Goal: Task Accomplishment & Management: Complete application form

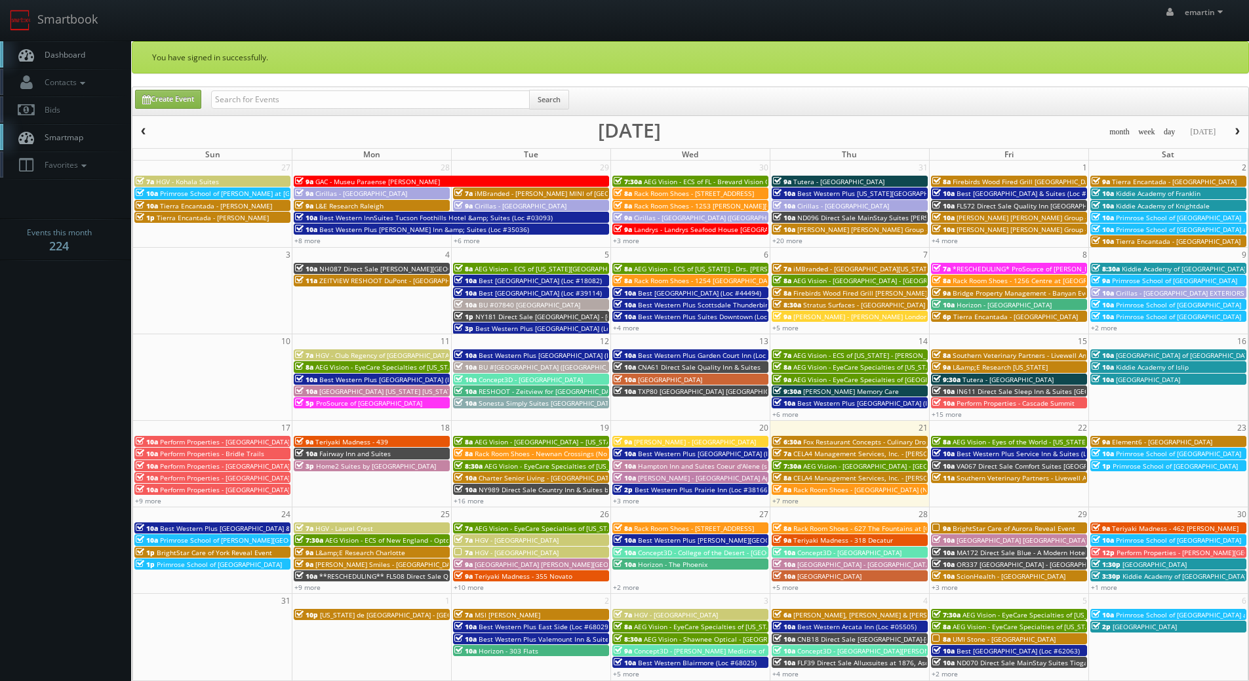
click at [70, 47] on link "Dashboard" at bounding box center [65, 54] width 131 height 27
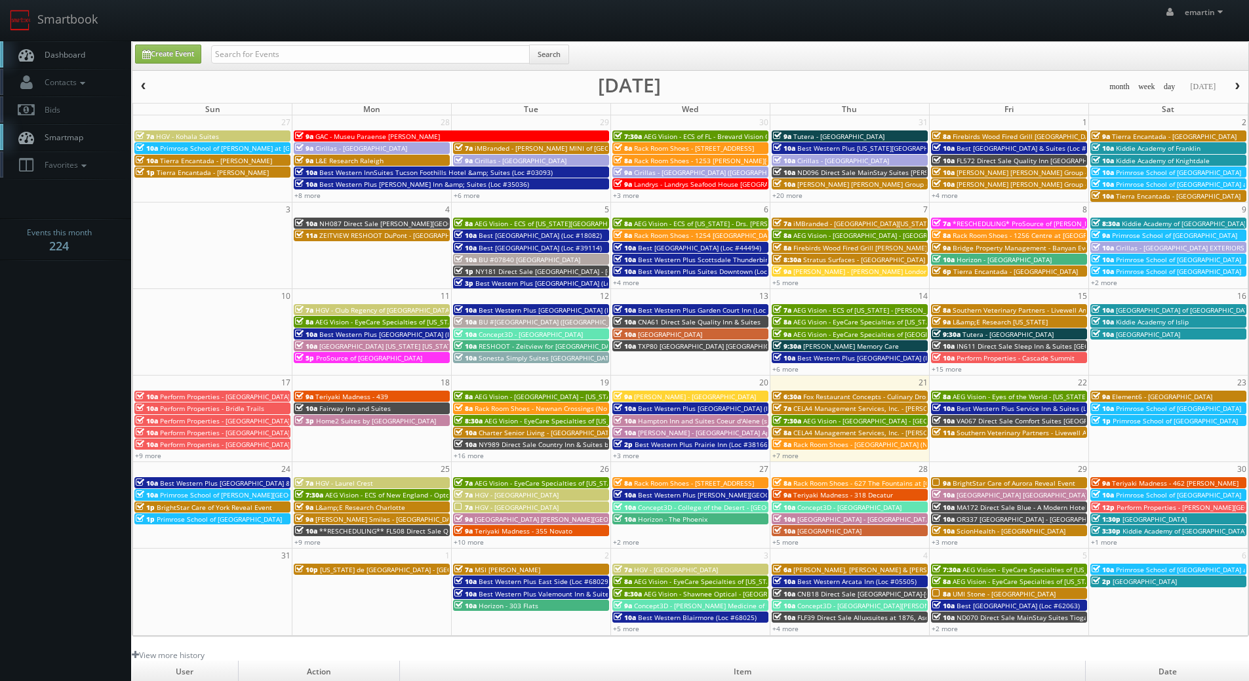
click at [309, 64] on div "Search" at bounding box center [390, 58] width 358 height 26
click at [307, 59] on input "text" at bounding box center [370, 54] width 319 height 18
type input "cnb33"
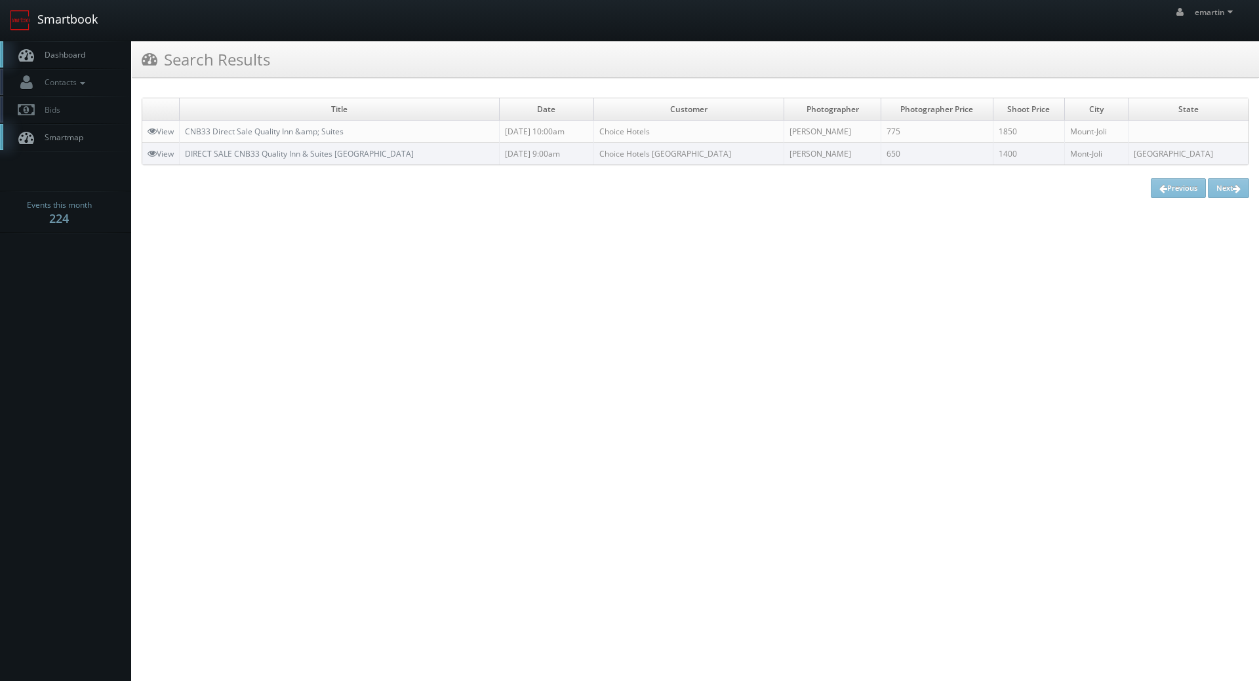
click at [52, 33] on link "Smartbook" at bounding box center [54, 20] width 108 height 41
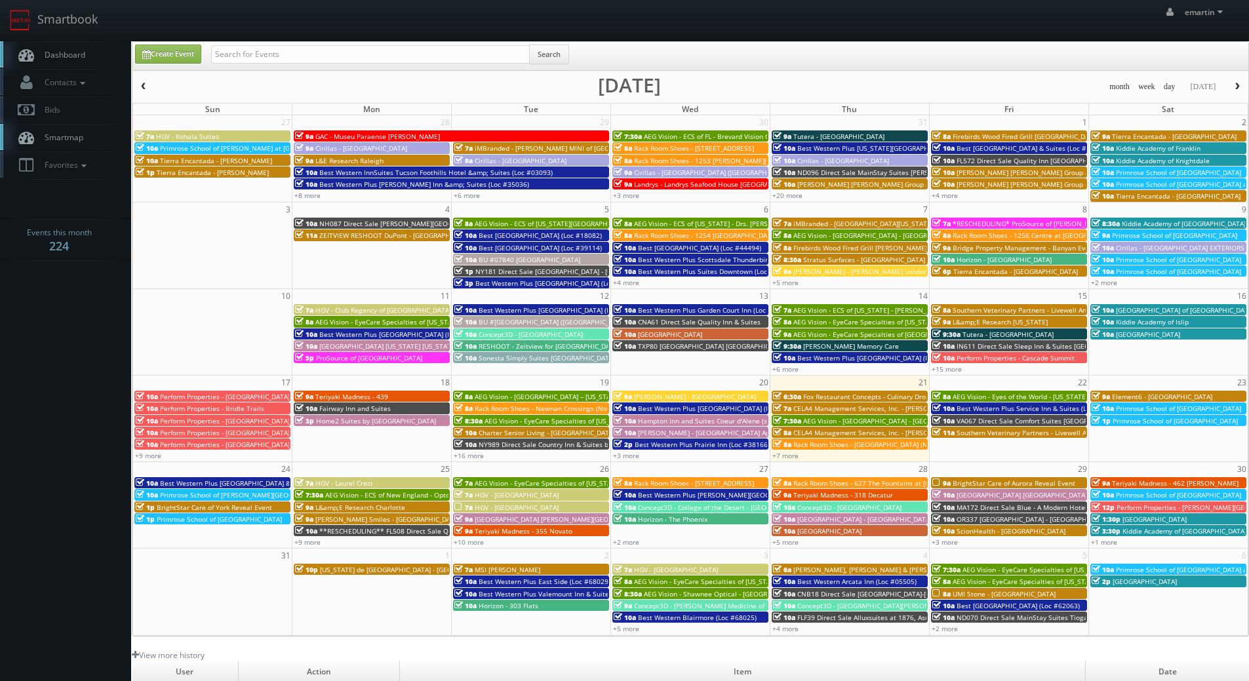
click at [45, 318] on body "Smartbook Toggle Side Navigation Toggle Top Navigation emartin emartin Profile …" at bounding box center [624, 453] width 1249 height 907
click at [220, 54] on input "text" at bounding box center [370, 54] width 319 height 18
type input "corsaro"
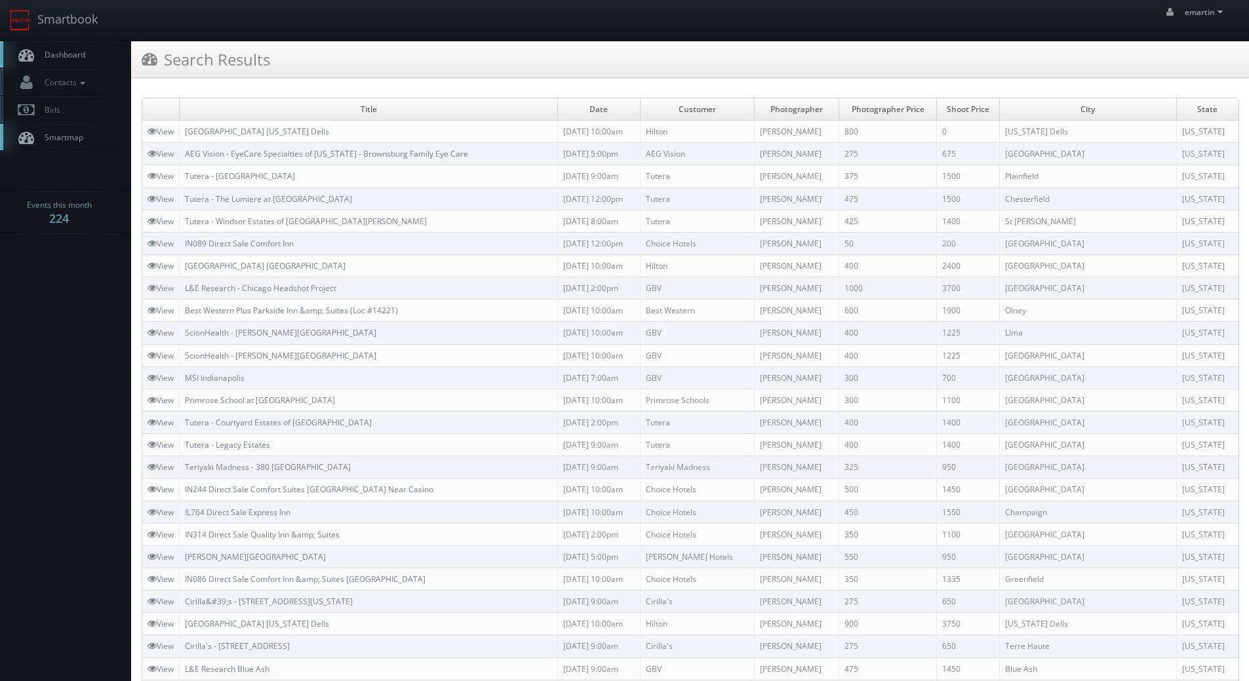
click at [79, 66] on link "Dashboard" at bounding box center [65, 54] width 131 height 27
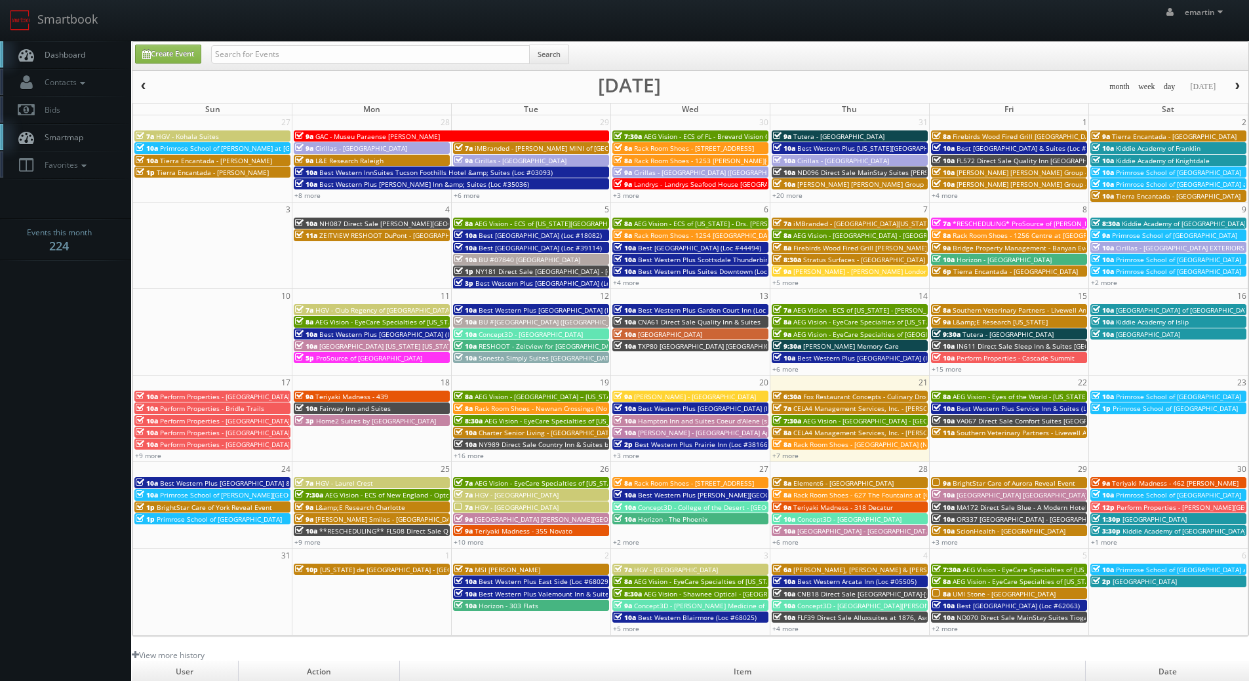
click at [988, 410] on span "Best Western Plus Service Inn & Suites (Loc #61094) WHITE GLOVE" at bounding box center [1062, 408] width 211 height 9
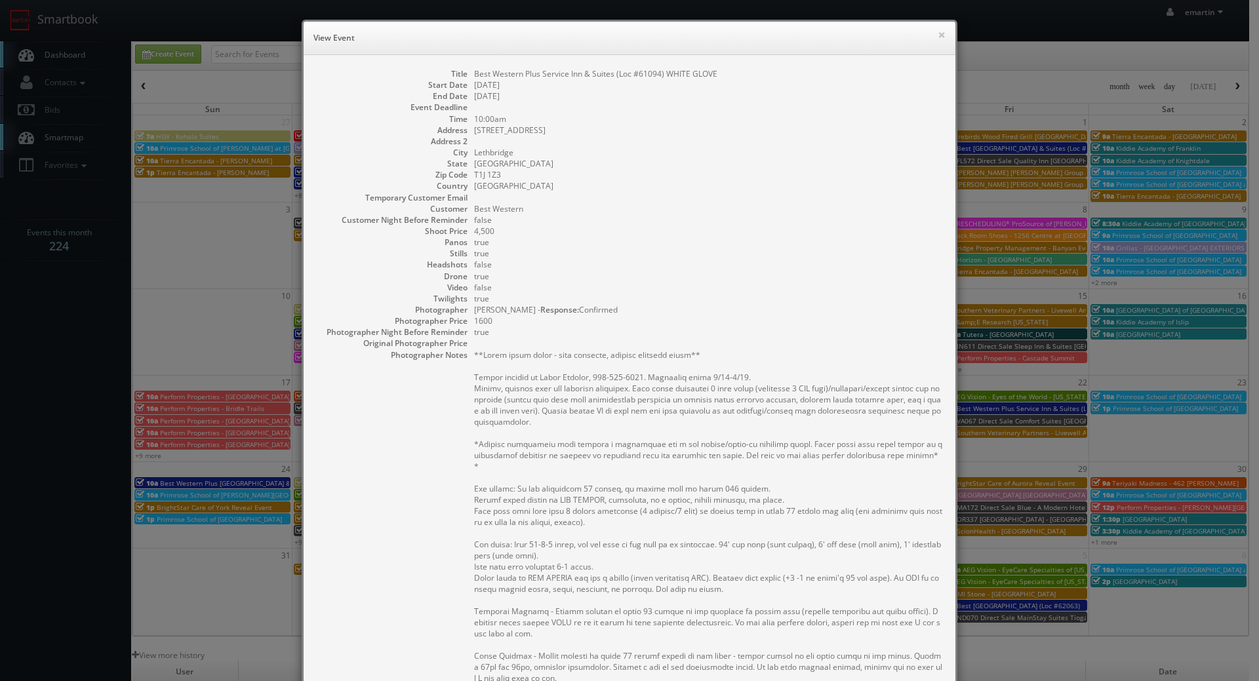
click at [930, 34] on h6 "View Event" at bounding box center [629, 37] width 632 height 13
click at [938, 30] on button "×" at bounding box center [942, 34] width 8 height 9
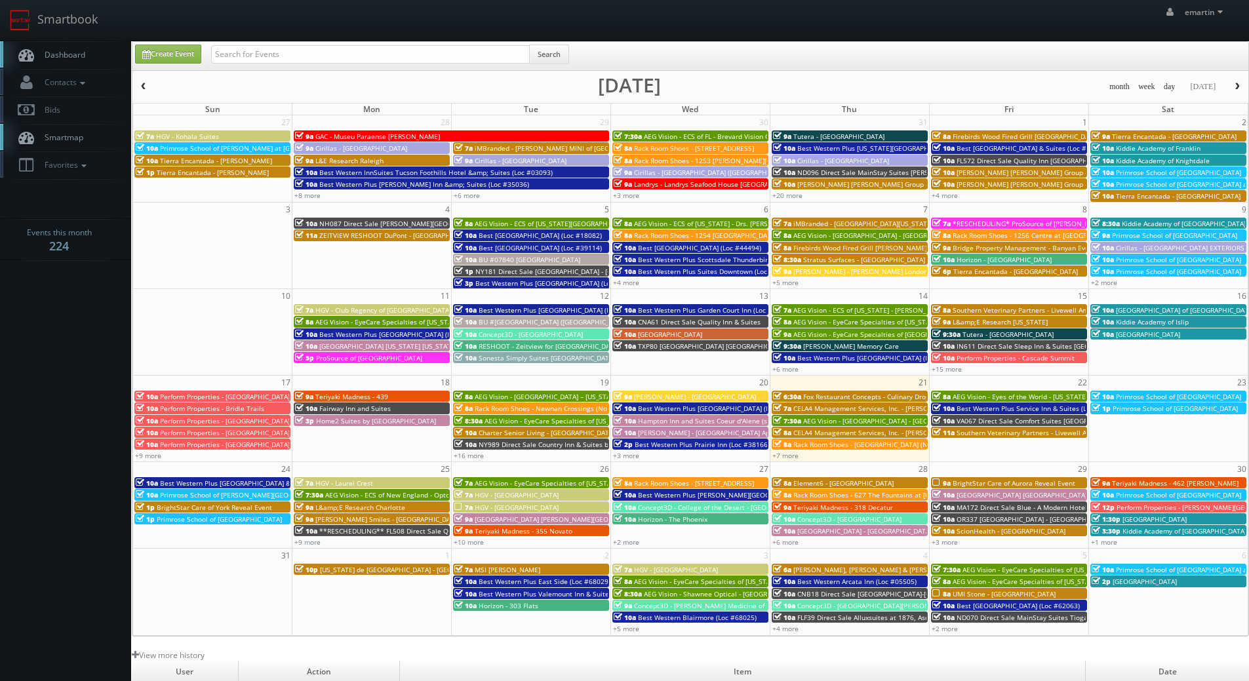
click at [983, 419] on span "VA067 Direct Sale Comfort Suites Chincoteague Island Bayfront Resort" at bounding box center [1042, 420] width 171 height 9
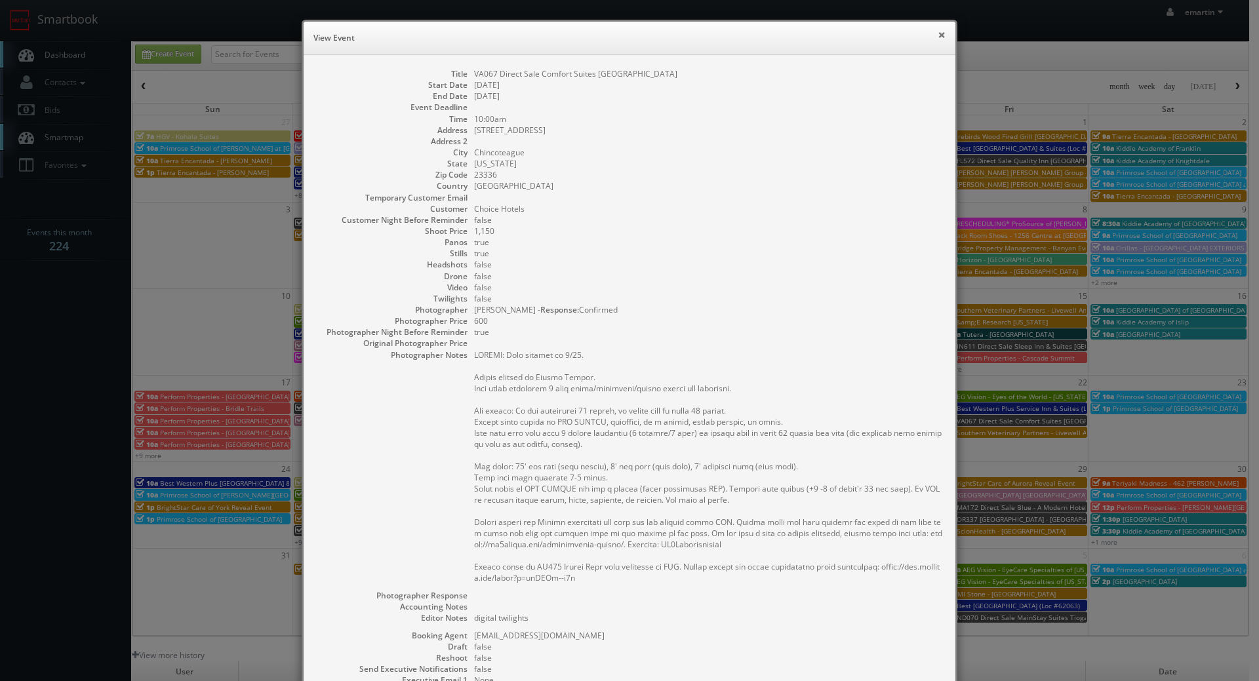
click at [940, 35] on button "×" at bounding box center [942, 34] width 8 height 9
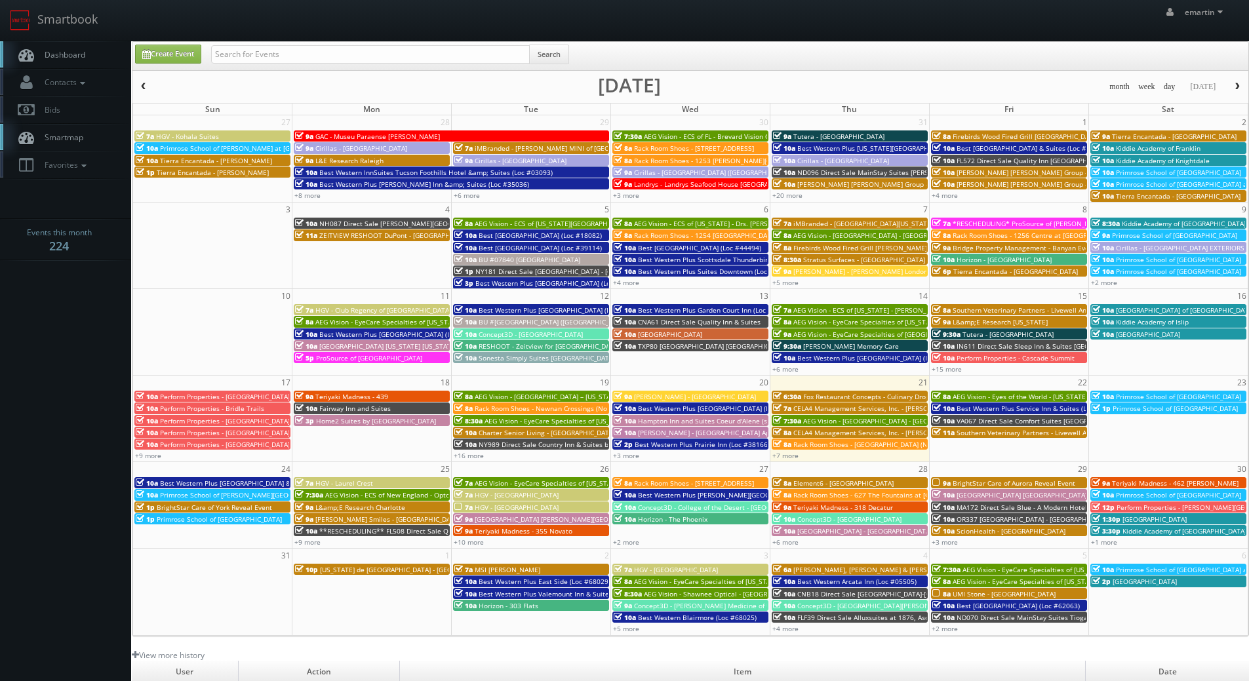
click at [957, 433] on span "Southern Veterinary Partners - Livewell Animal Urgent Care of Goodyear" at bounding box center [1071, 432] width 228 height 9
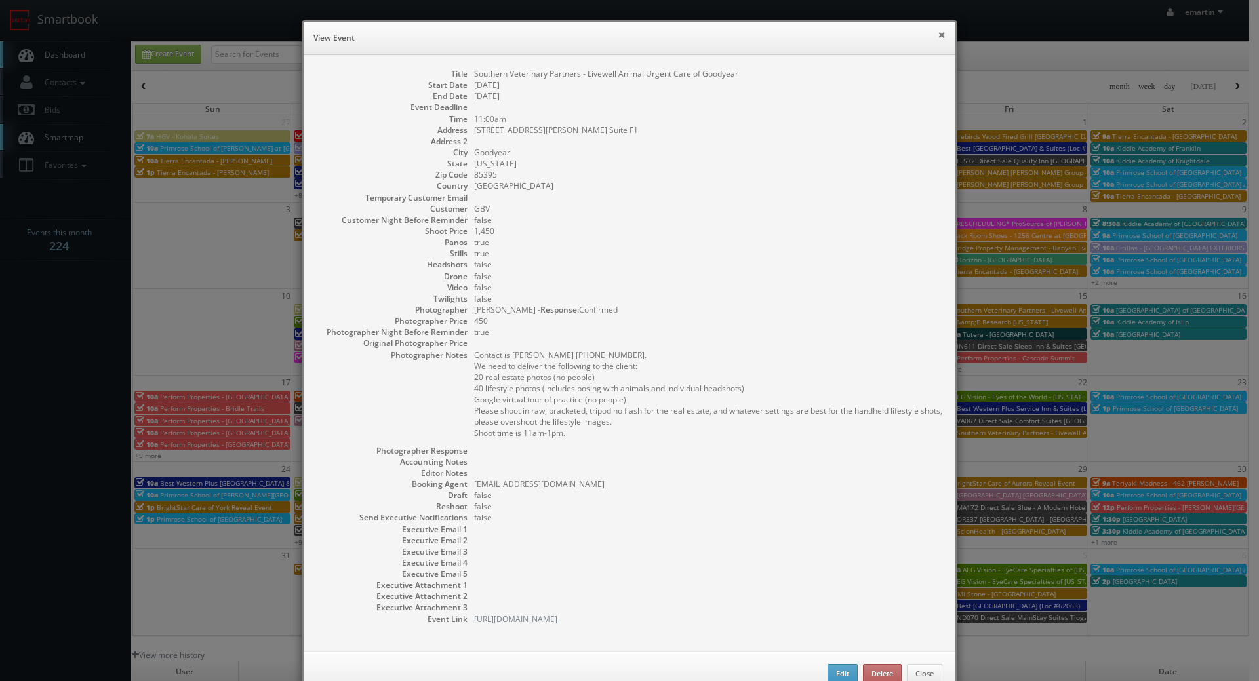
click at [940, 35] on button "×" at bounding box center [942, 34] width 8 height 9
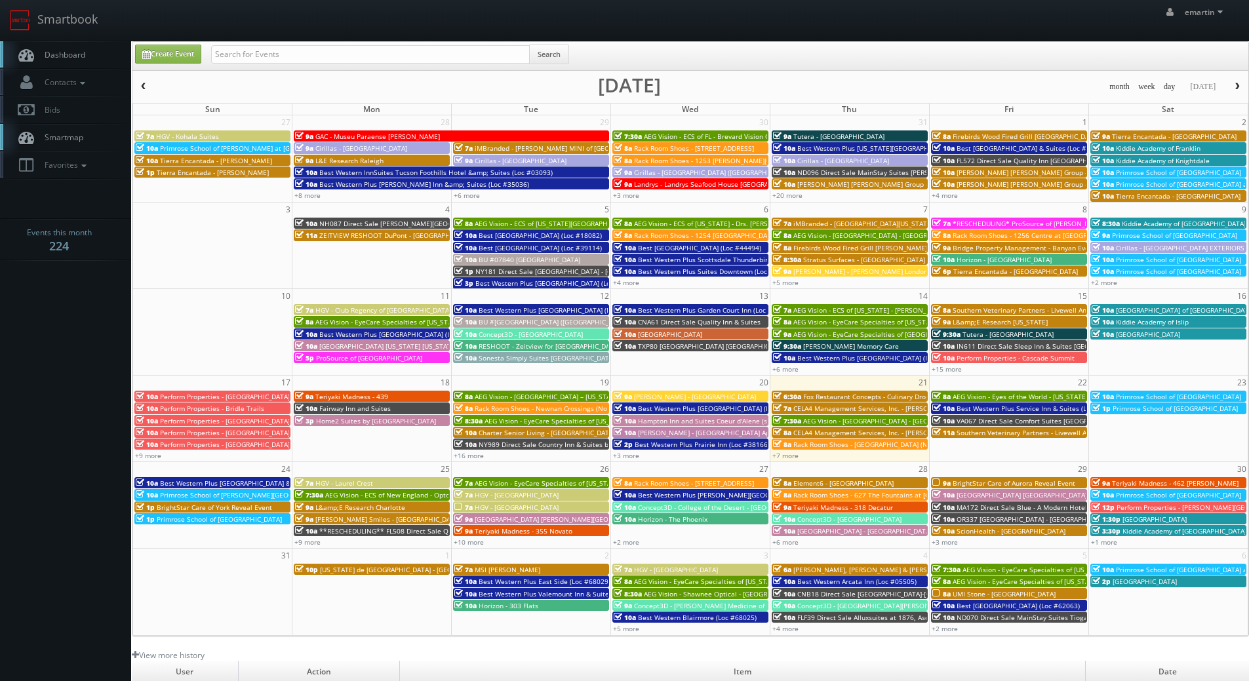
click at [75, 45] on link "Dashboard" at bounding box center [65, 54] width 131 height 27
click at [252, 43] on div "Create Event Search" at bounding box center [690, 56] width 1116 height 28
click at [250, 50] on input "text" at bounding box center [370, 54] width 319 height 18
type input "[PERSON_NAME]"
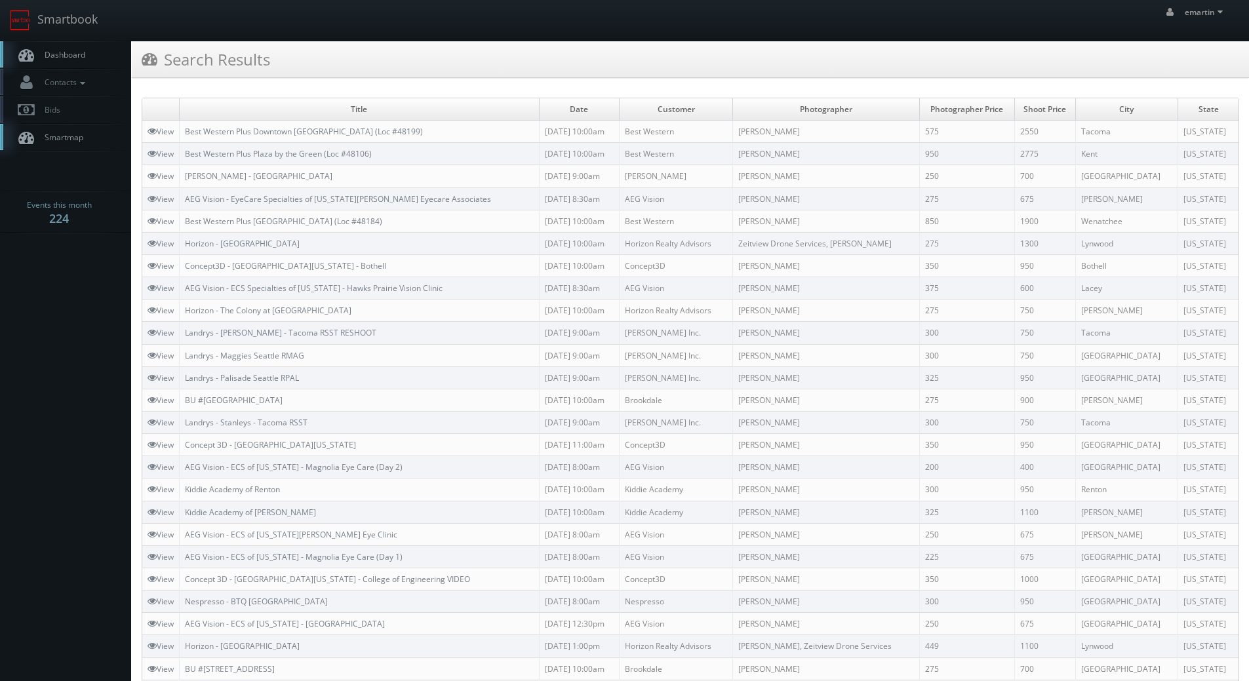
click at [55, 64] on link "Dashboard" at bounding box center [65, 54] width 131 height 27
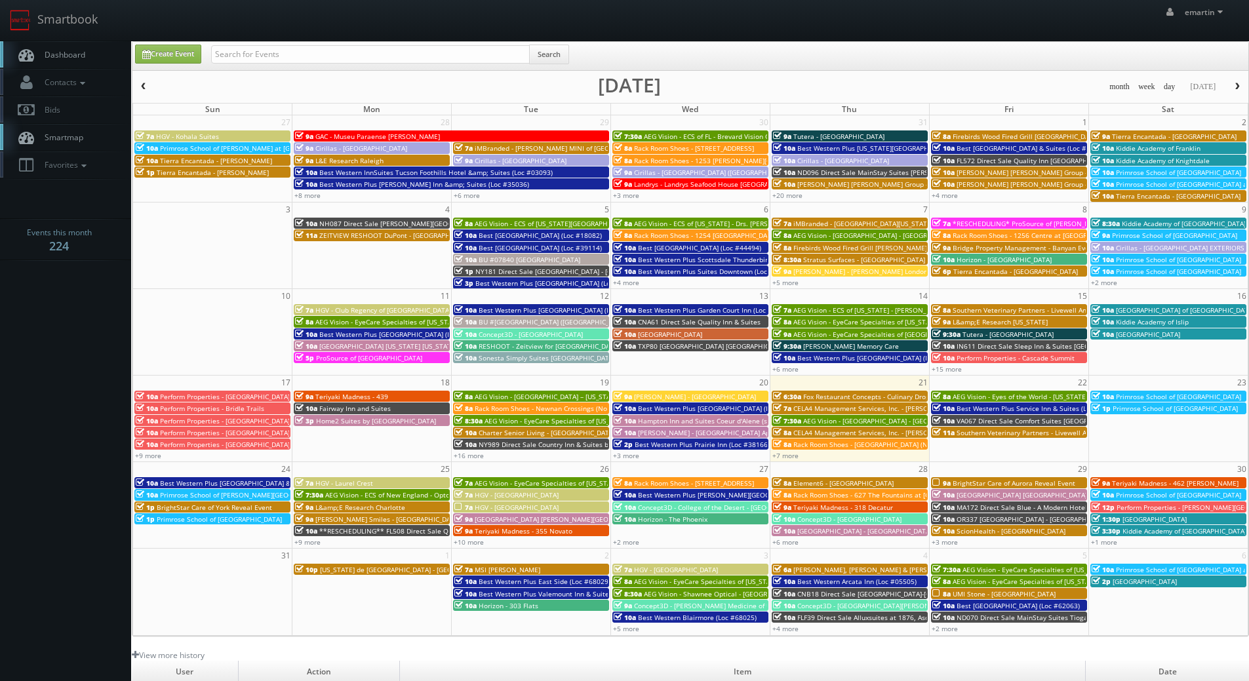
click at [276, 65] on div "Search" at bounding box center [390, 58] width 358 height 26
click at [275, 55] on input "text" at bounding box center [370, 54] width 319 height 18
type input "southern vet"
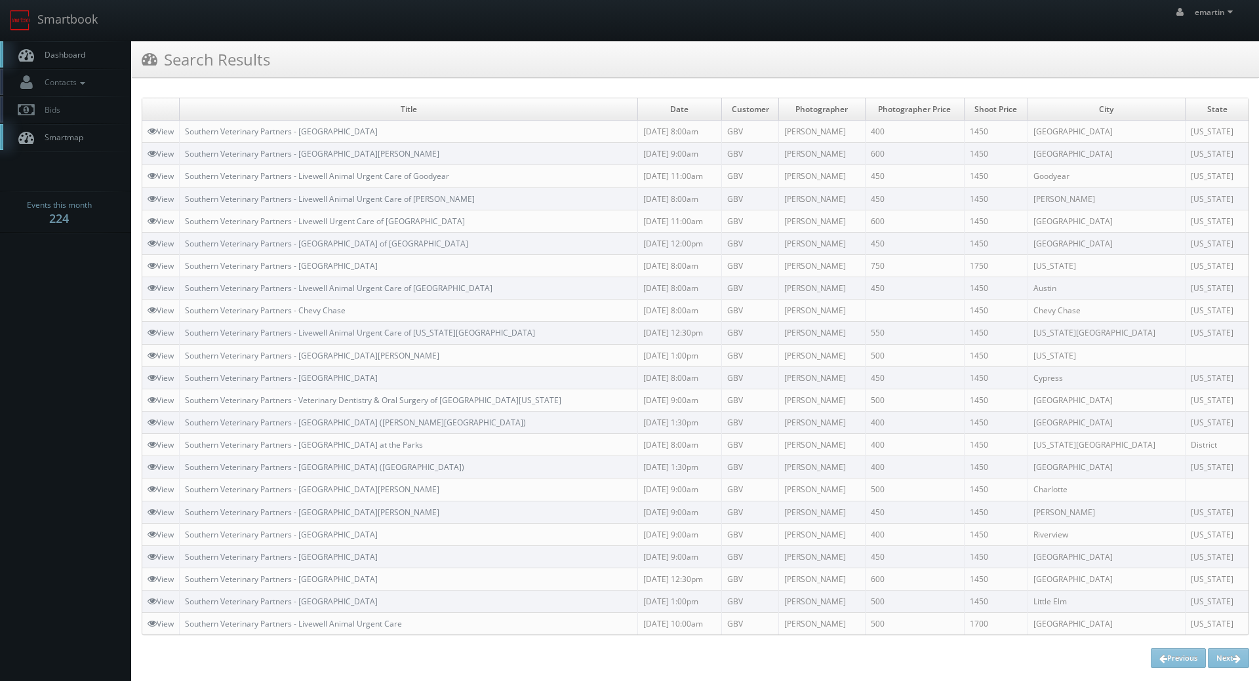
click at [68, 50] on span "Dashboard" at bounding box center [61, 54] width 47 height 11
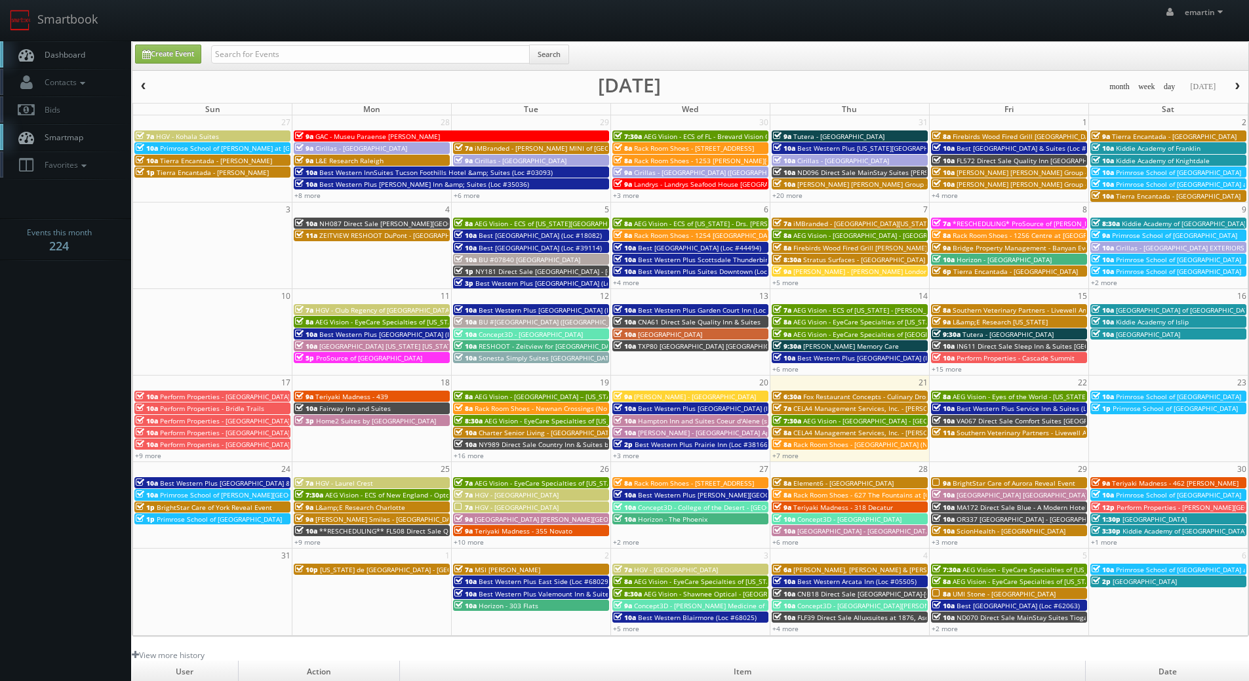
click at [328, 20] on div "emartin emartin Profile Logout" at bounding box center [624, 20] width 1249 height 41
click at [319, 50] on input "text" at bounding box center [370, 54] width 319 height 18
type input "southern vet"
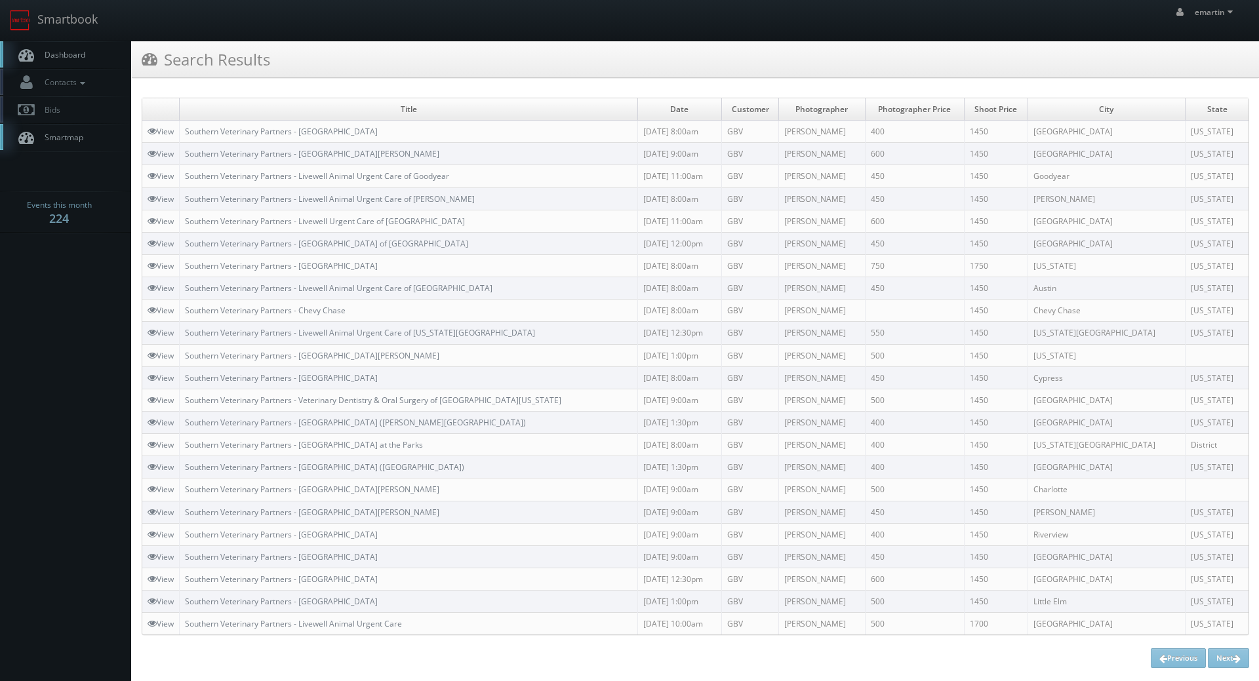
click at [85, 55] on link "Dashboard" at bounding box center [65, 54] width 131 height 27
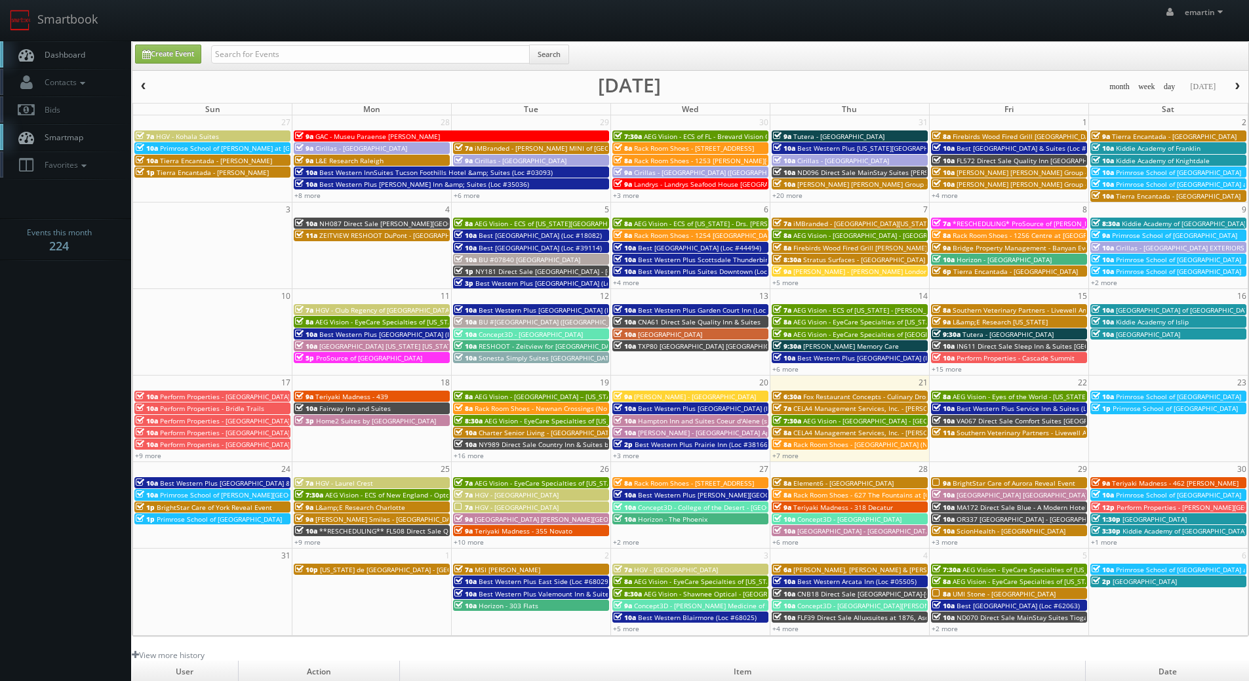
click at [1230, 86] on button "button" at bounding box center [1237, 87] width 22 height 16
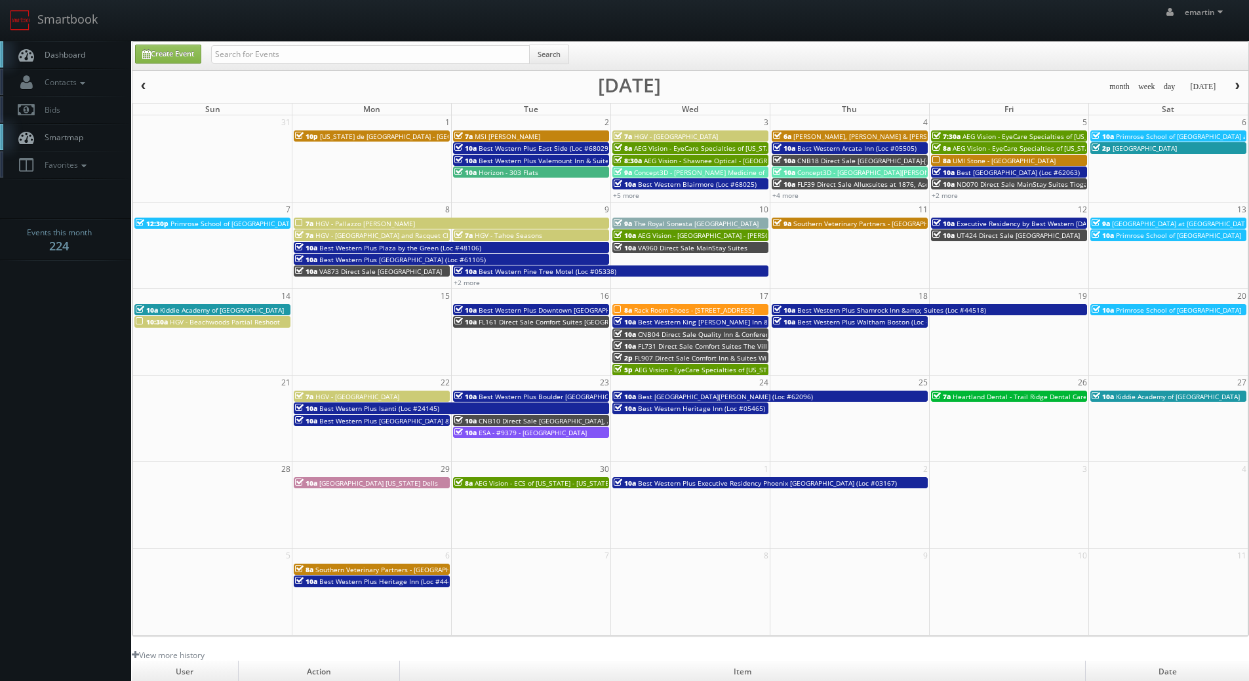
click at [1230, 86] on button "button" at bounding box center [1237, 87] width 22 height 16
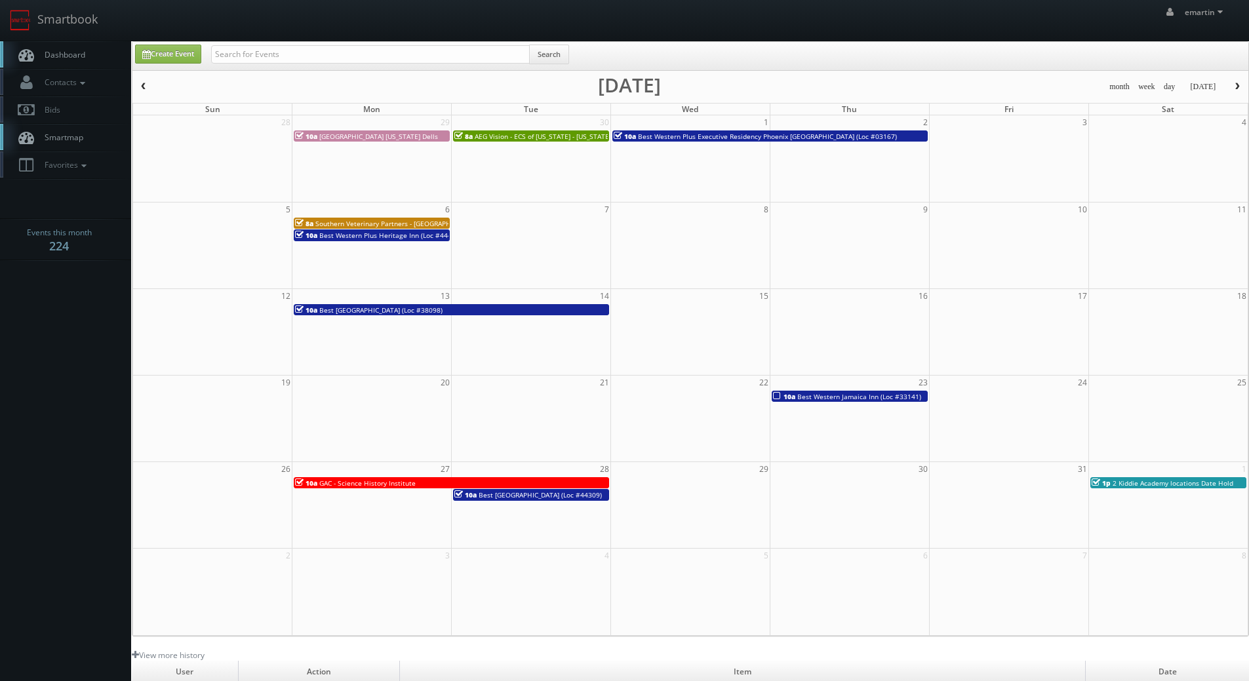
click at [142, 86] on span "button" at bounding box center [143, 87] width 9 height 8
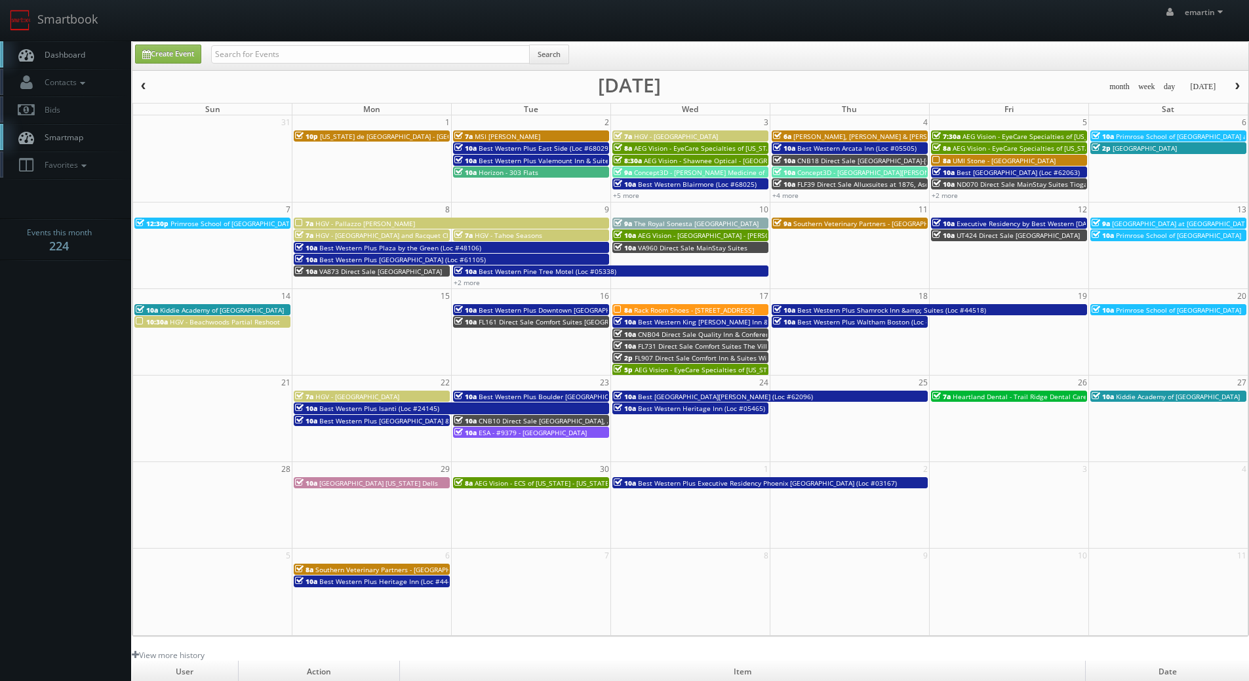
click at [79, 62] on link "Dashboard" at bounding box center [65, 54] width 131 height 27
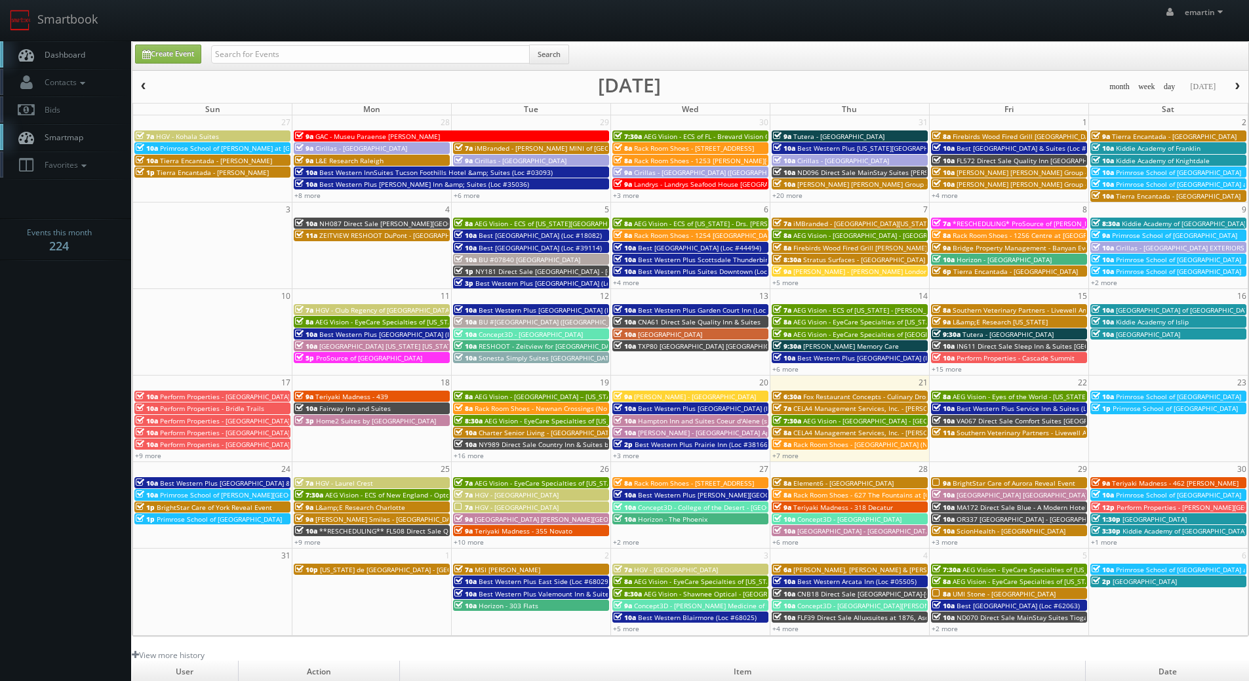
click at [74, 52] on span "Dashboard" at bounding box center [61, 54] width 47 height 11
click at [82, 58] on span "Dashboard" at bounding box center [61, 54] width 47 height 11
click at [91, 50] on link "Dashboard" at bounding box center [65, 54] width 131 height 27
click at [97, 70] on link "Contacts" at bounding box center [65, 82] width 131 height 27
click at [95, 59] on link "Dashboard" at bounding box center [65, 54] width 131 height 27
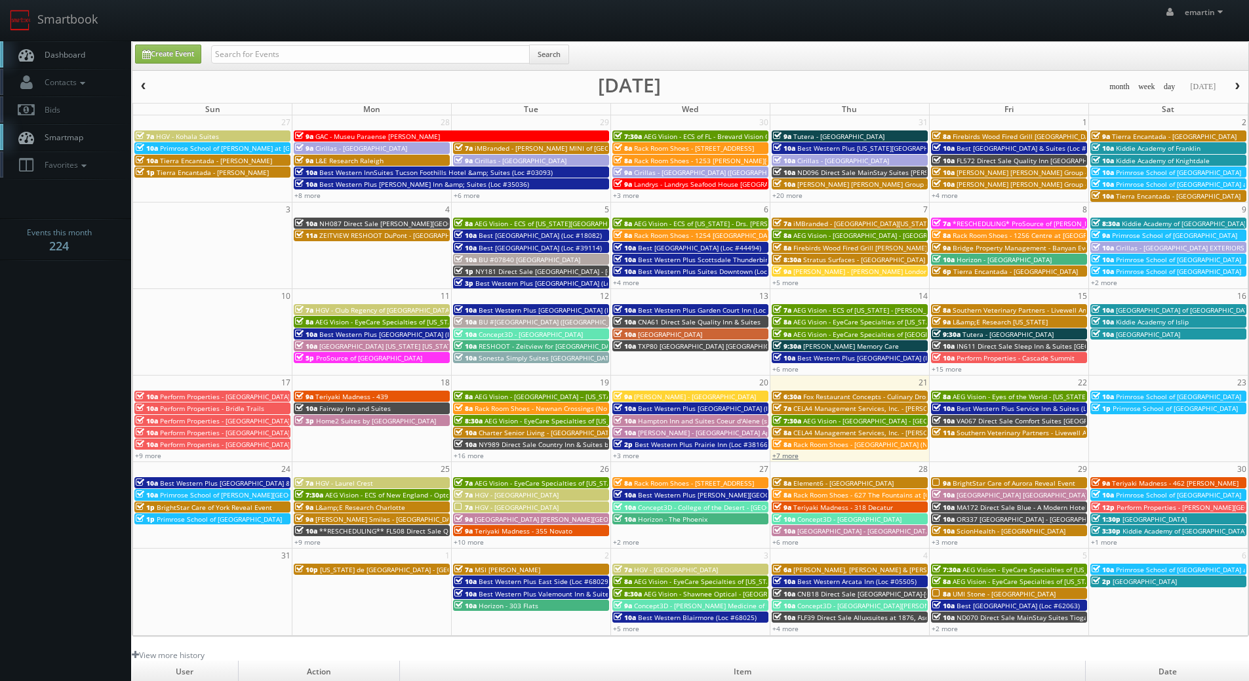
click at [792, 456] on link "+7 more" at bounding box center [785, 455] width 26 height 9
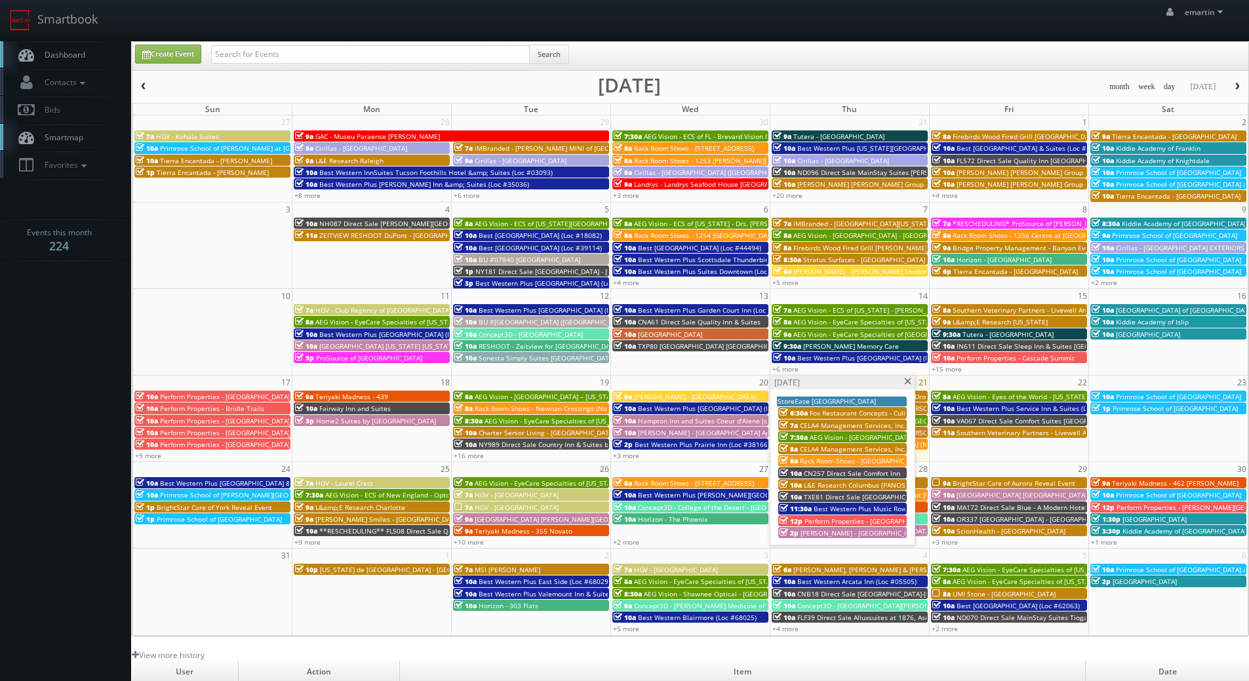
click at [908, 382] on span at bounding box center [908, 381] width 9 height 7
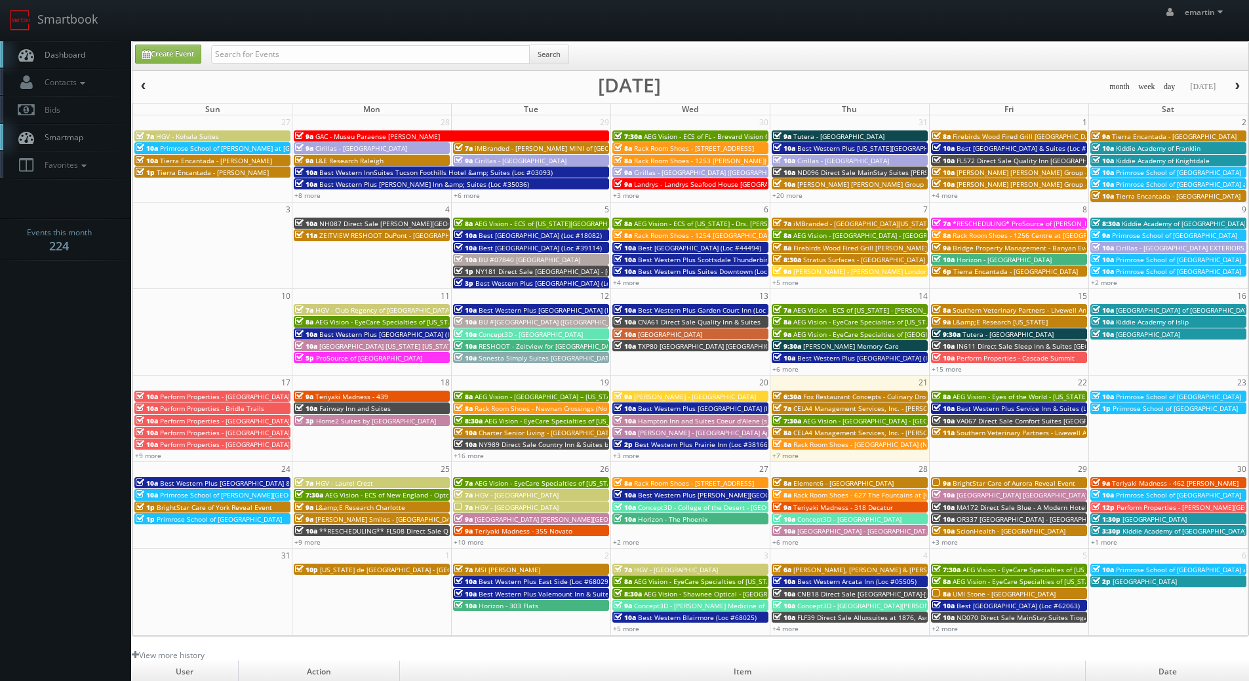
click at [262, 44] on div "Create Event Search" at bounding box center [690, 56] width 1116 height 28
click at [264, 56] on input "text" at bounding box center [370, 54] width 319 height 18
type input "russell thom"
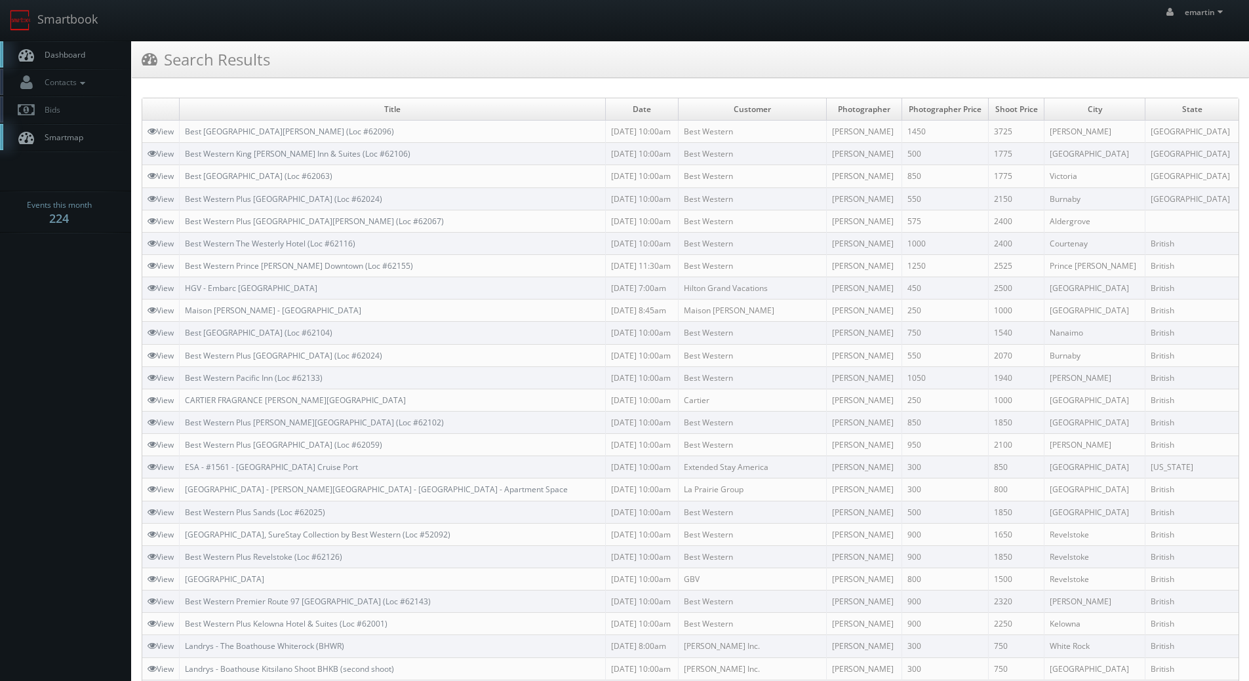
click at [54, 50] on span "Dashboard" at bounding box center [61, 54] width 47 height 11
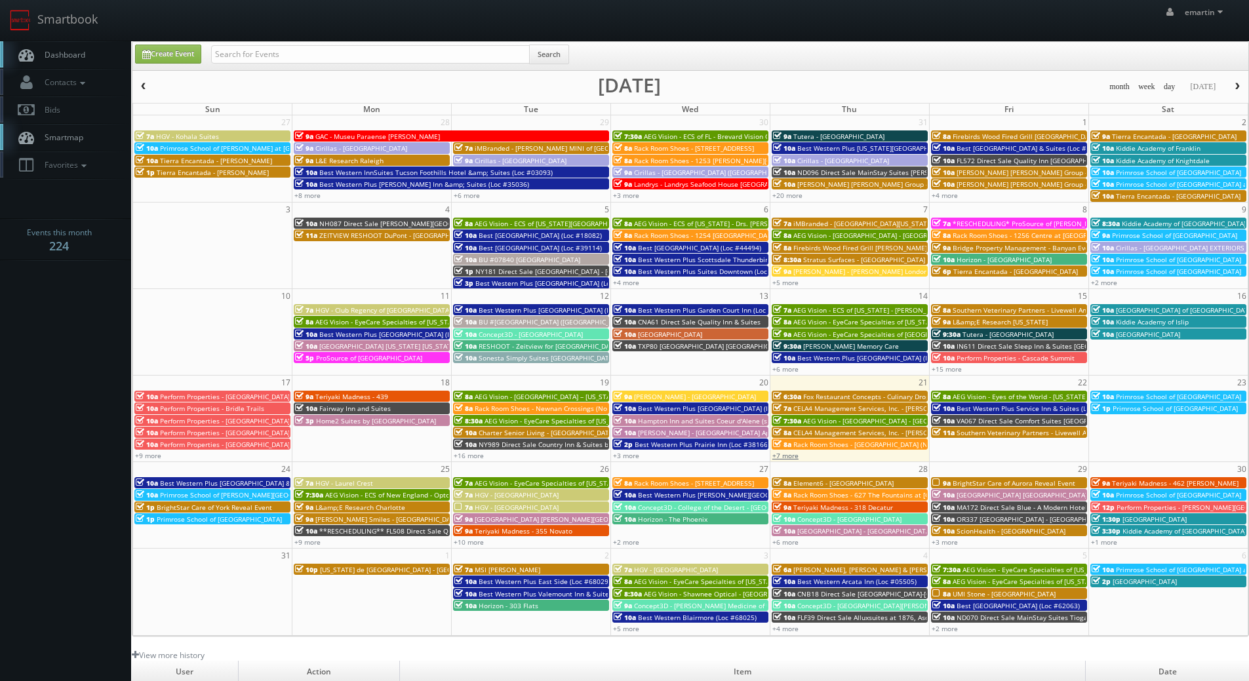
click at [791, 457] on link "+7 more" at bounding box center [785, 455] width 26 height 9
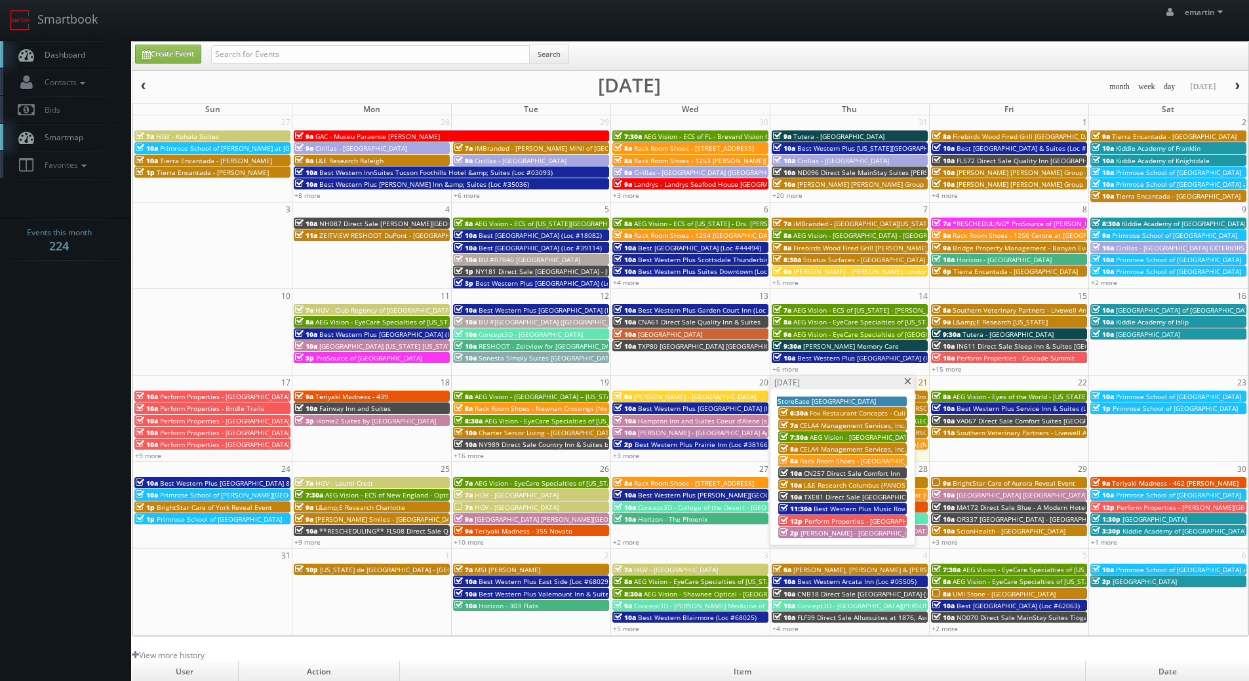
click at [906, 383] on span at bounding box center [908, 381] width 9 height 7
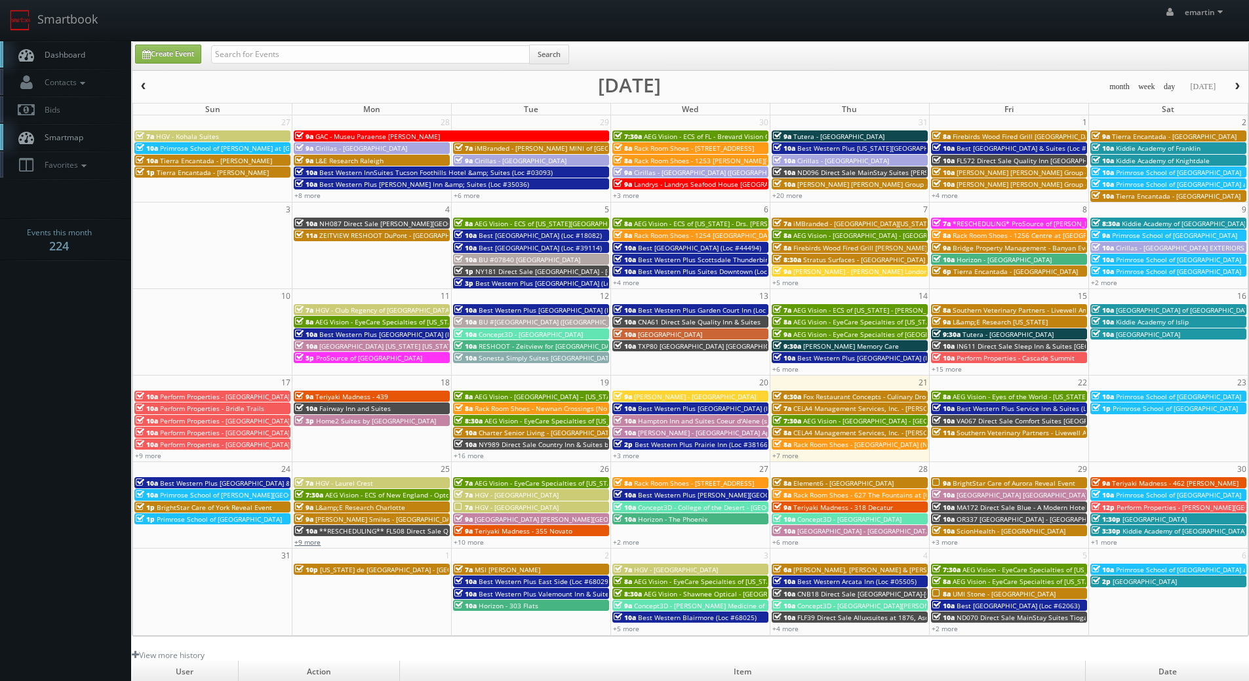
click at [307, 542] on link "+9 more" at bounding box center [307, 542] width 26 height 9
click at [475, 507] on span "HGV - Sunrise Lodge" at bounding box center [517, 507] width 84 height 9
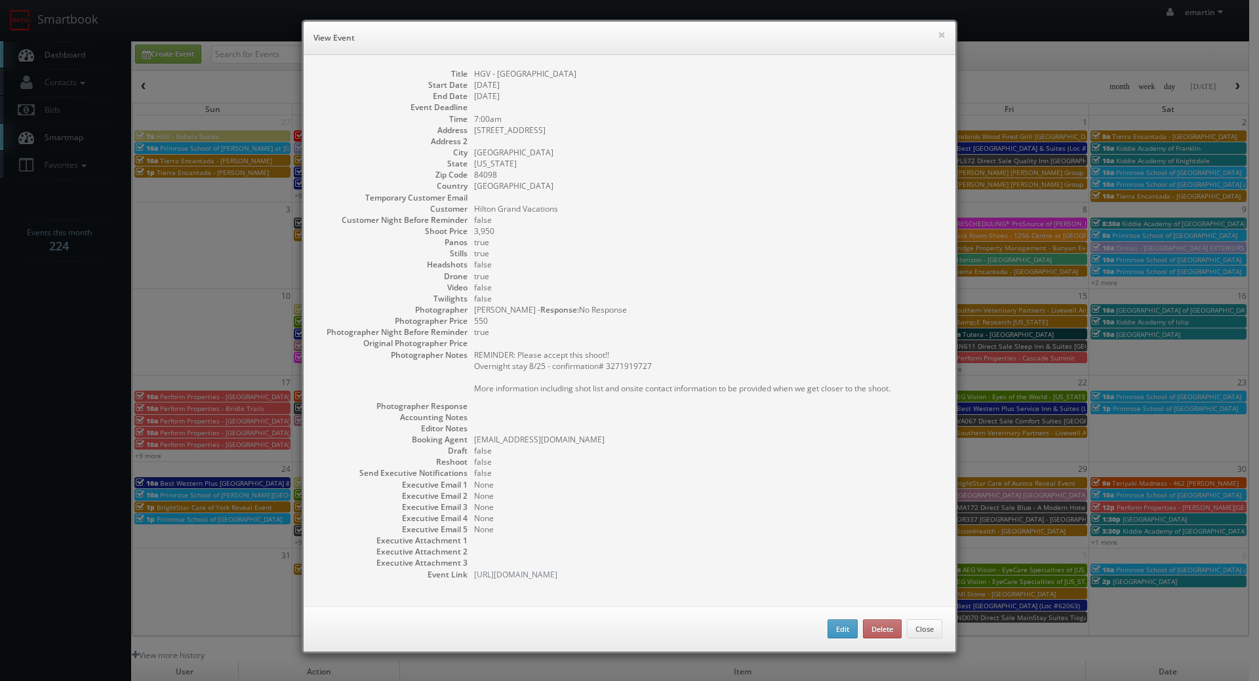
click at [598, 416] on dd at bounding box center [708, 417] width 468 height 11
click at [813, 113] on dd "7:00am" at bounding box center [708, 118] width 468 height 11
click at [940, 35] on button "×" at bounding box center [942, 34] width 8 height 9
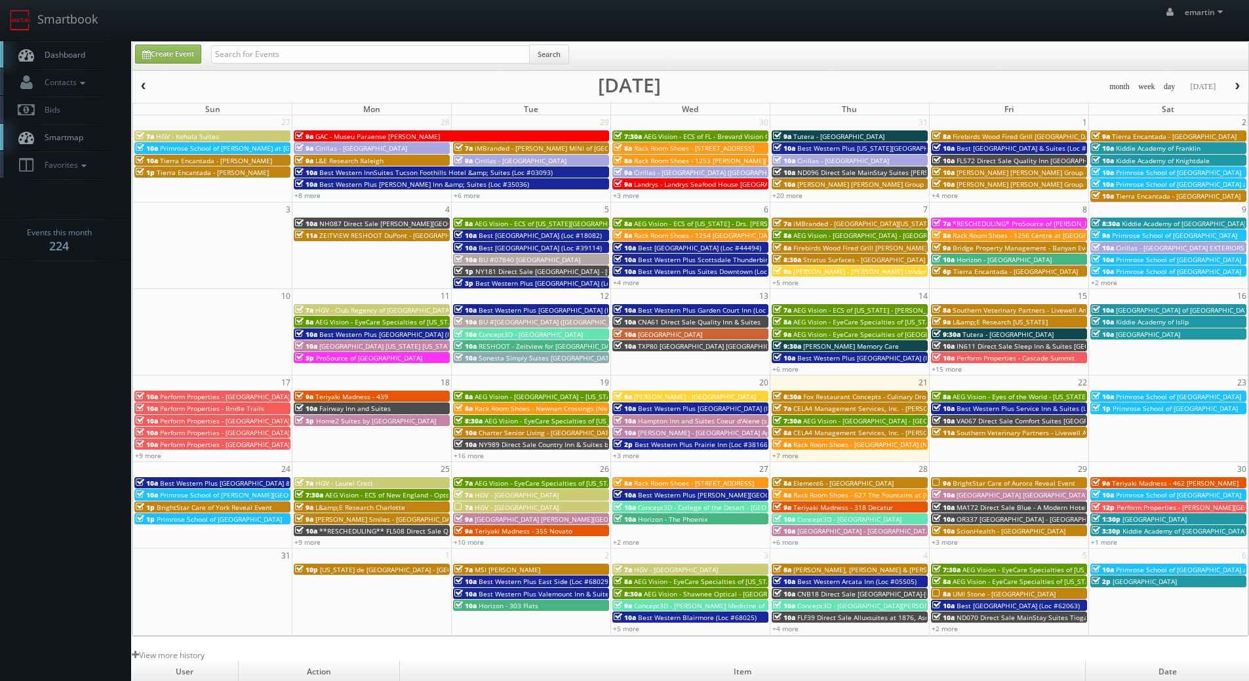
click at [251, 24] on div "emartin emartin Profile Logout" at bounding box center [624, 20] width 1249 height 41
click at [268, 52] on input "text" at bounding box center [370, 54] width 319 height 18
type input "38166"
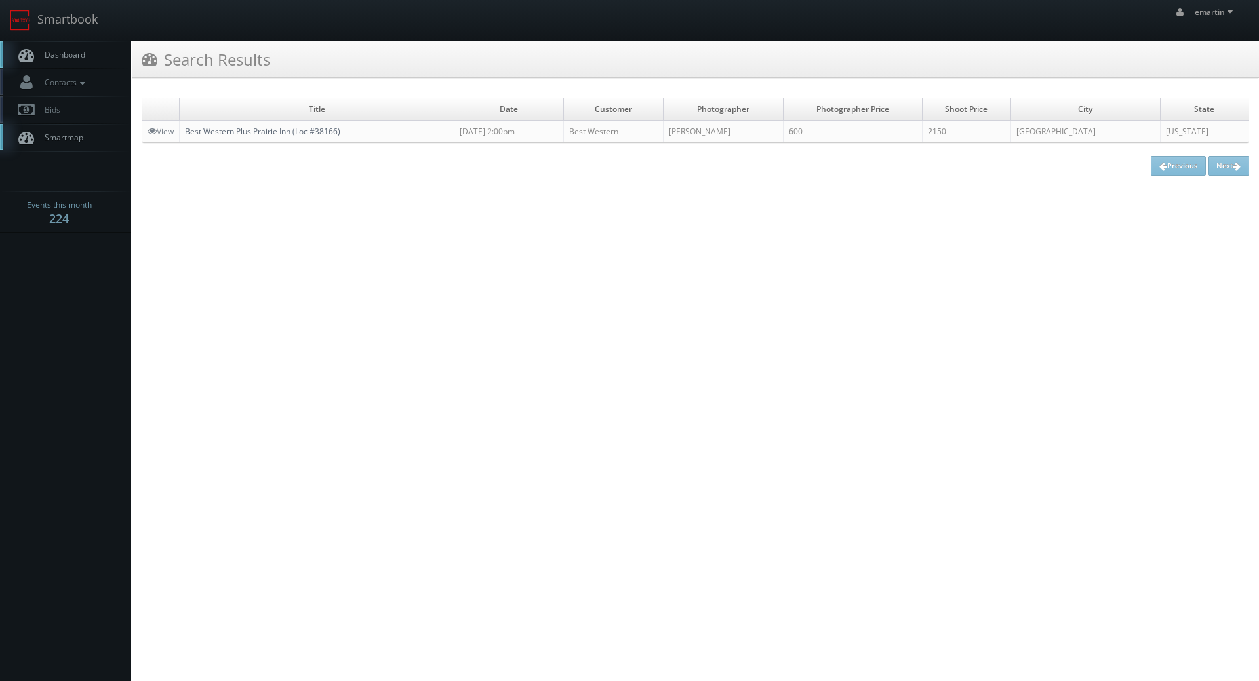
click at [285, 134] on link "Best Western Plus Prairie Inn (Loc #38166)" at bounding box center [262, 131] width 155 height 11
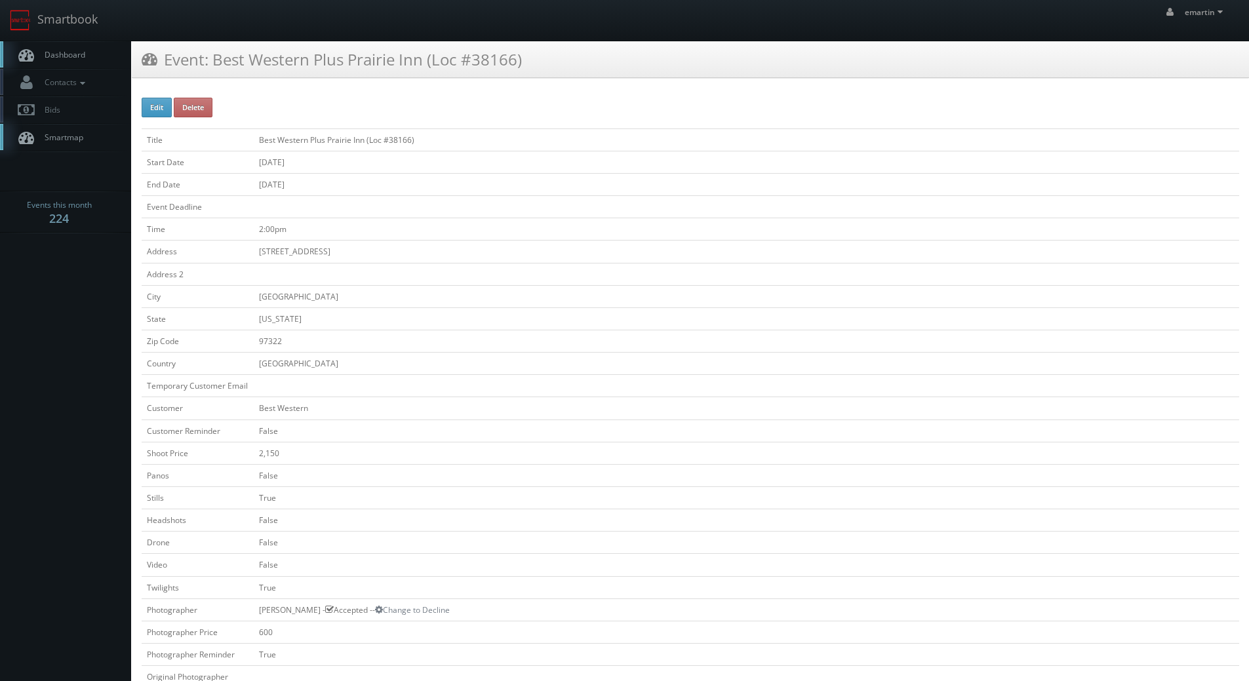
click at [56, 50] on span "Dashboard" at bounding box center [61, 54] width 47 height 11
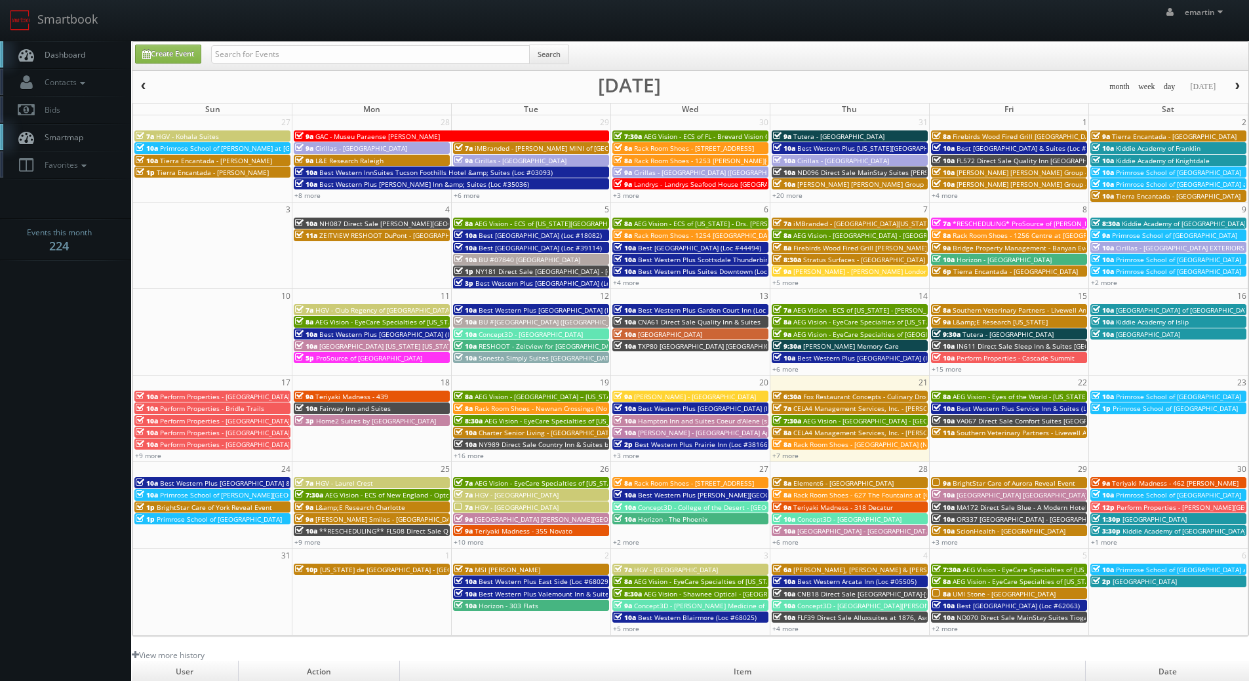
click at [105, 62] on link "Dashboard" at bounding box center [65, 54] width 131 height 27
click at [774, 459] on link "+7 more" at bounding box center [785, 455] width 26 height 9
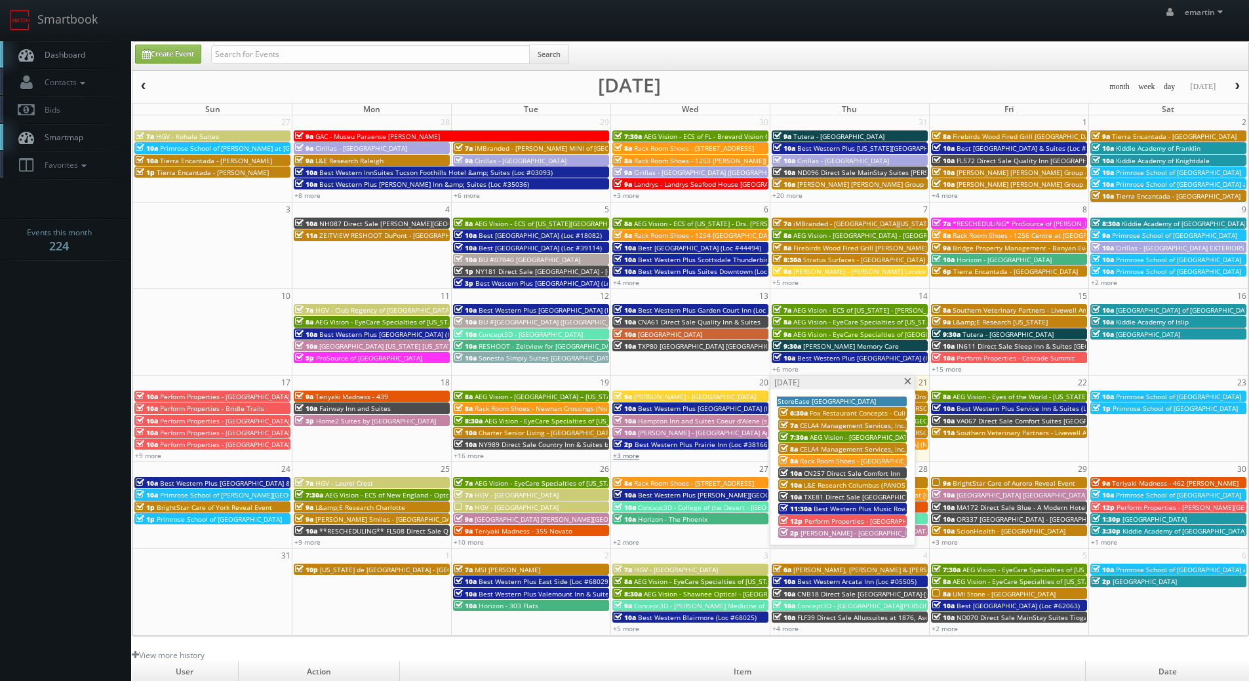
click at [628, 456] on link "+3 more" at bounding box center [626, 455] width 26 height 9
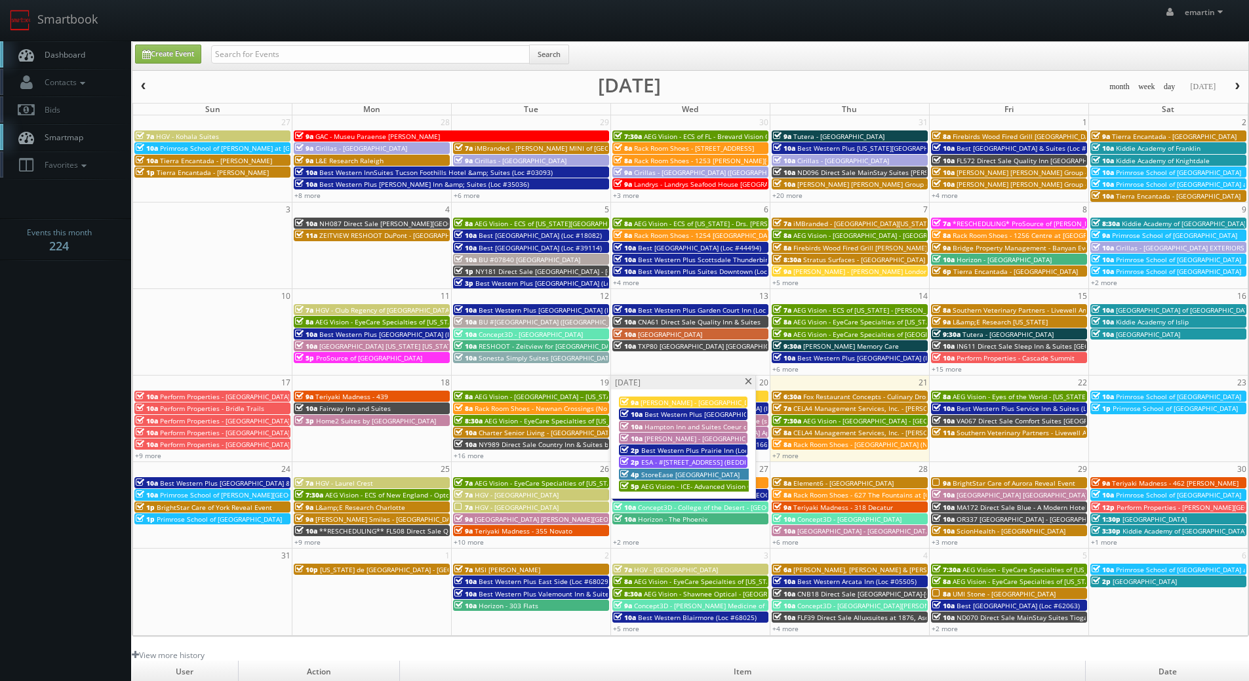
click at [747, 380] on span at bounding box center [748, 381] width 9 height 7
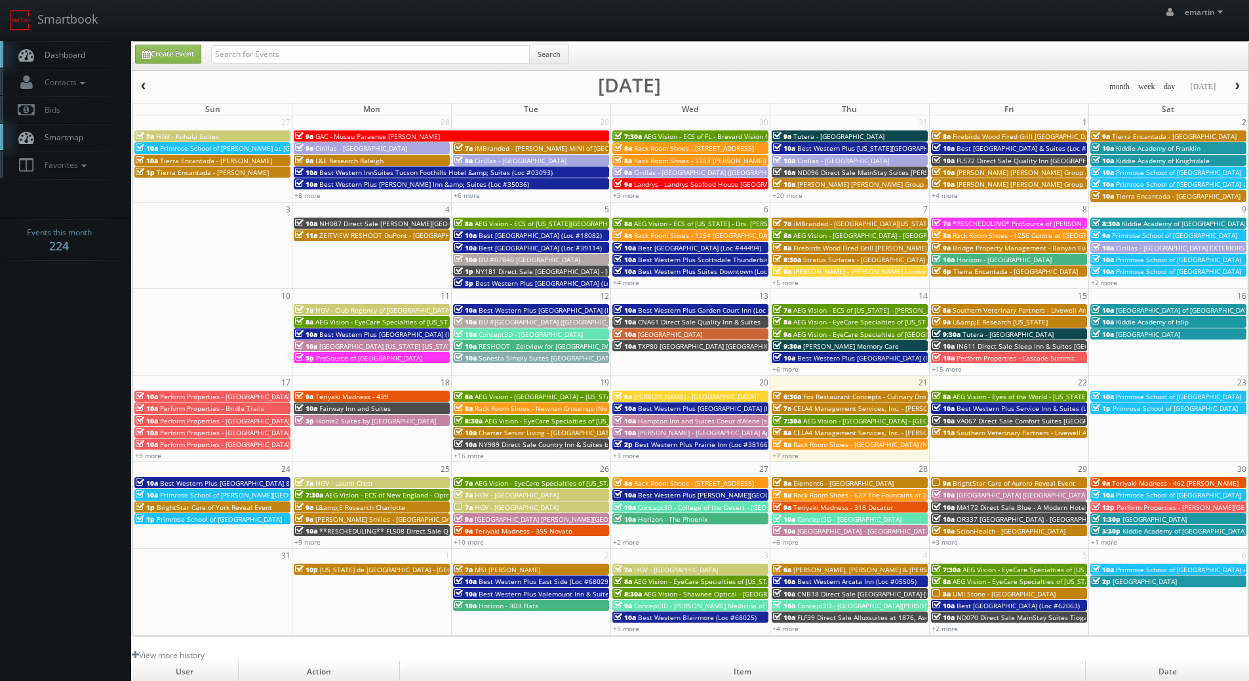
click at [525, 28] on div "emartin emartin Profile Logout" at bounding box center [624, 20] width 1249 height 41
click at [173, 56] on link "Create Event" at bounding box center [168, 54] width 66 height 19
type input "08/21/2025"
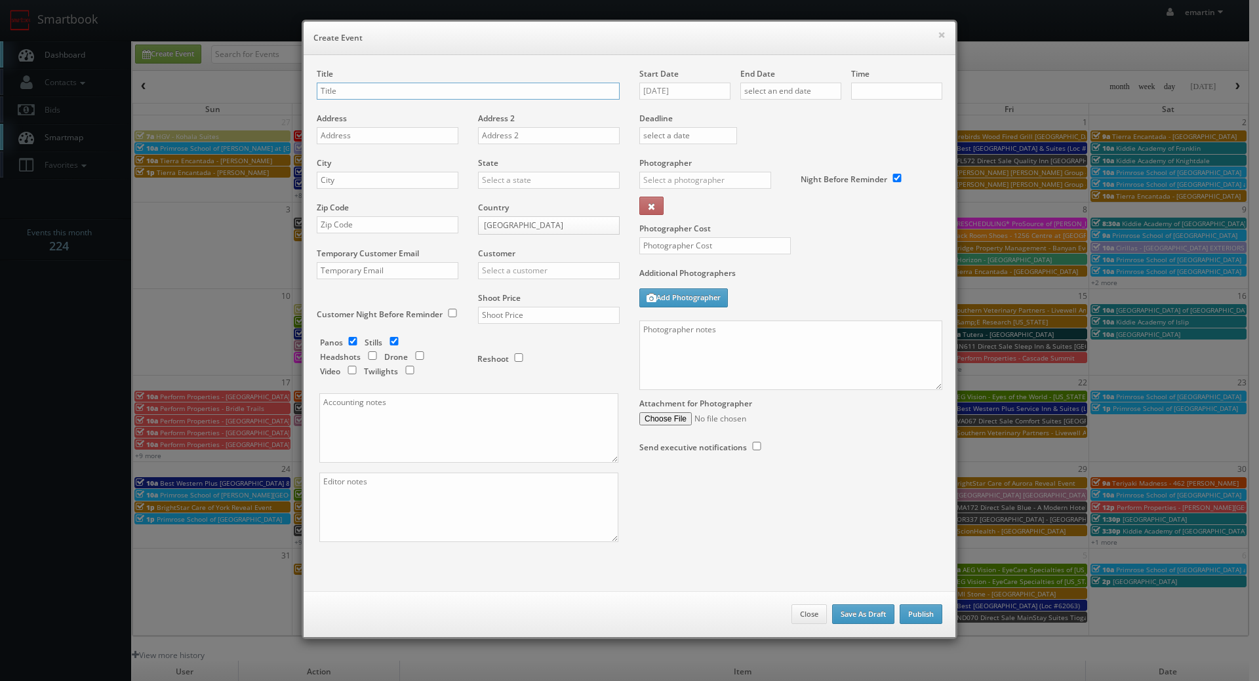
checkbox input "true"
type input "10:00am"
checkbox input "true"
click at [388, 92] on input "text" at bounding box center [468, 91] width 303 height 17
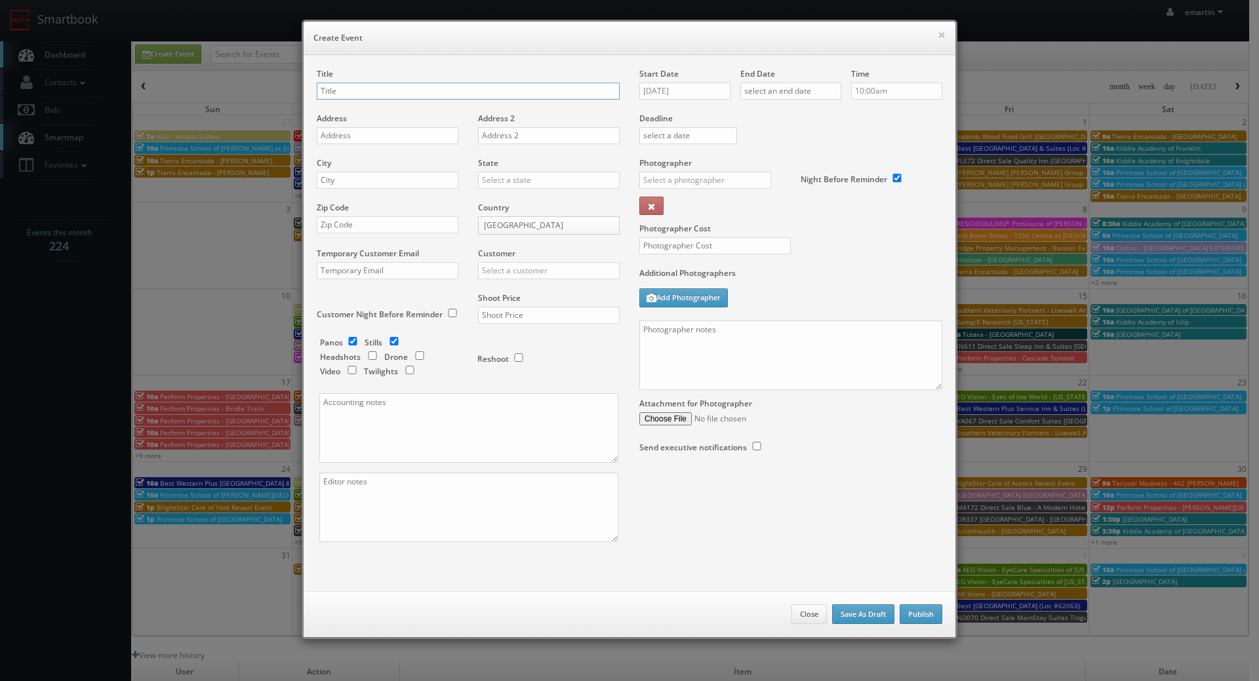
paste input "[PERSON_NAME][GEOGRAPHIC_DATA]"
type input "[PERSON_NAME][GEOGRAPHIC_DATA]"
drag, startPoint x: 347, startPoint y: 137, endPoint x: 180, endPoint y: 187, distance: 174.5
click at [347, 137] on input "text" at bounding box center [388, 135] width 142 height 17
paste input "3100 Interstate 70 Dr. SE"
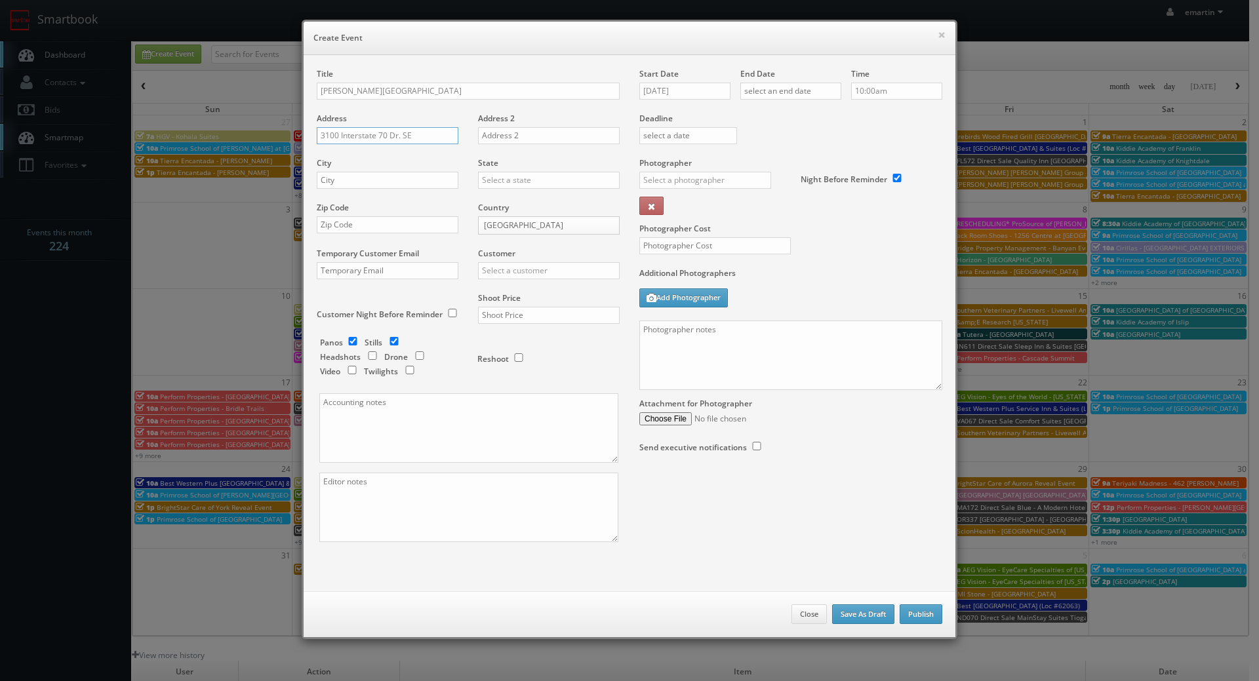
type input "3100 Interstate 70 Dr. SE"
drag, startPoint x: 415, startPoint y: 172, endPoint x: 421, endPoint y: 176, distance: 6.8
click at [415, 173] on input "text" at bounding box center [388, 180] width 142 height 17
paste input "Columbia"
type input "Columbia"
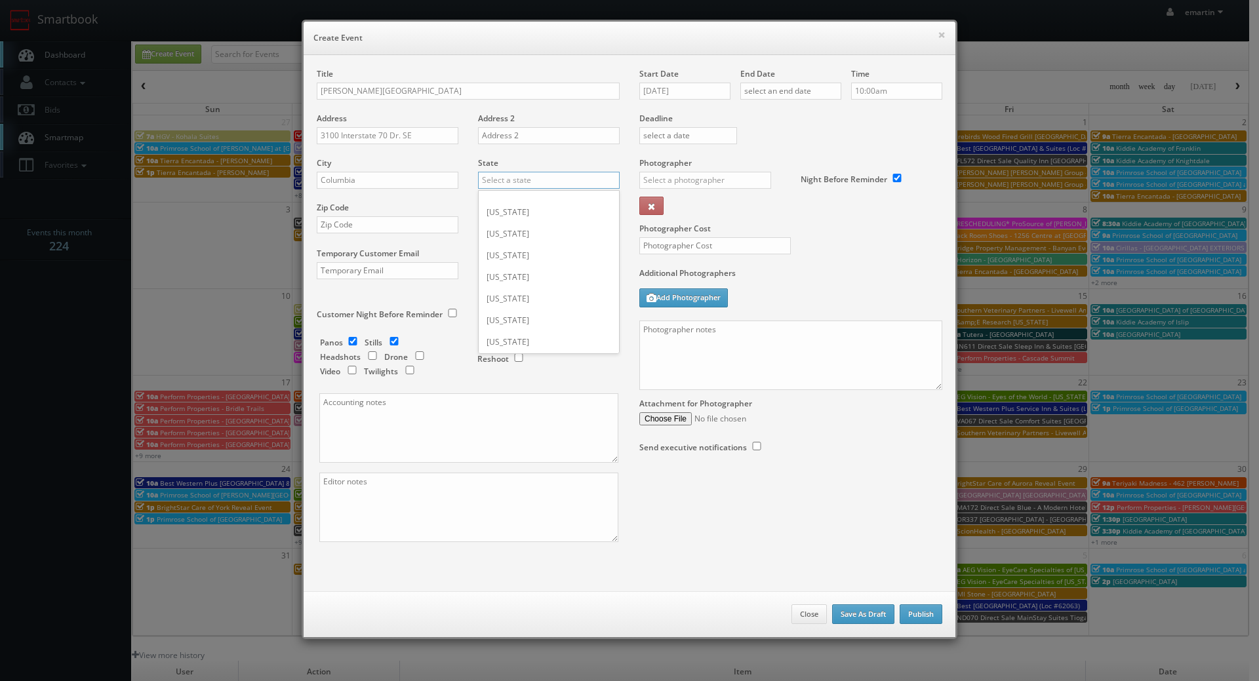
click at [489, 181] on input "text" at bounding box center [549, 180] width 142 height 17
click at [508, 229] on div "Missouri" at bounding box center [549, 223] width 140 height 22
type input "Missouri"
click at [368, 228] on input "text" at bounding box center [388, 224] width 142 height 17
paste input "65201"
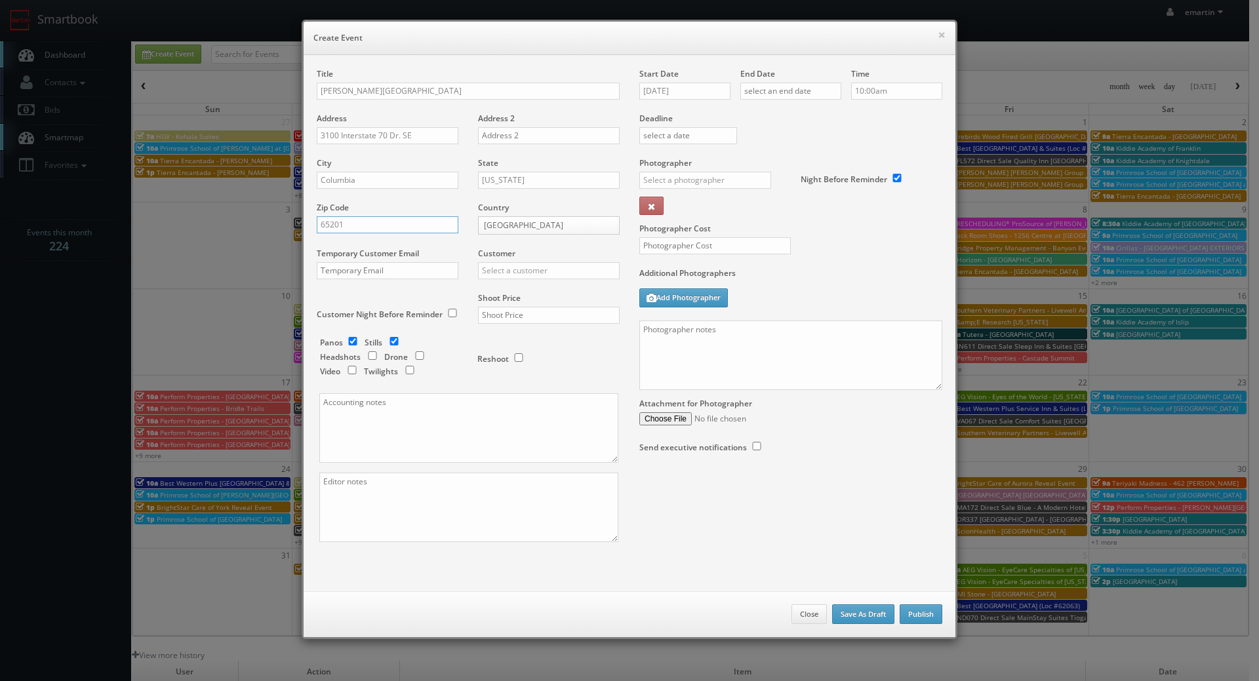
type input "65201"
click at [588, 275] on input "text" at bounding box center [549, 270] width 142 height 17
click at [547, 291] on div "[PERSON_NAME] Hotels" at bounding box center [549, 292] width 140 height 22
type input "[PERSON_NAME] Hotels"
click at [533, 320] on input "text" at bounding box center [549, 315] width 142 height 17
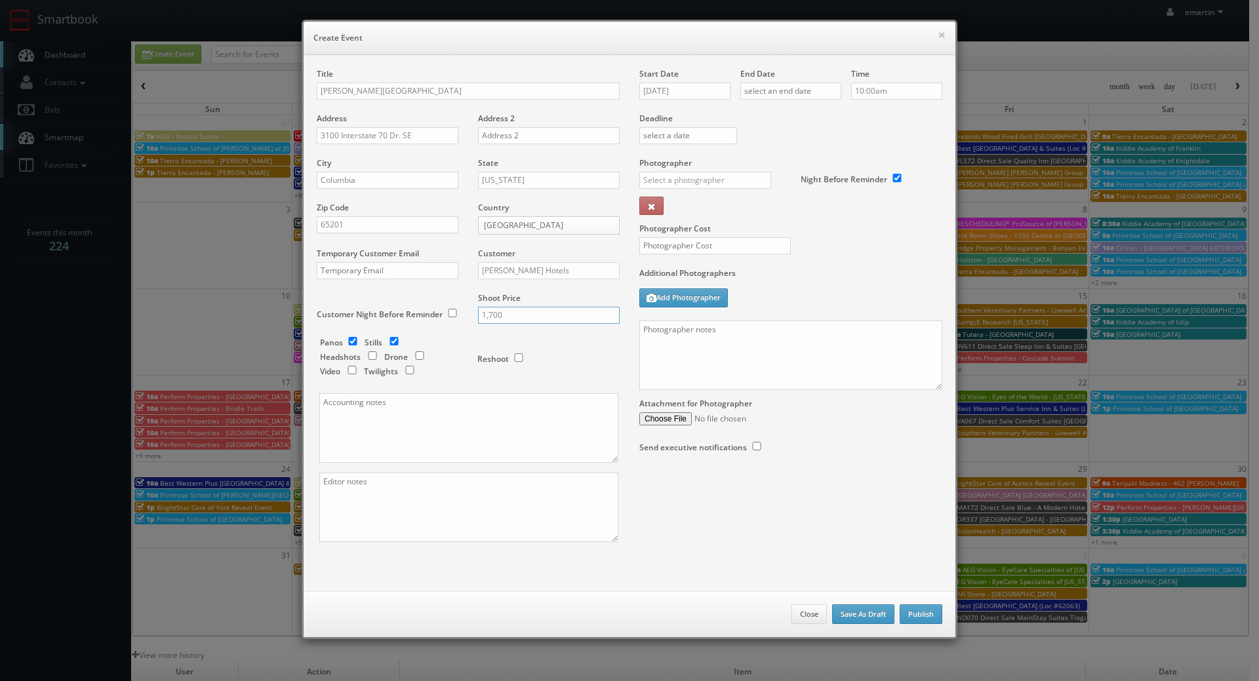
type input "1,700"
click at [347, 340] on input "checkbox" at bounding box center [353, 341] width 20 height 9
checkbox input "false"
click at [407, 374] on div "Panos Stills Headshots Drone Video Twilights" at bounding box center [392, 358] width 144 height 43
click at [404, 368] on input "checkbox" at bounding box center [410, 370] width 20 height 9
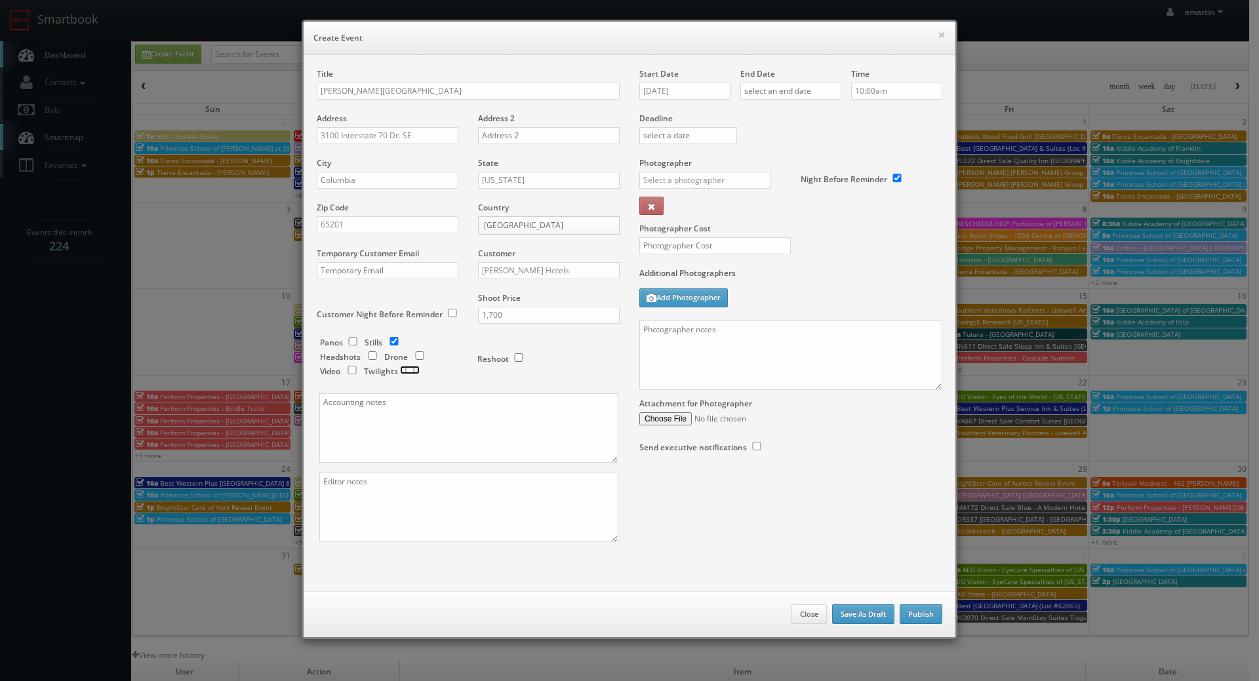
checkbox input "true"
click at [656, 368] on textarea at bounding box center [790, 356] width 303 height 70
type textarea "50 photos + twilights - shot list and onsite contact to be provided as we get c…"
click at [695, 190] on div "_justin _photog1 Glen Aronwits Chris Dailey John Varnedore John Saunders Craig …" at bounding box center [710, 184] width 142 height 25
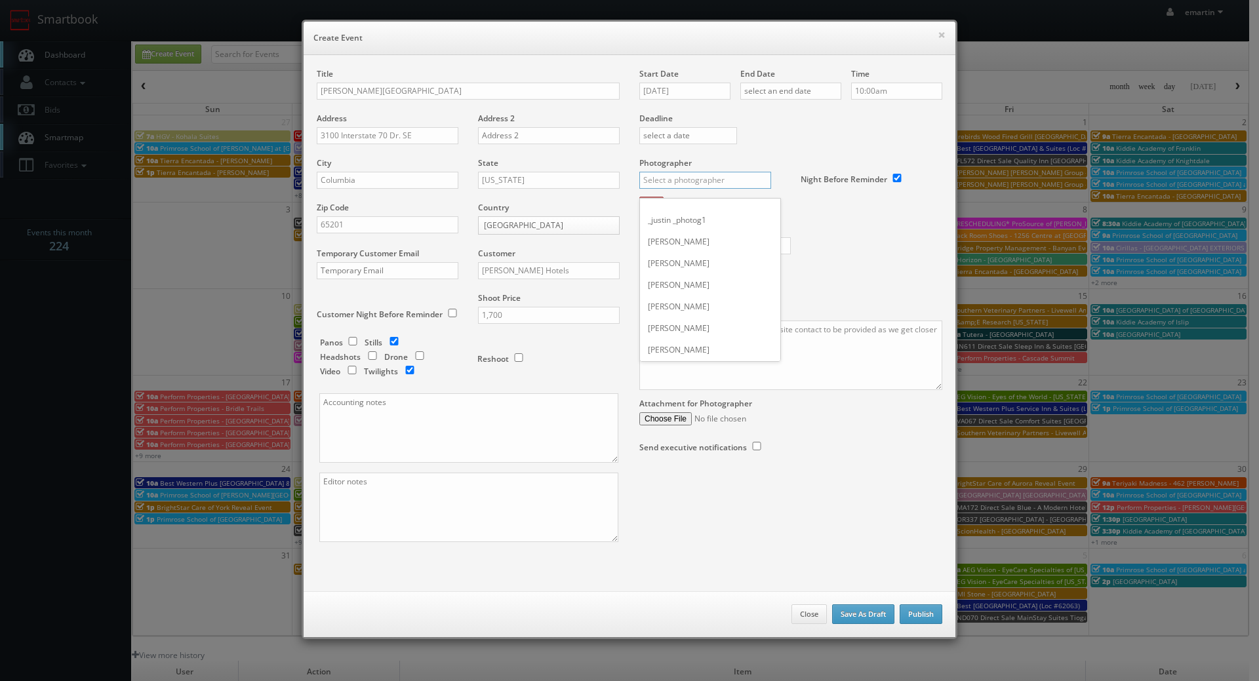
click at [694, 186] on input "text" at bounding box center [705, 180] width 132 height 17
type input "a"
click at [684, 199] on div "Mark Farbin" at bounding box center [710, 210] width 140 height 22
type input "Mark Farbin"
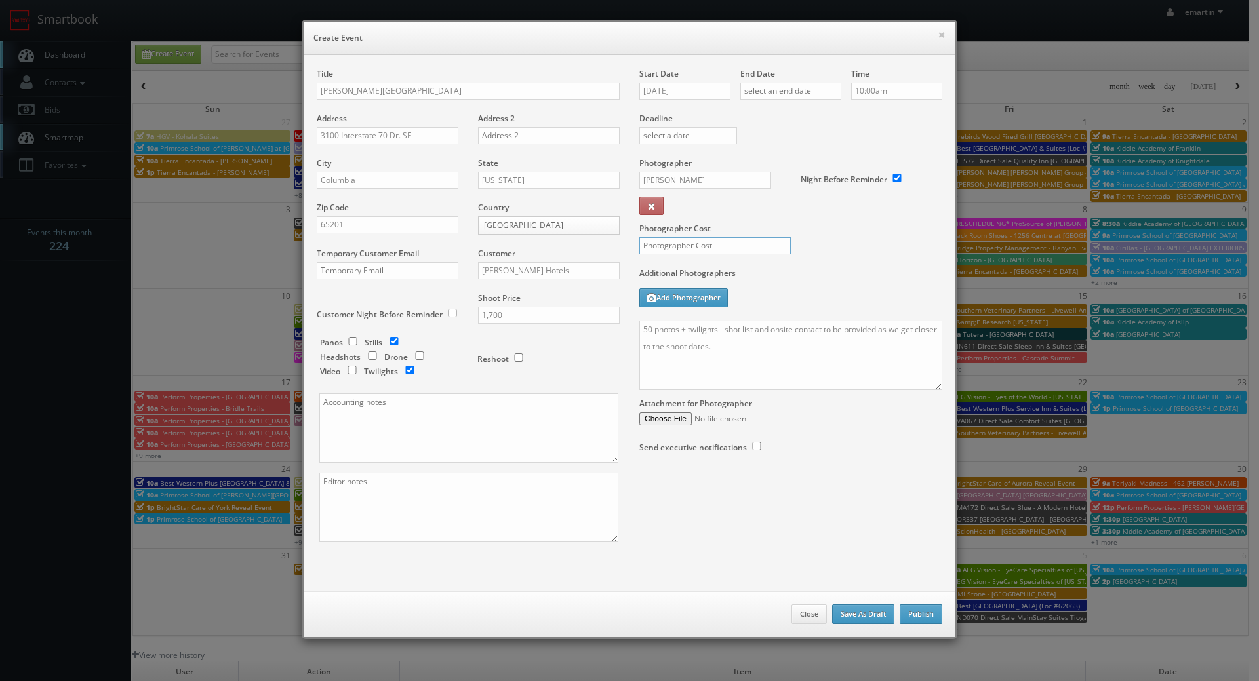
click at [666, 246] on input "text" at bounding box center [714, 245] width 151 height 17
type input "500"
click at [679, 89] on input "08/21/2025" at bounding box center [684, 91] width 91 height 17
click at [759, 113] on icon at bounding box center [760, 114] width 8 height 9
click at [710, 189] on td "17" at bounding box center [705, 191] width 20 height 19
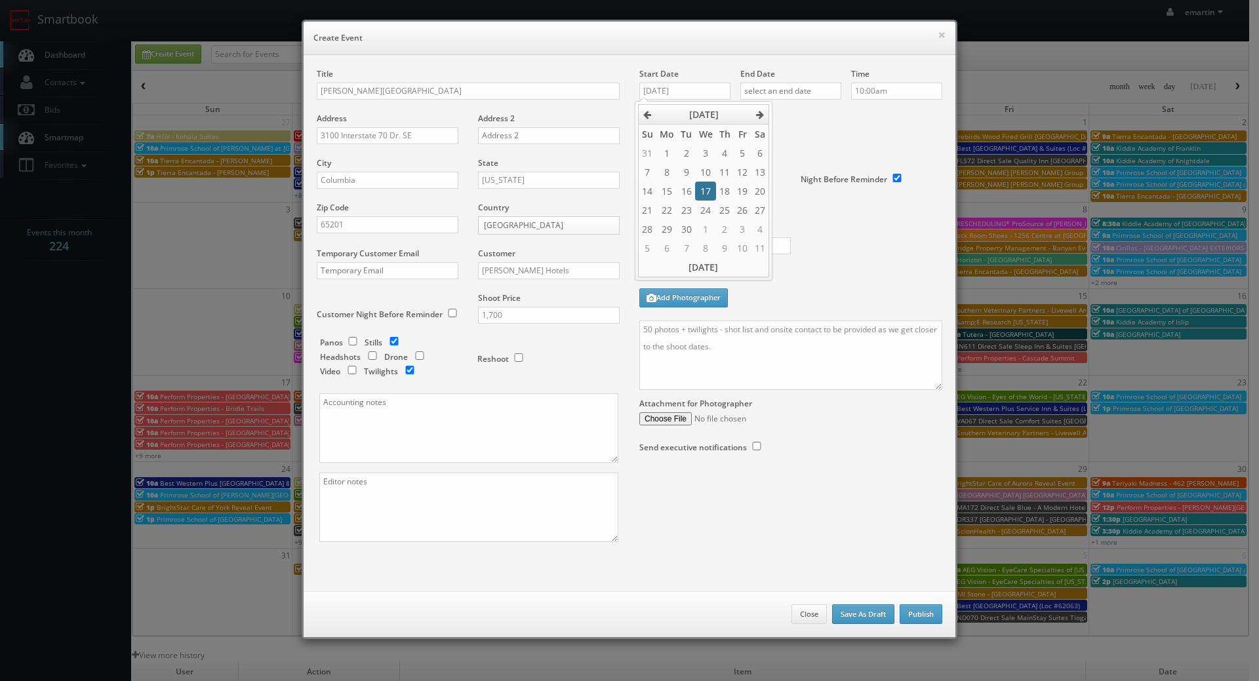
type input "09/17/2025"
click at [788, 135] on div "Deadline" at bounding box center [791, 112] width 323 height 89
click at [797, 92] on input "text" at bounding box center [790, 91] width 101 height 17
click at [864, 117] on icon at bounding box center [860, 114] width 8 height 9
click at [807, 195] on td "17" at bounding box center [806, 191] width 20 height 19
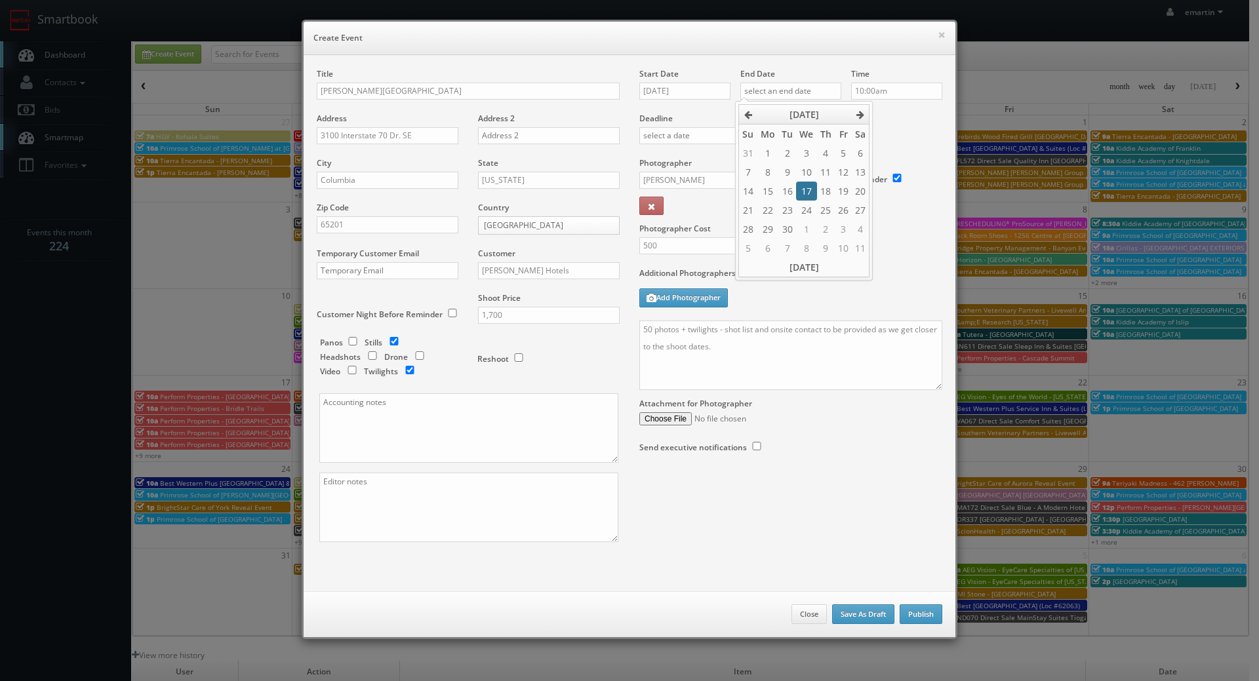
type input "09/17/2025"
click at [891, 149] on div "Deadline" at bounding box center [791, 112] width 323 height 89
drag, startPoint x: 723, startPoint y: 359, endPoint x: 649, endPoint y: 328, distance: 80.3
click at [721, 358] on textarea "50 photos + twilights - shot list and onsite contact to be provided as we get c…" at bounding box center [790, 356] width 303 height 70
click at [639, 330] on textarea "50 photos + twilights - shot list and onsite contact to be provided as we get c…" at bounding box center [790, 356] width 303 height 70
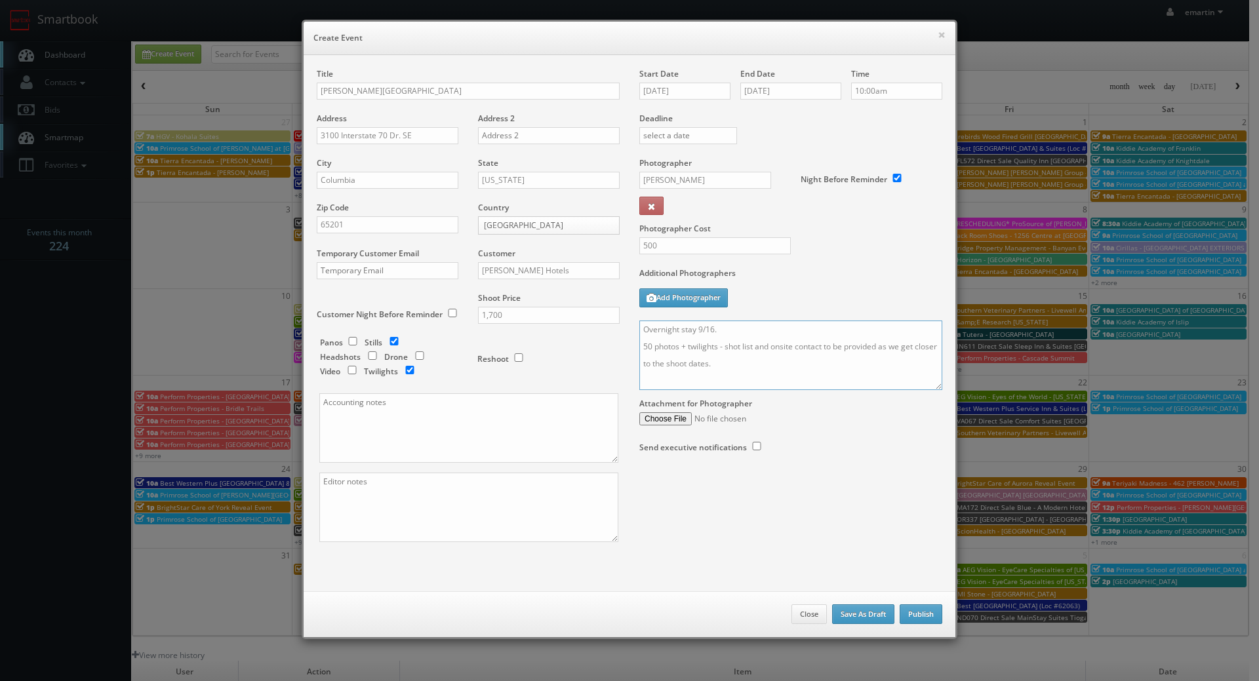
type textarea "Overnight stay 9/16. 50 photos + twilights - shot list and onsite contact to be…"
click at [809, 309] on div "Additional Photographers Add Photographer" at bounding box center [790, 294] width 303 height 53
click at [927, 616] on button "Publish" at bounding box center [921, 615] width 43 height 20
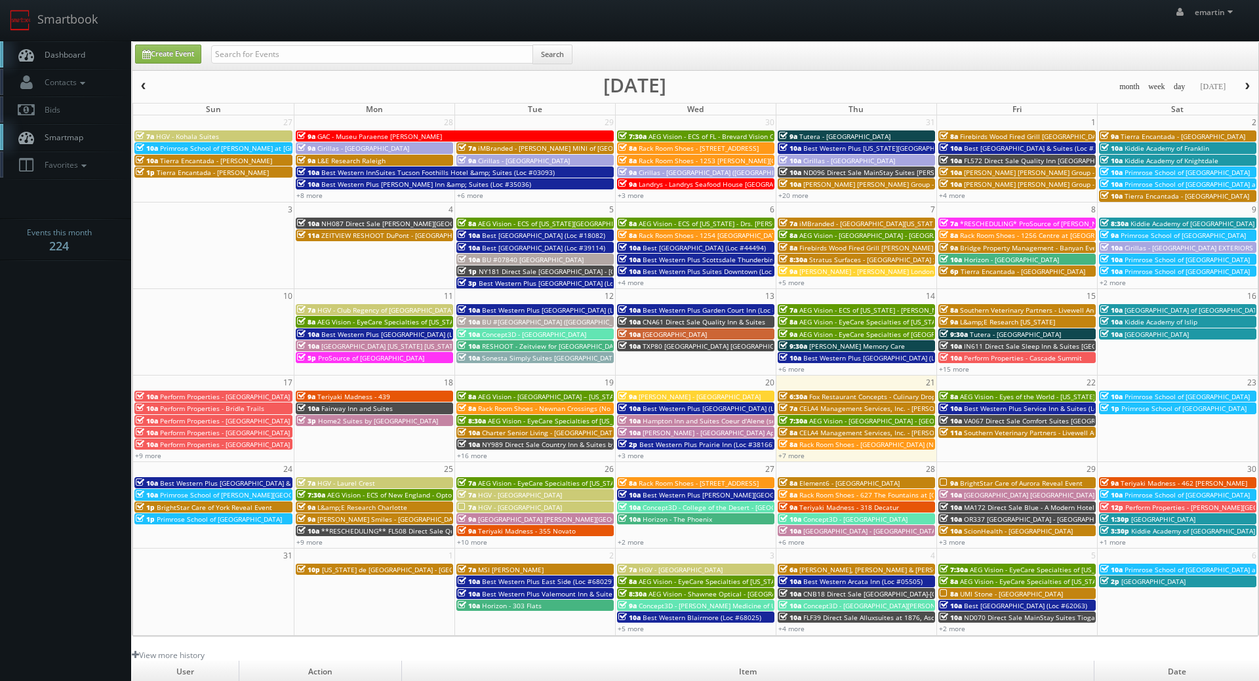
click at [60, 49] on link "Dashboard" at bounding box center [65, 54] width 131 height 27
type input "drury"
click at [84, 45] on link "Dashboard" at bounding box center [65, 54] width 131 height 27
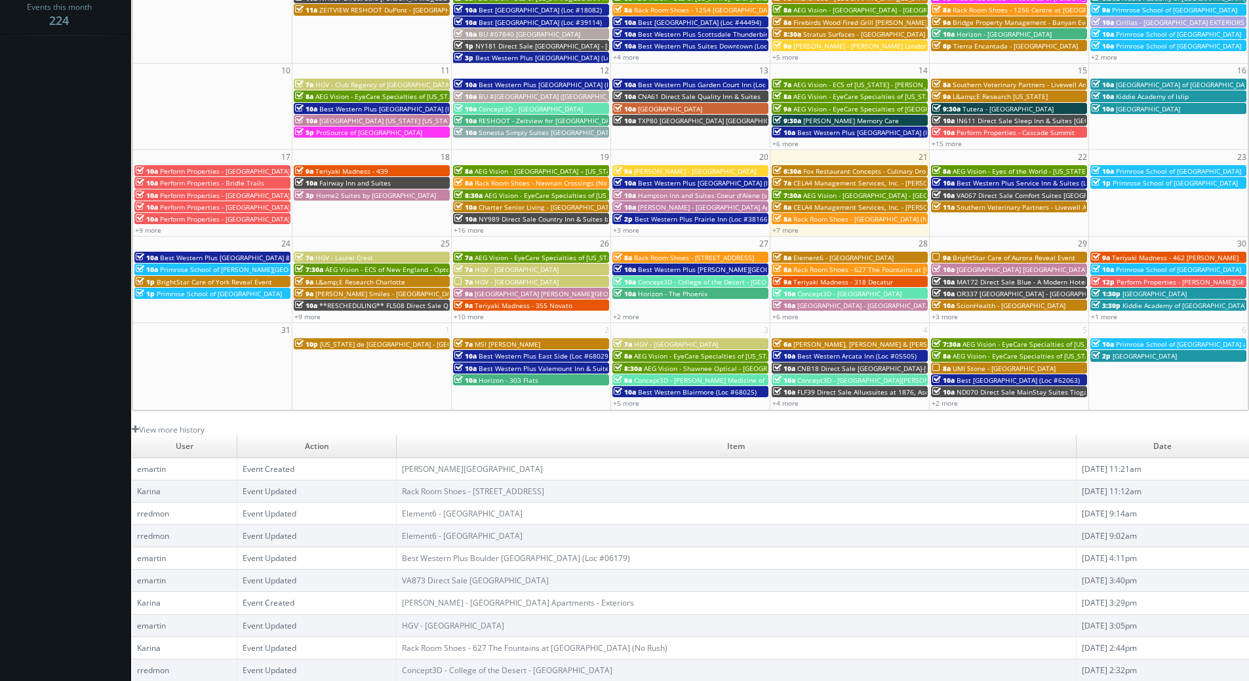
scroll to position [226, 0]
click at [534, 473] on link "[PERSON_NAME][GEOGRAPHIC_DATA]" at bounding box center [472, 469] width 141 height 11
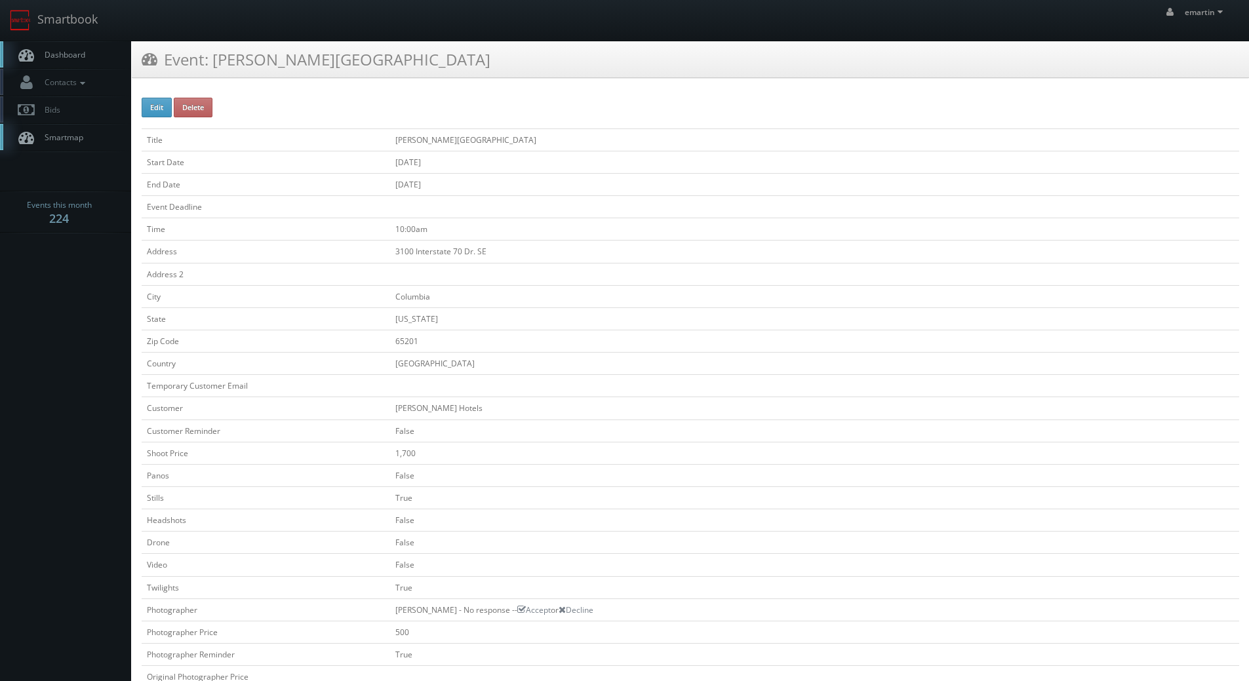
scroll to position [262, 0]
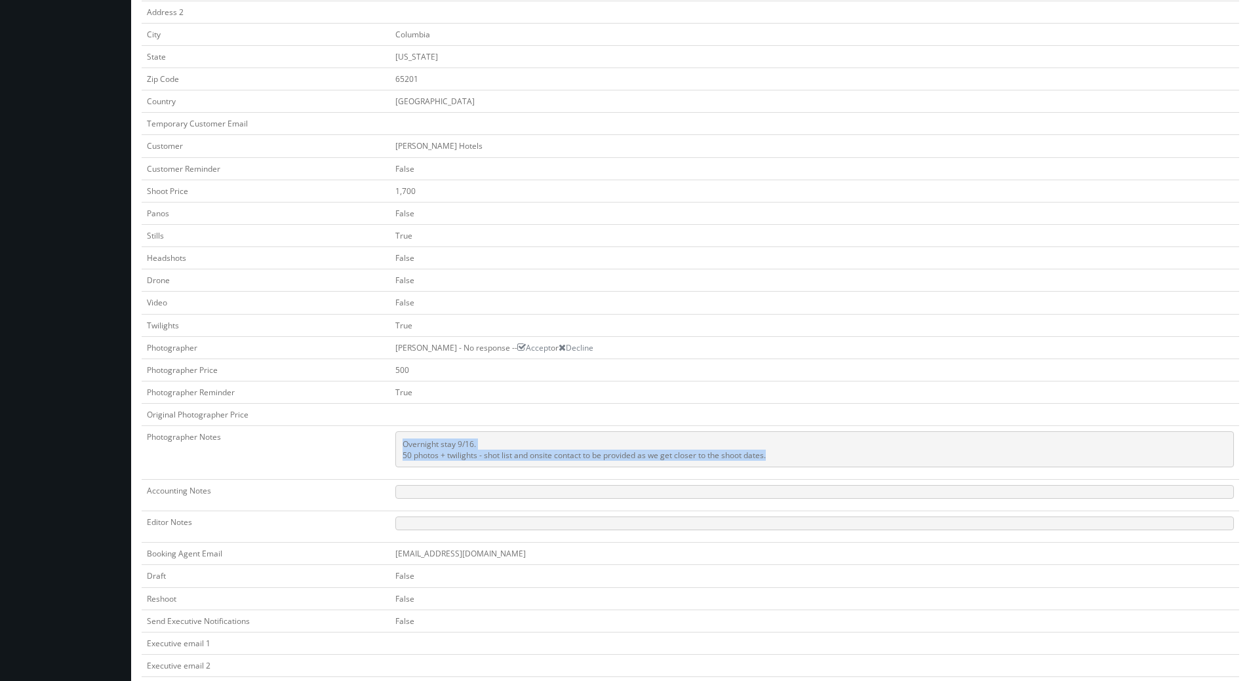
drag, startPoint x: 763, startPoint y: 455, endPoint x: 397, endPoint y: 449, distance: 366.0
click at [397, 449] on pre "Overnight stay 9/16. 50 photos + twilights - shot list and onsite contact to be…" at bounding box center [814, 449] width 839 height 36
copy pre "Overnight stay 9/16. 50 photos + twilights - shot list and onsite contact to be…"
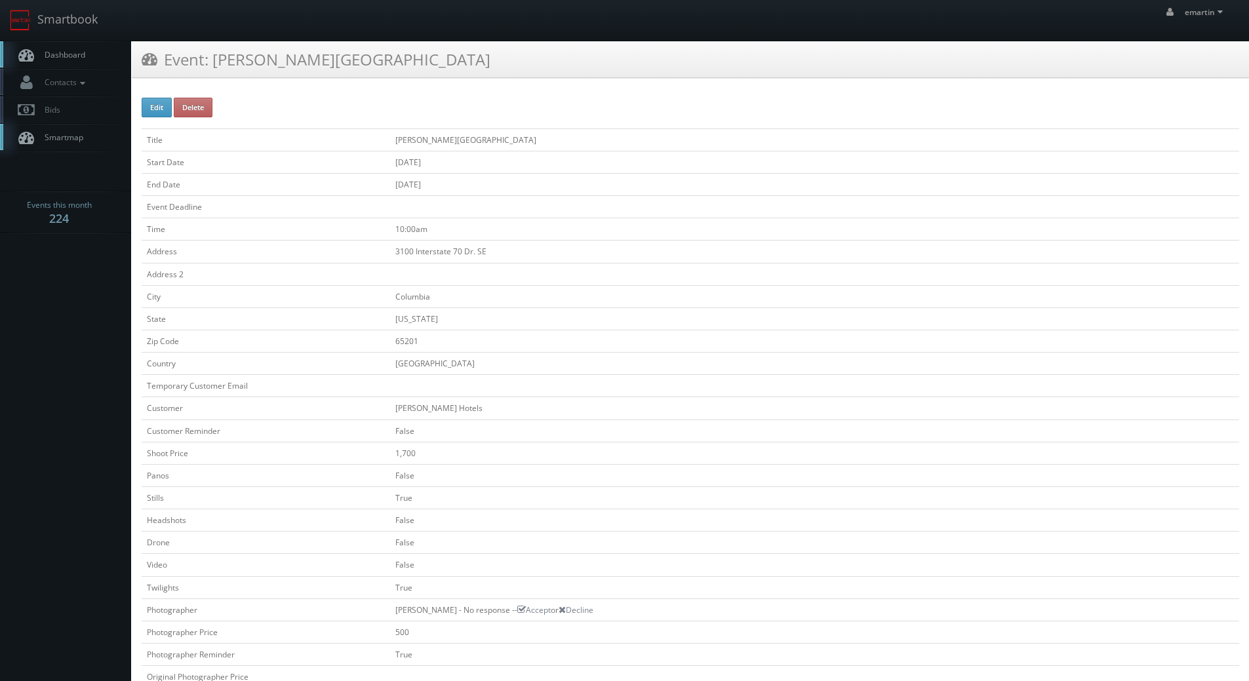
click at [77, 49] on link "Dashboard" at bounding box center [65, 54] width 131 height 27
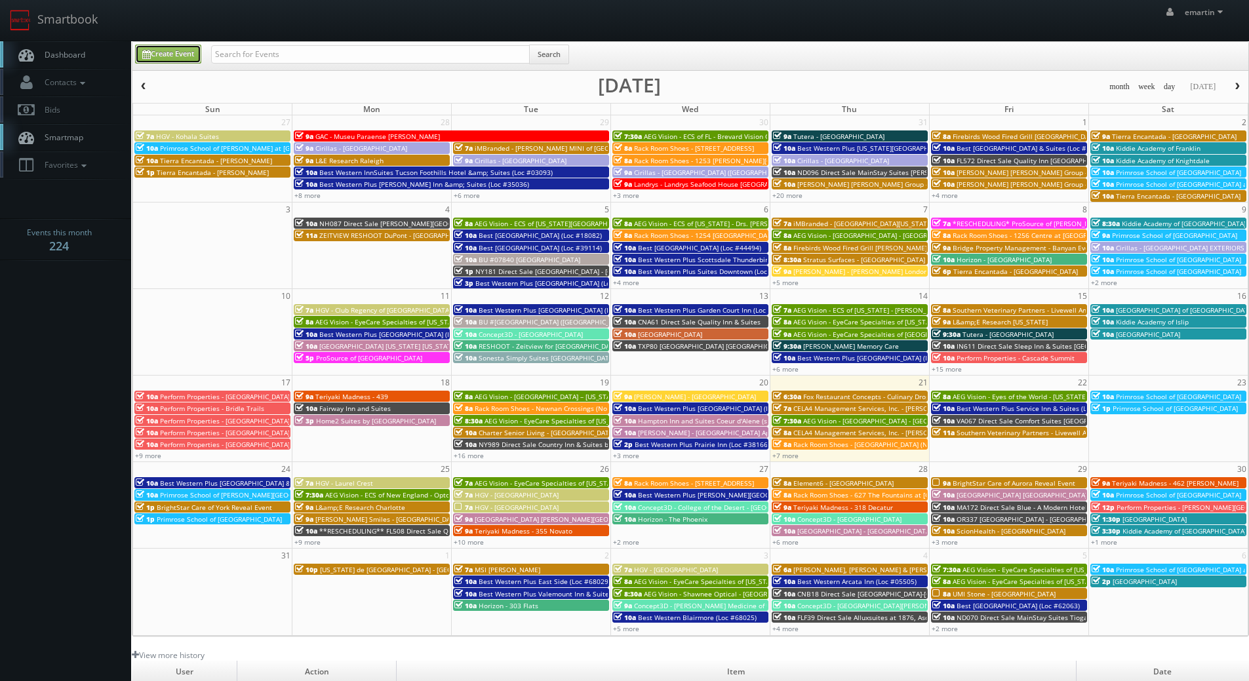
click at [165, 56] on link "Create Event" at bounding box center [168, 54] width 66 height 19
type input "[DATE]"
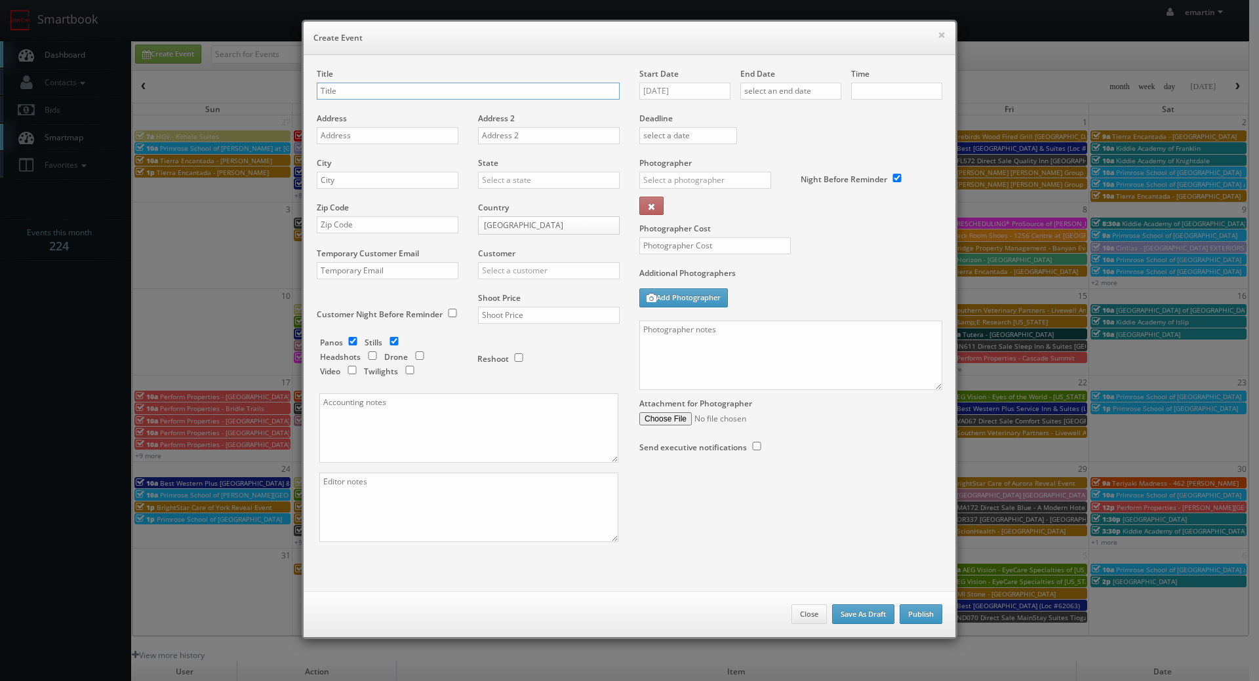
checkbox input "true"
type input "10:00am"
checkbox input "true"
click at [725, 351] on textarea at bounding box center [790, 356] width 303 height 70
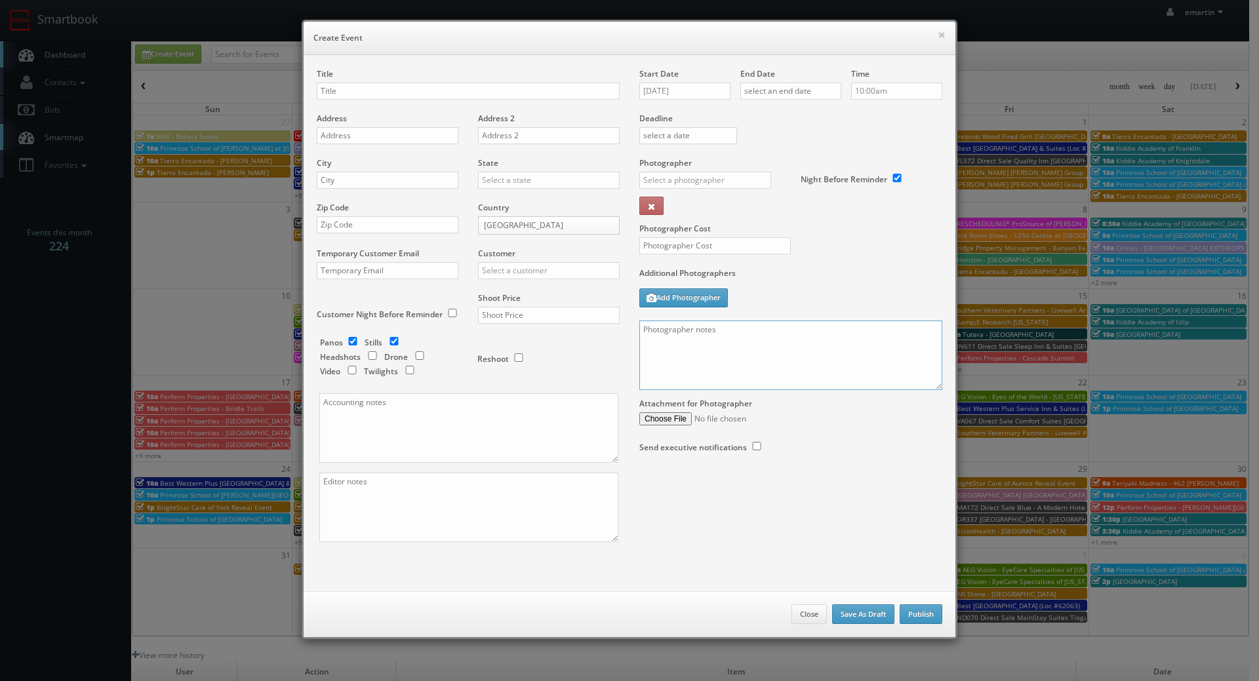
paste textarea "Overnight stay 9/16. 50 photos + twilights - shot list and onsite contact to be…"
type textarea "Overnight stay 9/16. 50 photos + twilights - shot list and onsite contact to be…"
click at [360, 80] on div "Title" at bounding box center [468, 90] width 303 height 45
drag, startPoint x: 336, startPoint y: 89, endPoint x: 275, endPoint y: 100, distance: 62.8
click at [336, 89] on input "text" at bounding box center [468, 91] width 303 height 17
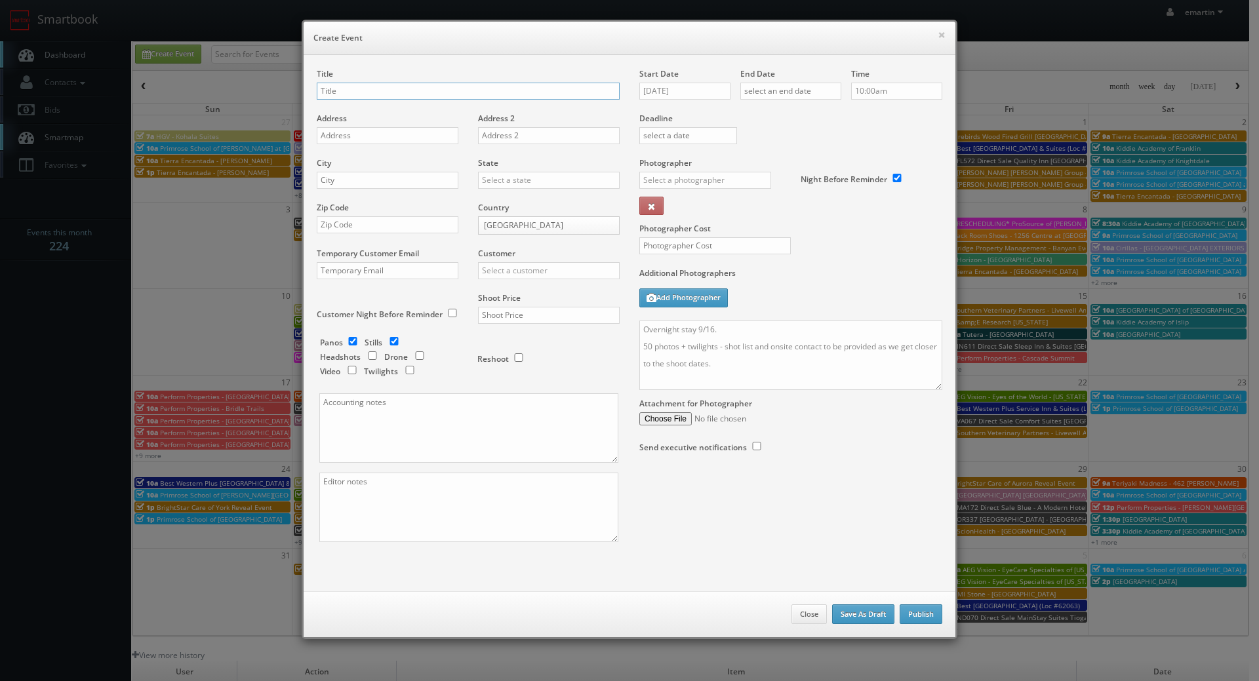
paste input "[PERSON_NAME] Inn & Suites [PERSON_NAME]"
type input "Drury Inn & Suites Jackson"
drag, startPoint x: 401, startPoint y: 131, endPoint x: 340, endPoint y: 140, distance: 61.7
click at [401, 132] on input "text" at bounding box center [388, 135] width 142 height 17
paste input "225 Drury Lane"
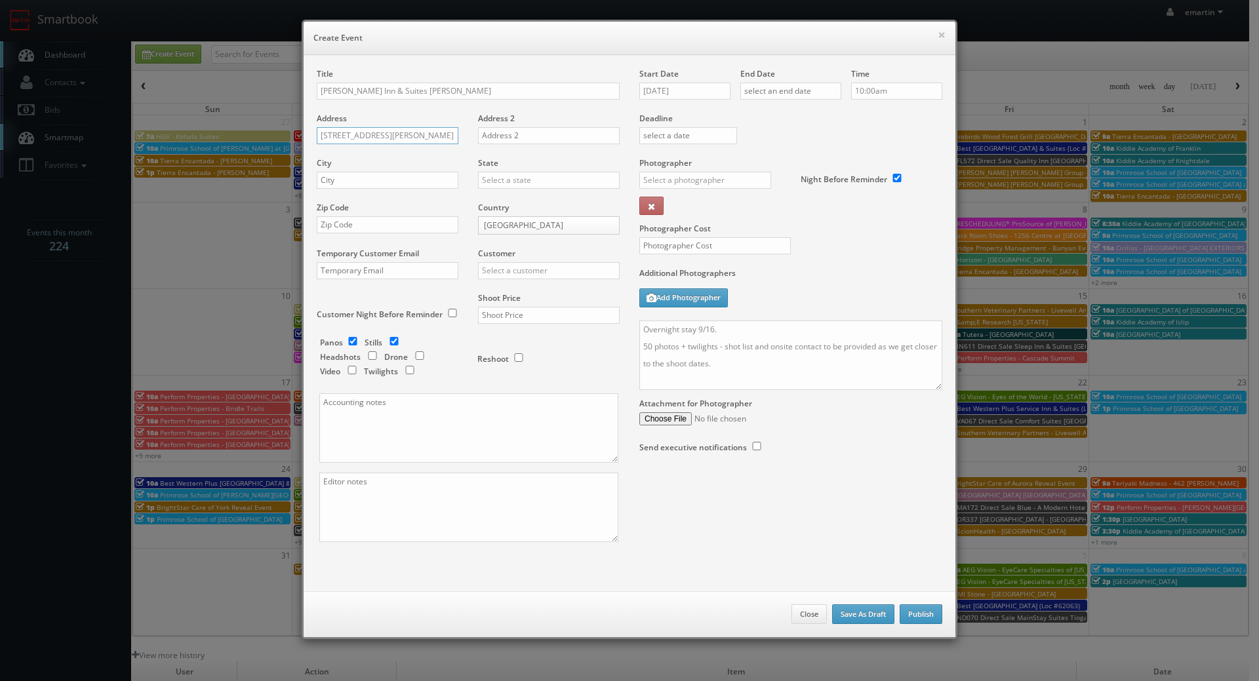
type input "225 Drury Lane"
click at [387, 179] on input "text" at bounding box center [388, 180] width 142 height 17
paste input "Jackson"
type input "Jackson"
click at [508, 180] on input "text" at bounding box center [549, 180] width 142 height 17
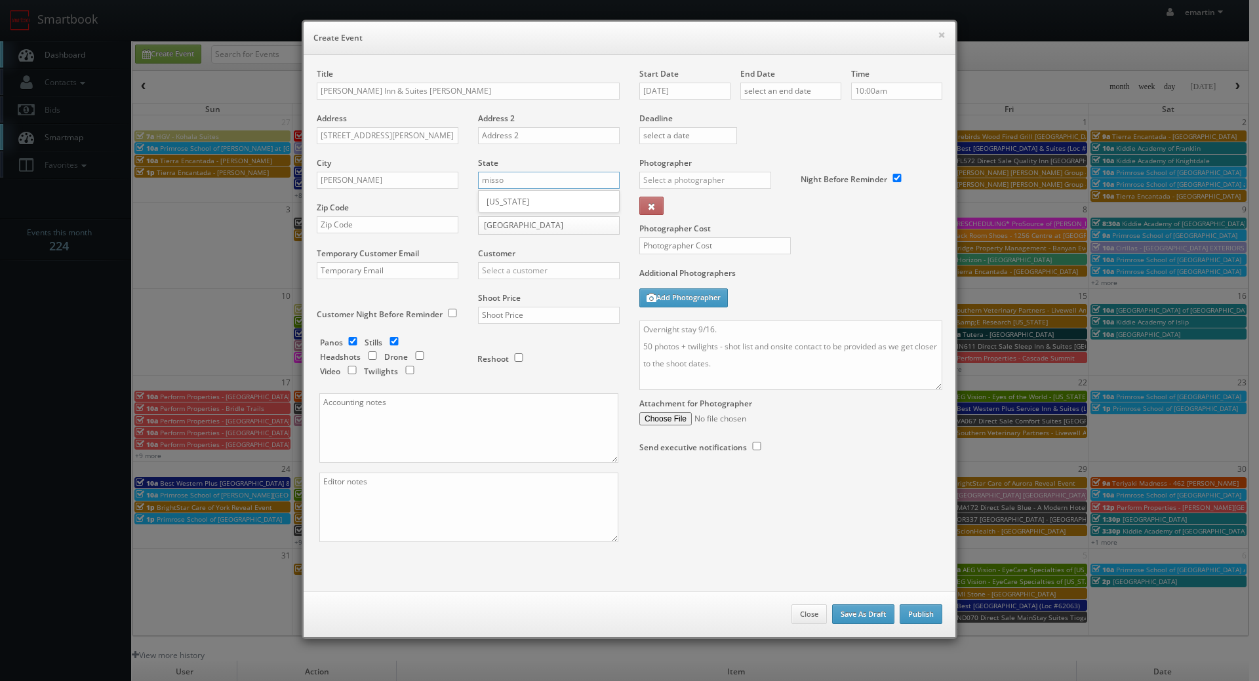
type input "misso"
click at [507, 190] on div "Alabama Alaska Arizona Arkansas California Colorado Connecticut Delaware Distri…" at bounding box center [549, 201] width 142 height 23
click at [505, 186] on input "text" at bounding box center [549, 180] width 142 height 17
click at [505, 191] on div "[US_STATE]" at bounding box center [549, 202] width 140 height 22
type input "[US_STATE]"
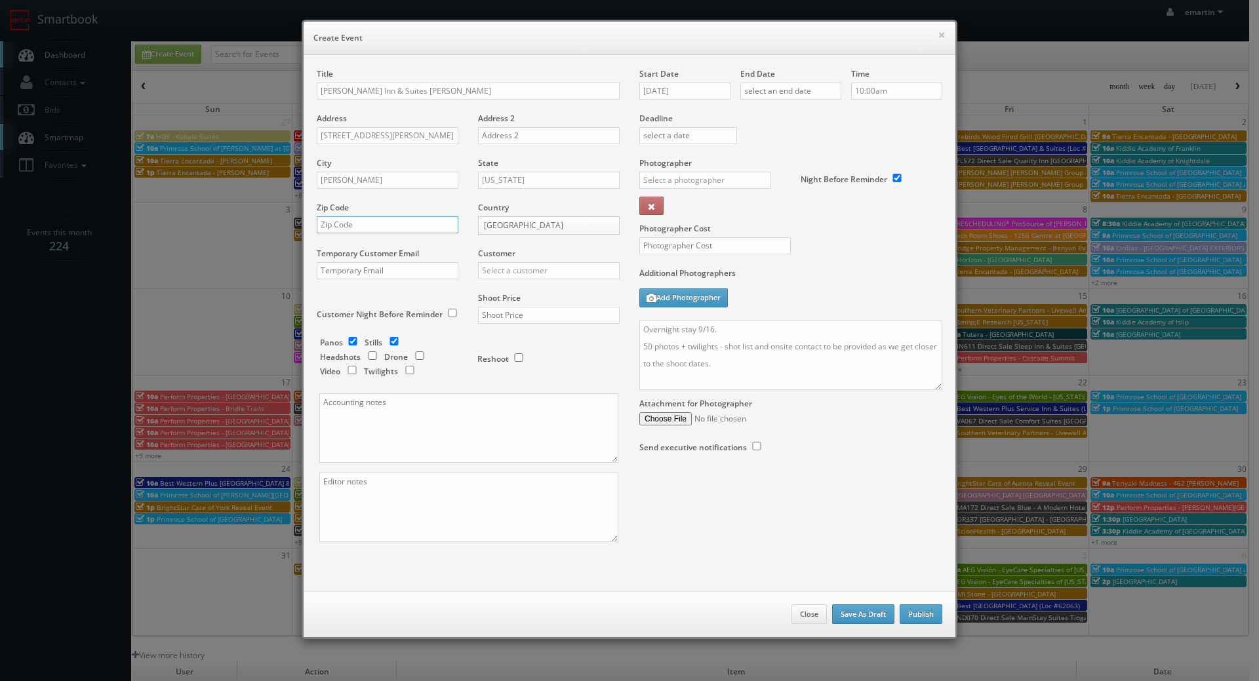
click at [410, 224] on input "text" at bounding box center [388, 224] width 142 height 17
paste input "63755"
type input "63755"
click at [524, 281] on div "Customer Choice Hotels ACC Concept3D Firebirds GBV Choice Hotels Canada Heartla…" at bounding box center [543, 270] width 151 height 45
click at [519, 277] on input "text" at bounding box center [549, 270] width 142 height 17
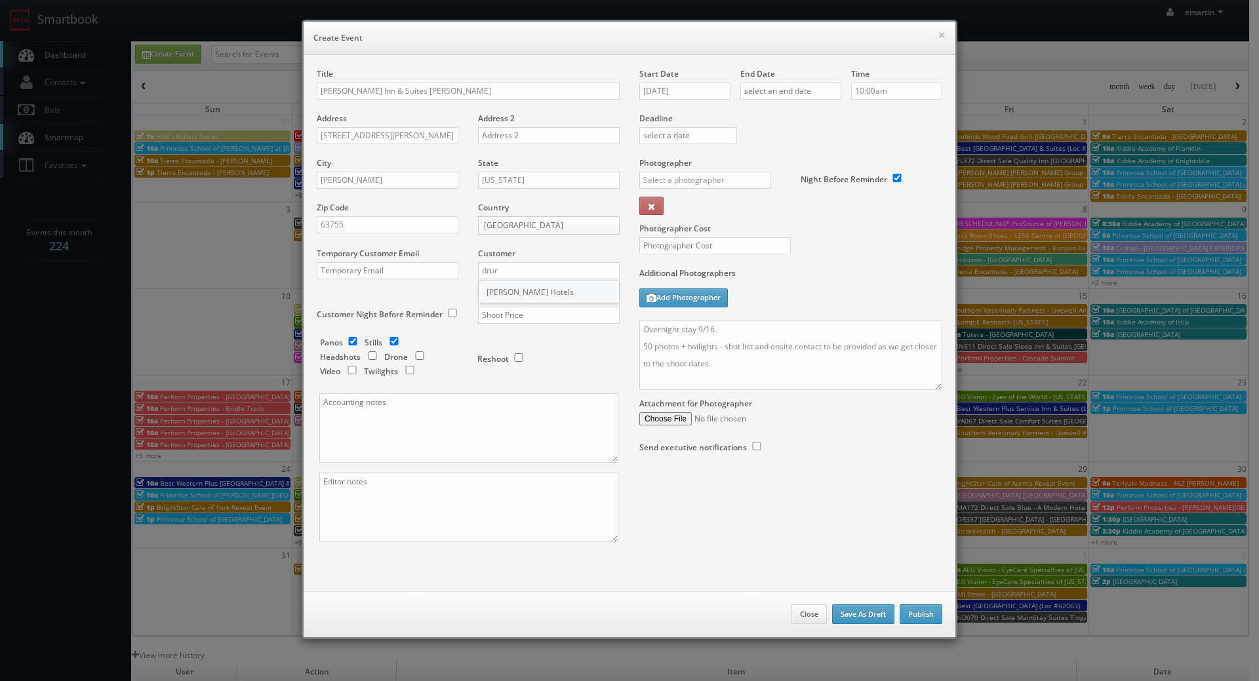
click at [511, 294] on div "[PERSON_NAME] Hotels" at bounding box center [549, 292] width 140 height 22
type input "[PERSON_NAME] Hotels"
click at [492, 314] on input "text" at bounding box center [549, 315] width 142 height 17
type input "1,700"
click at [351, 342] on input "checkbox" at bounding box center [353, 341] width 20 height 9
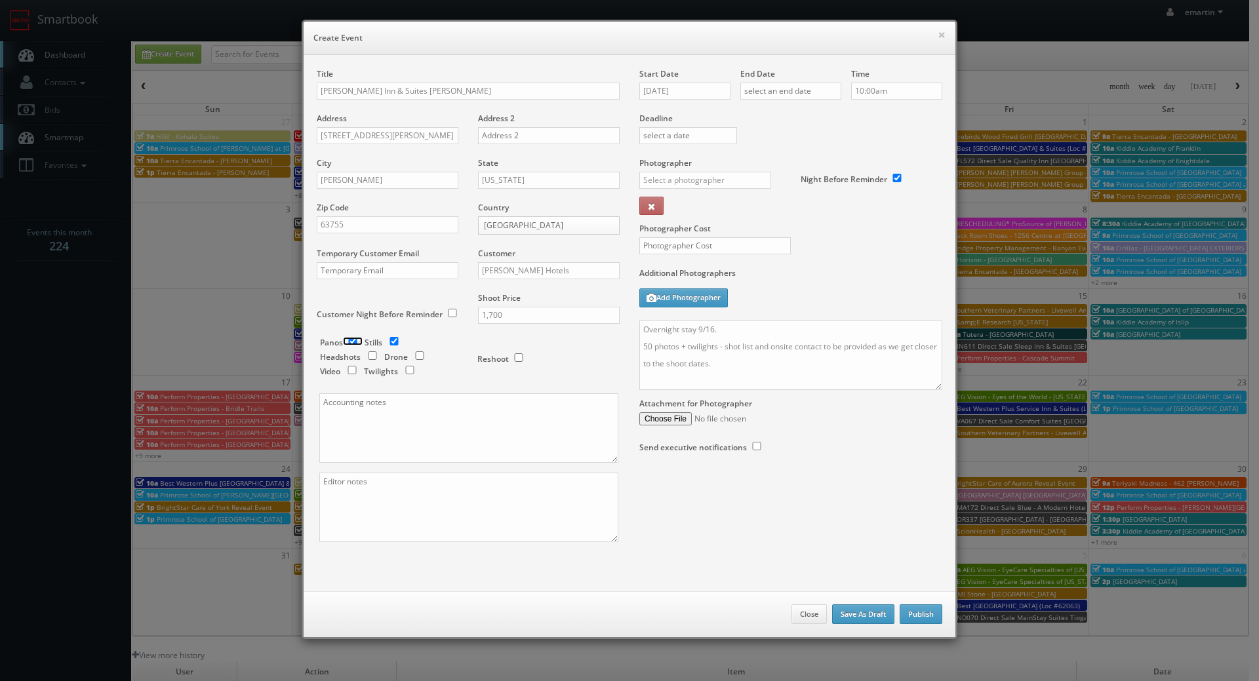
checkbox input "false"
click at [416, 372] on div "Panos Stills Headshots Drone Video Twilights" at bounding box center [392, 358] width 144 height 43
click at [409, 371] on input "checkbox" at bounding box center [410, 370] width 20 height 9
checkbox input "true"
click at [683, 97] on input "08/21/2025" at bounding box center [684, 91] width 91 height 17
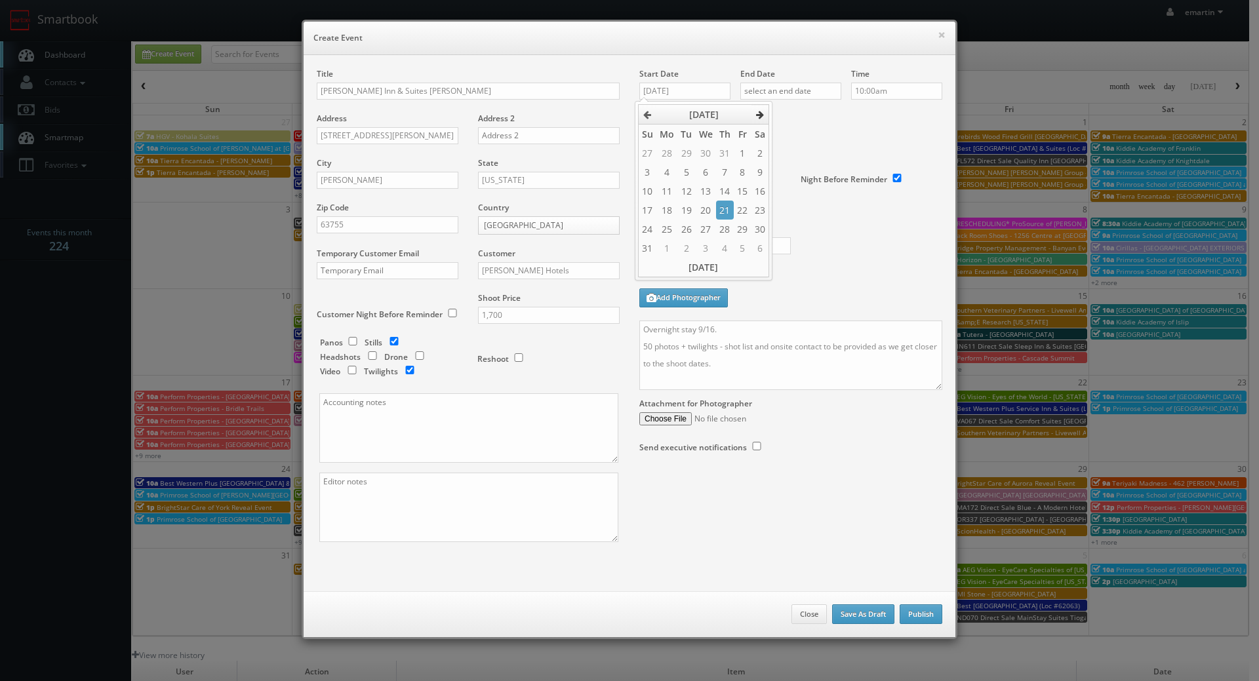
click at [763, 112] on icon at bounding box center [760, 114] width 8 height 9
click at [667, 224] on td "29" at bounding box center [666, 229] width 21 height 19
type input "09/29/2025"
click at [801, 120] on label "Deadline" at bounding box center [791, 118] width 323 height 11
click at [815, 91] on input "text" at bounding box center [790, 91] width 101 height 17
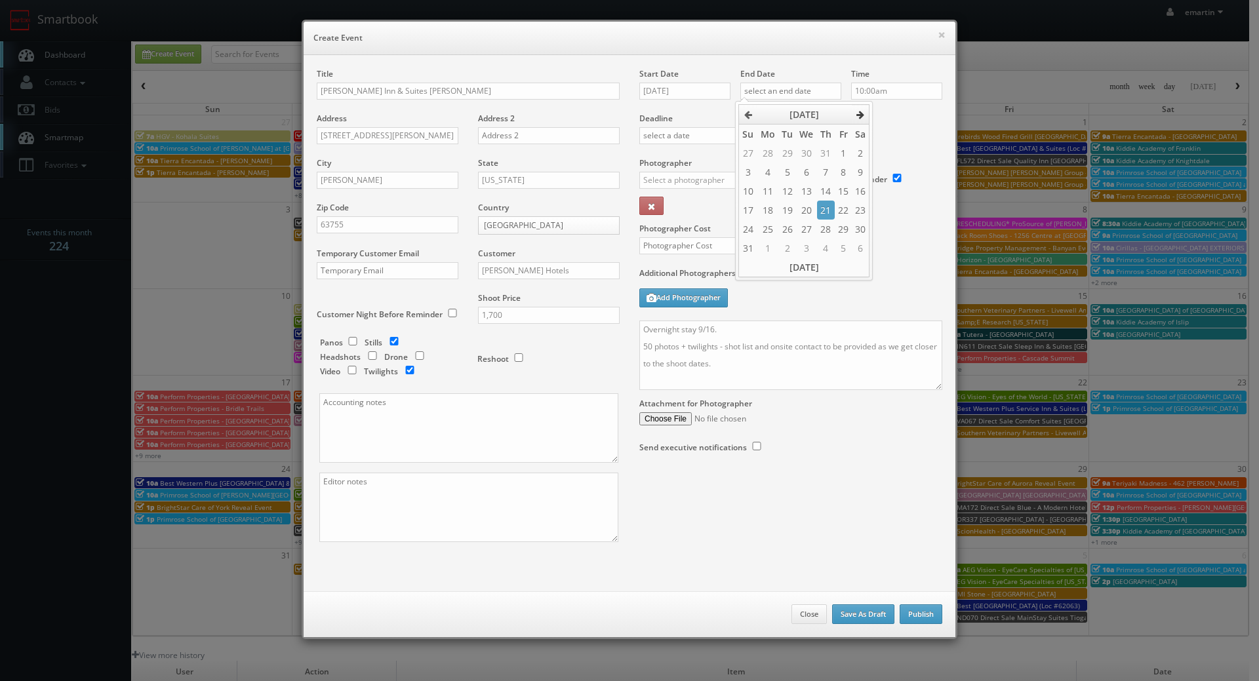
click at [854, 111] on th at bounding box center [861, 115] width 18 height 20
click at [774, 227] on td "29" at bounding box center [767, 229] width 21 height 19
type input "09/29/2025"
click at [885, 138] on div "Deadline" at bounding box center [791, 112] width 323 height 89
click at [738, 180] on input "text" at bounding box center [705, 180] width 132 height 17
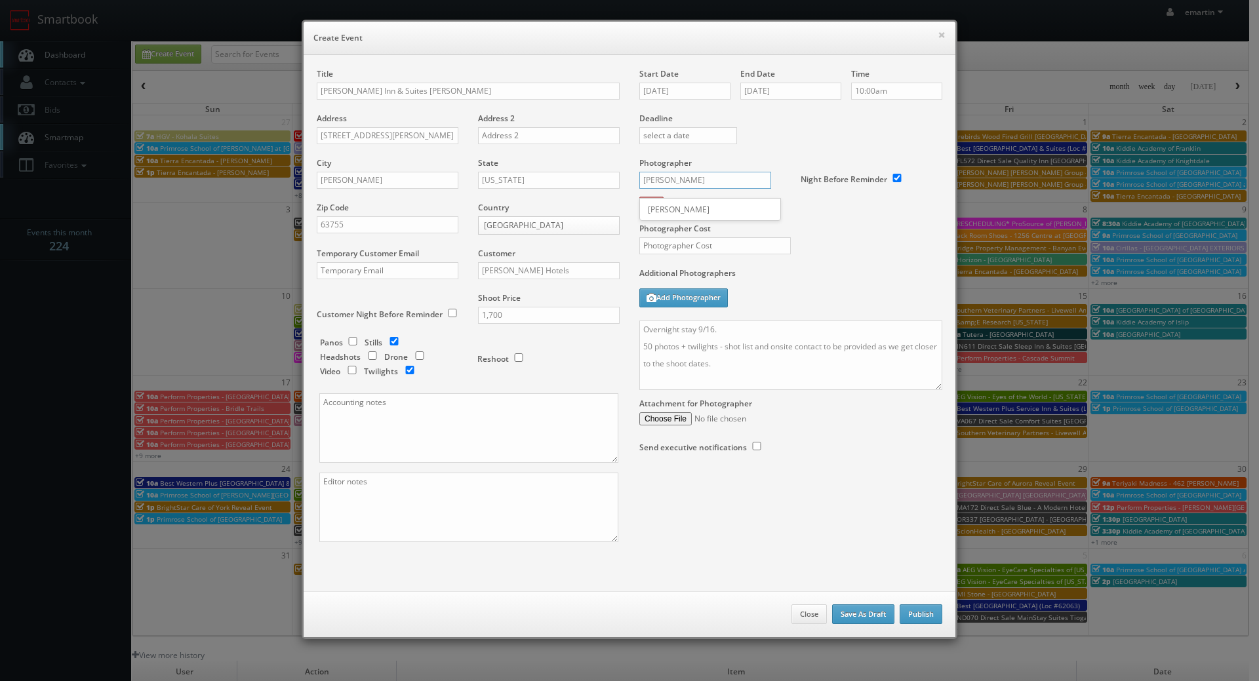
type input "mark far"
click at [729, 198] on div "Photographer mark far _justin _photog1 Glen Aronwits Chris Dailey John Varnedor…" at bounding box center [714, 190] width 151 height 66
click at [725, 206] on div "Photographer _justin _photog1 Glen Aronwits Chris Dailey John Varnedore John Sa…" at bounding box center [714, 190] width 151 height 66
click at [721, 190] on div "_justin _photog1 Glen Aronwits Chris Dailey John Varnedore John Saunders Craig …" at bounding box center [710, 184] width 142 height 25
click at [720, 183] on input "text" at bounding box center [705, 180] width 132 height 17
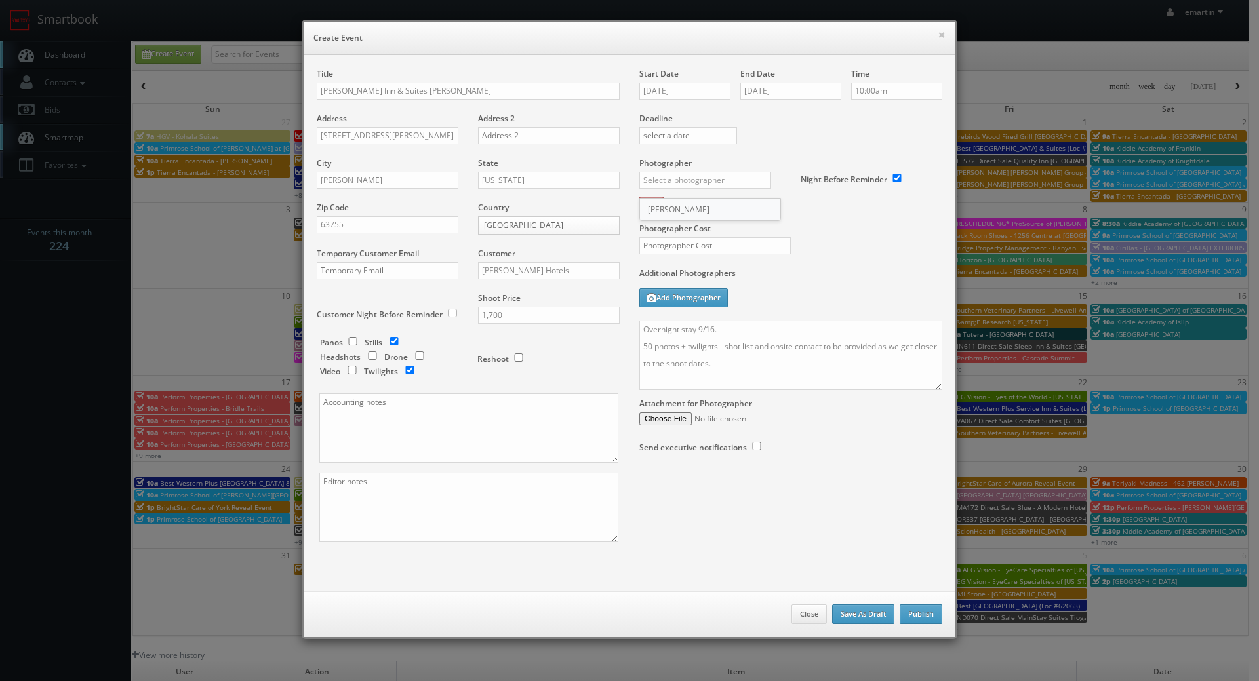
click at [705, 205] on div "Mark Farbin" at bounding box center [710, 210] width 140 height 22
type input "Mark Farbin"
click at [716, 250] on input "text" at bounding box center [714, 245] width 151 height 17
type input "500"
click at [709, 331] on textarea "Overnight stay 9/16. 50 photos + twilights - shot list and onsite contact to be…" at bounding box center [790, 356] width 303 height 70
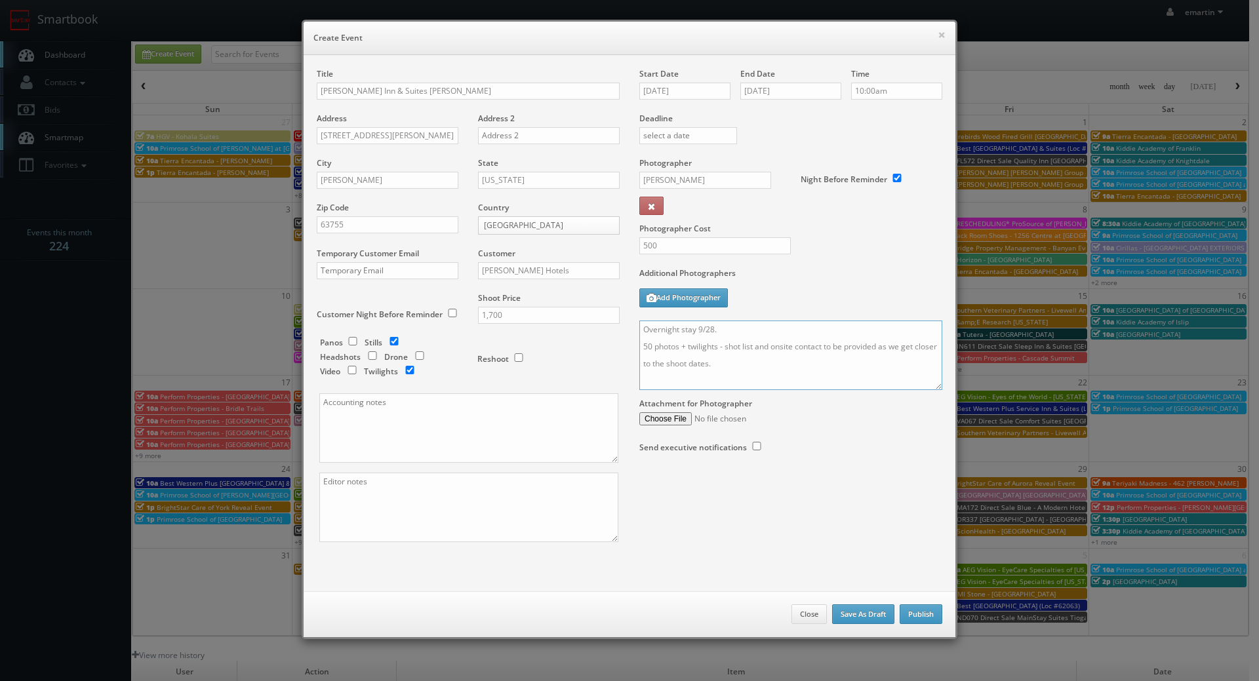
drag, startPoint x: 740, startPoint y: 362, endPoint x: 645, endPoint y: 306, distance: 110.6
click at [622, 319] on div "Title Drury Inn & Suites Jackson Address 225 Drury Lane Address 2 City Jackson …" at bounding box center [629, 316] width 645 height 497
type textarea "Overnight stay 9/28. 50 photos + twilights - shot list and onsite contact to be…"
click at [824, 298] on div "Additional Photographers Add Photographer" at bounding box center [790, 294] width 303 height 53
click at [915, 612] on button "Publish" at bounding box center [921, 615] width 43 height 20
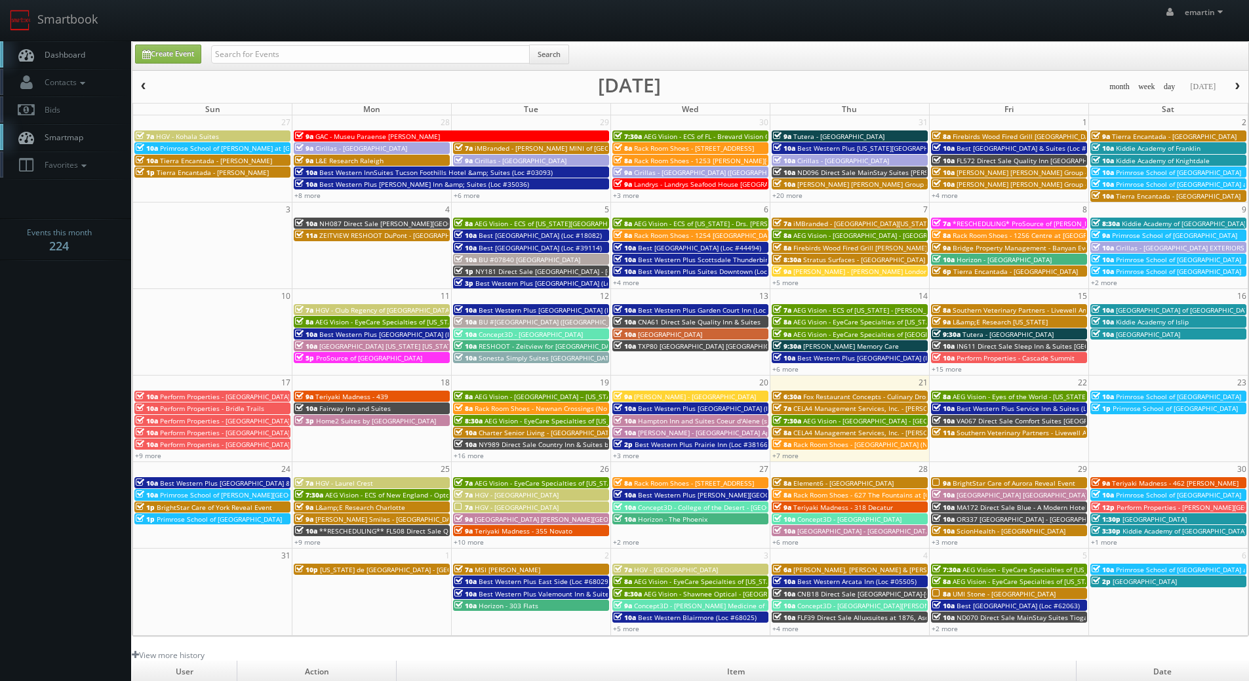
click at [84, 61] on link "Dashboard" at bounding box center [65, 54] width 131 height 27
click at [167, 54] on link "Create Event" at bounding box center [168, 54] width 66 height 19
type input "[DATE]"
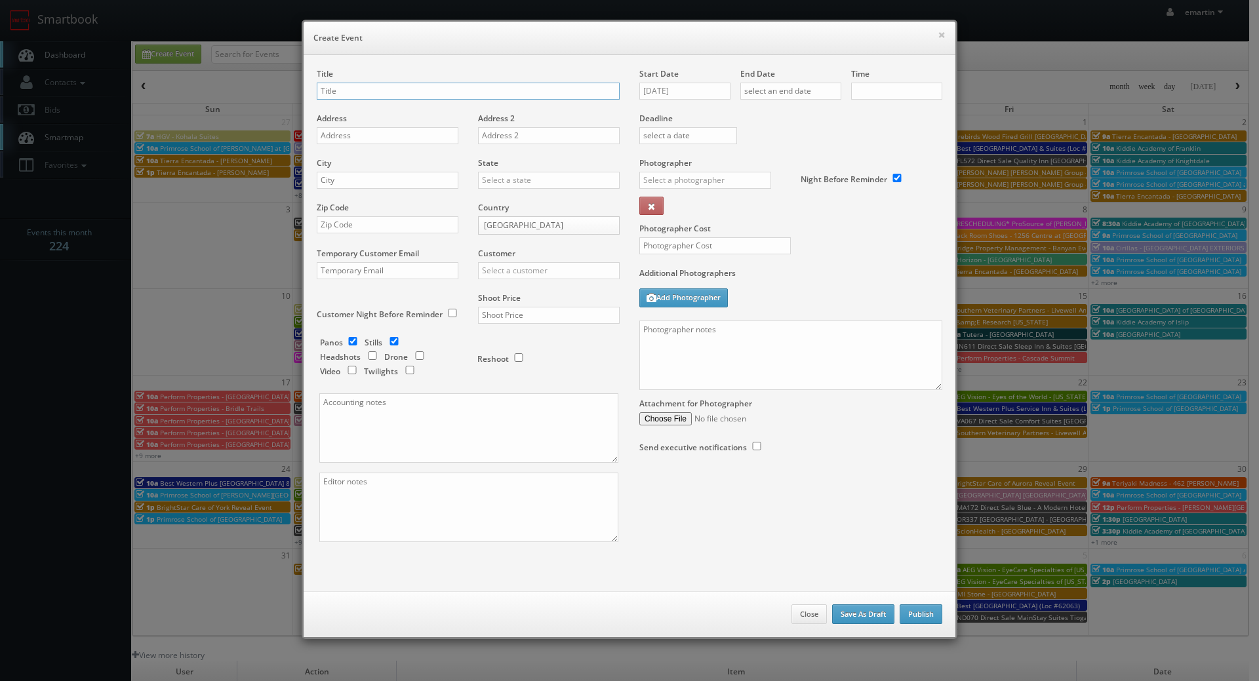
checkbox input "true"
type input "10:00am"
checkbox input "true"
click at [725, 348] on textarea at bounding box center [790, 356] width 303 height 70
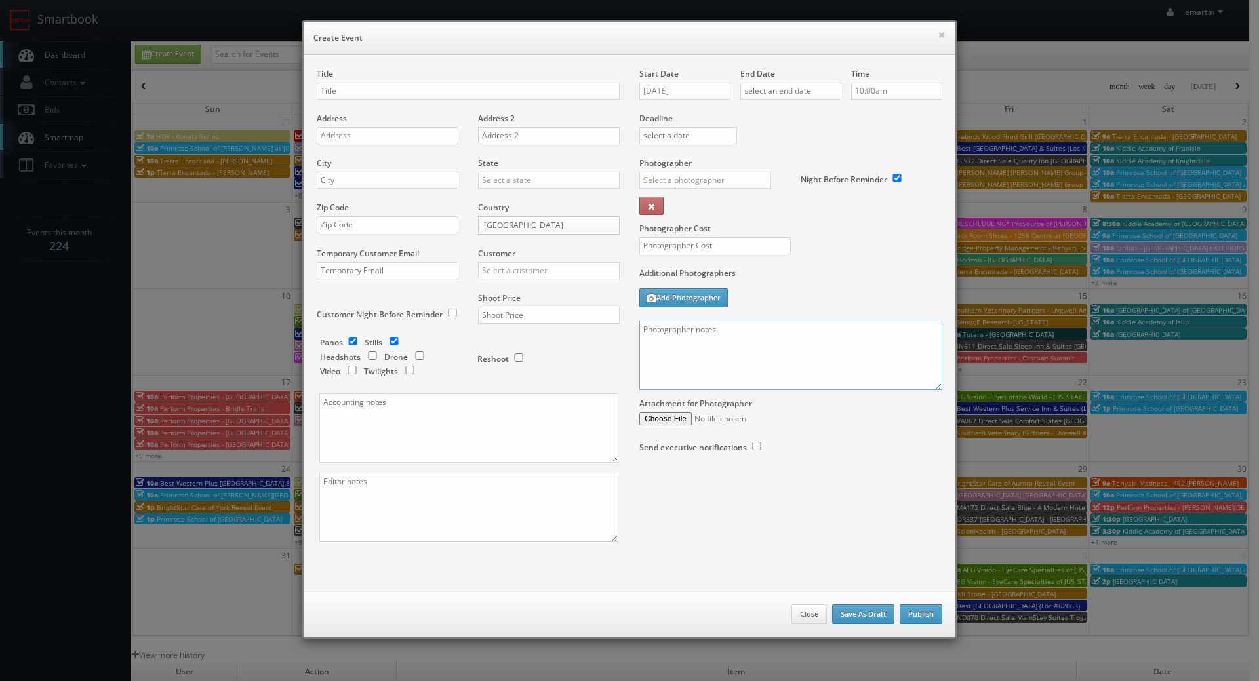
paste textarea "Overnight stay 9/28. 50 photos + twilights - shot list and onsite contact to be…"
type textarea "Overnight stay 9/28. 50 photos + twilights - shot list and onsite contact to be…"
click at [363, 91] on input "text" at bounding box center [468, 91] width 303 height 17
paste input "[PERSON_NAME][GEOGRAPHIC_DATA]"
type input "[PERSON_NAME][GEOGRAPHIC_DATA]"
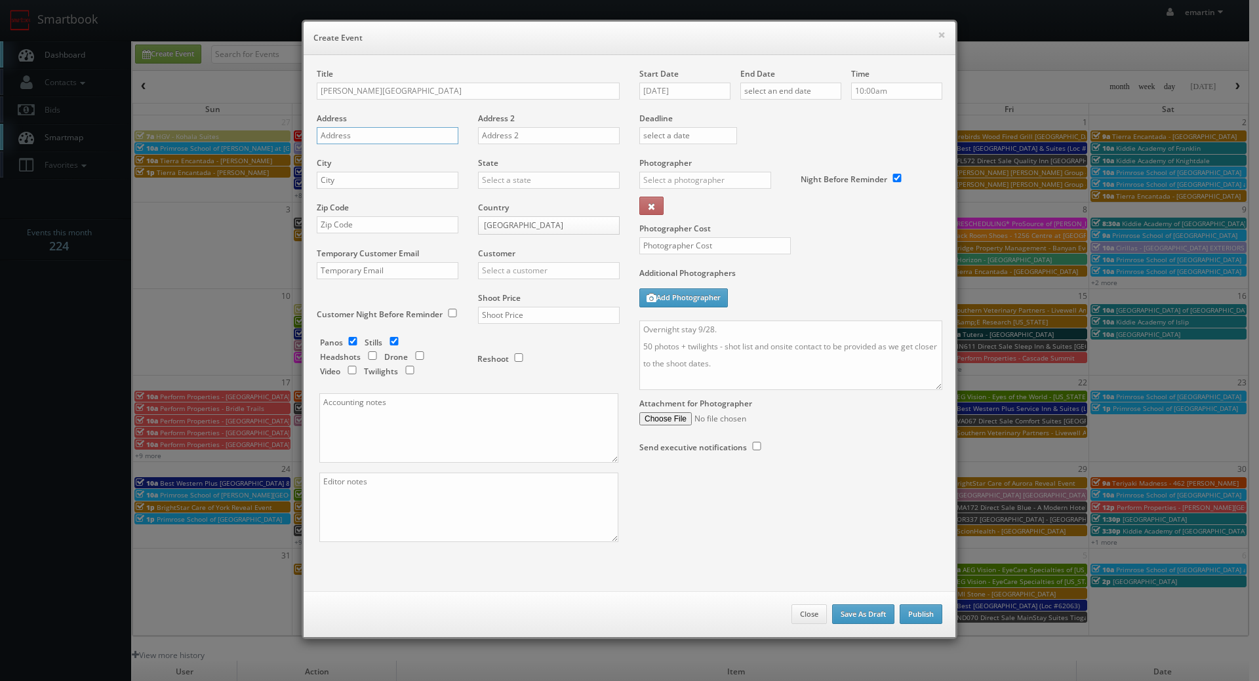
click at [378, 135] on input "text" at bounding box center [388, 135] width 142 height 17
paste input "2715 E Glenstone Ave"
type input "2715 E Glenstone Ave"
drag, startPoint x: 371, startPoint y: 182, endPoint x: 393, endPoint y: 180, distance: 21.7
click at [371, 182] on input "text" at bounding box center [388, 180] width 142 height 17
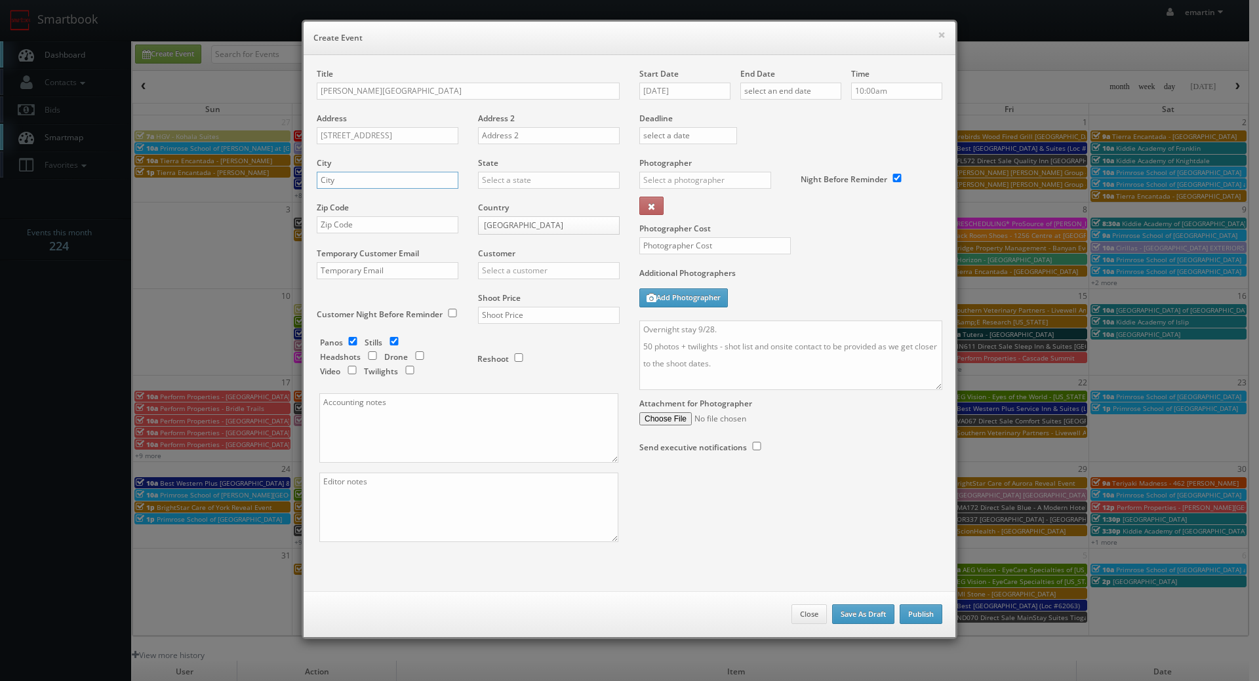
paste input "Springfield"
type input "Springfield"
drag, startPoint x: 532, startPoint y: 191, endPoint x: 529, endPoint y: 184, distance: 7.9
click at [532, 190] on div "State Alabama Alaska Arizona Arkansas California Colorado Connecticut Delaware …" at bounding box center [543, 179] width 151 height 45
click at [529, 184] on input "text" at bounding box center [549, 180] width 142 height 17
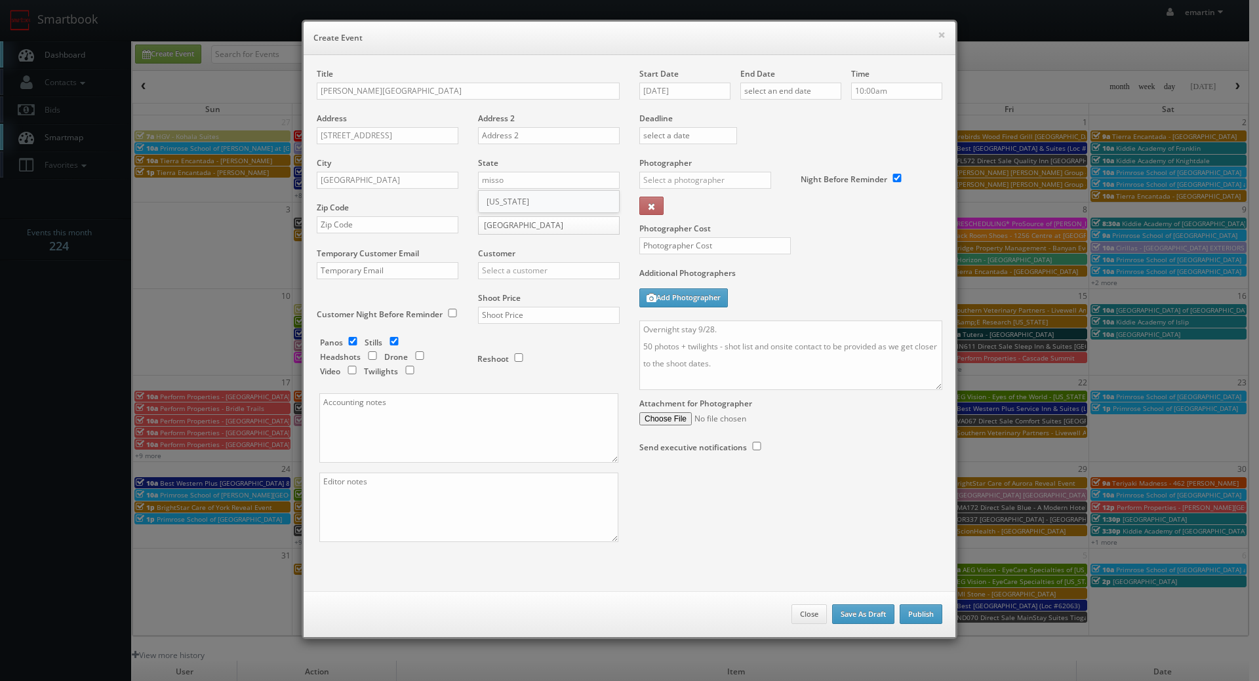
click at [540, 199] on div "[US_STATE]" at bounding box center [549, 202] width 140 height 22
type input "[US_STATE]"
drag, startPoint x: 353, startPoint y: 227, endPoint x: 386, endPoint y: 232, distance: 32.6
click at [353, 227] on input "text" at bounding box center [388, 224] width 142 height 17
paste input "65803"
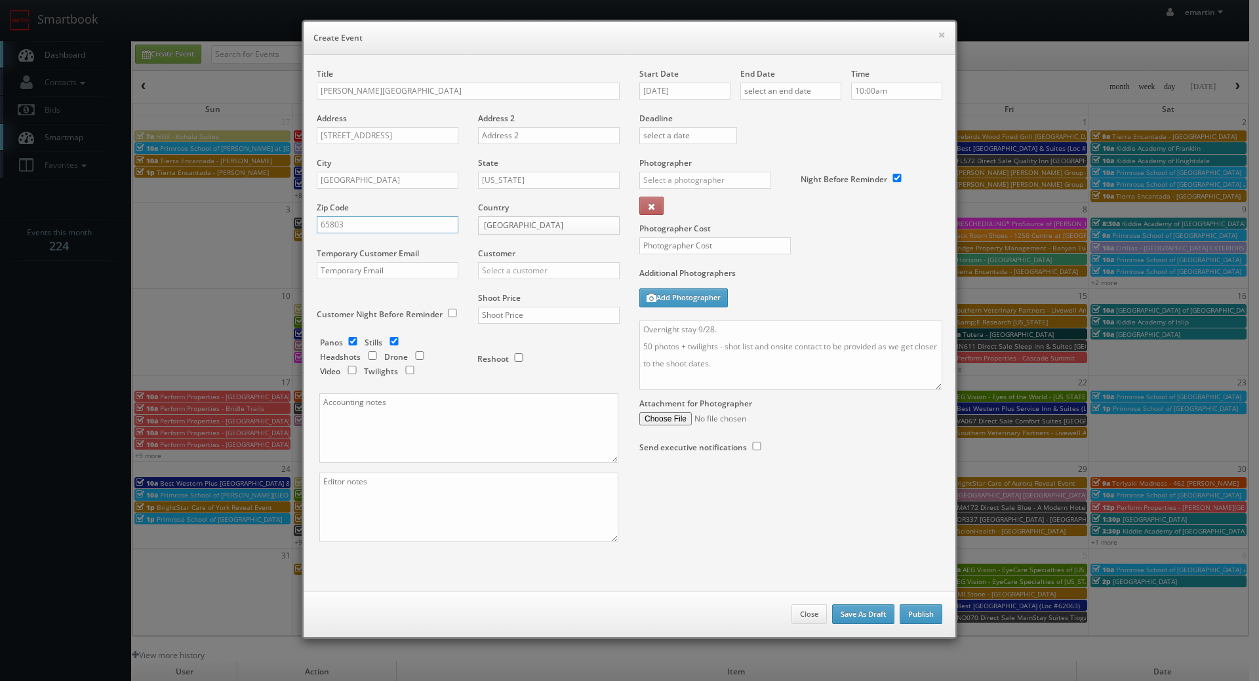
type input "65803"
click at [574, 276] on input "text" at bounding box center [549, 270] width 142 height 17
click at [533, 292] on div "[PERSON_NAME] Hotels" at bounding box center [549, 292] width 140 height 22
type input "[PERSON_NAME] Hotels"
click at [534, 319] on input "text" at bounding box center [549, 315] width 142 height 17
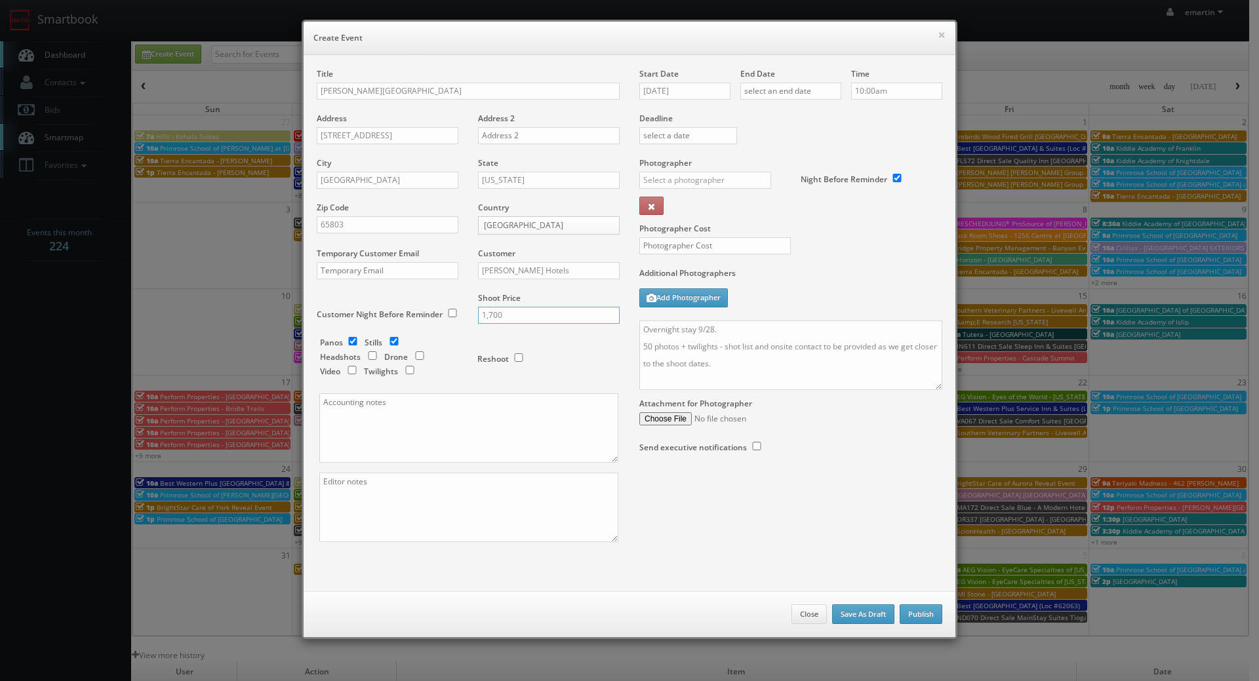
type input "1,700"
click at [353, 341] on input "checkbox" at bounding box center [353, 341] width 20 height 9
checkbox input "false"
click at [403, 368] on input "checkbox" at bounding box center [410, 370] width 20 height 9
checkbox input "true"
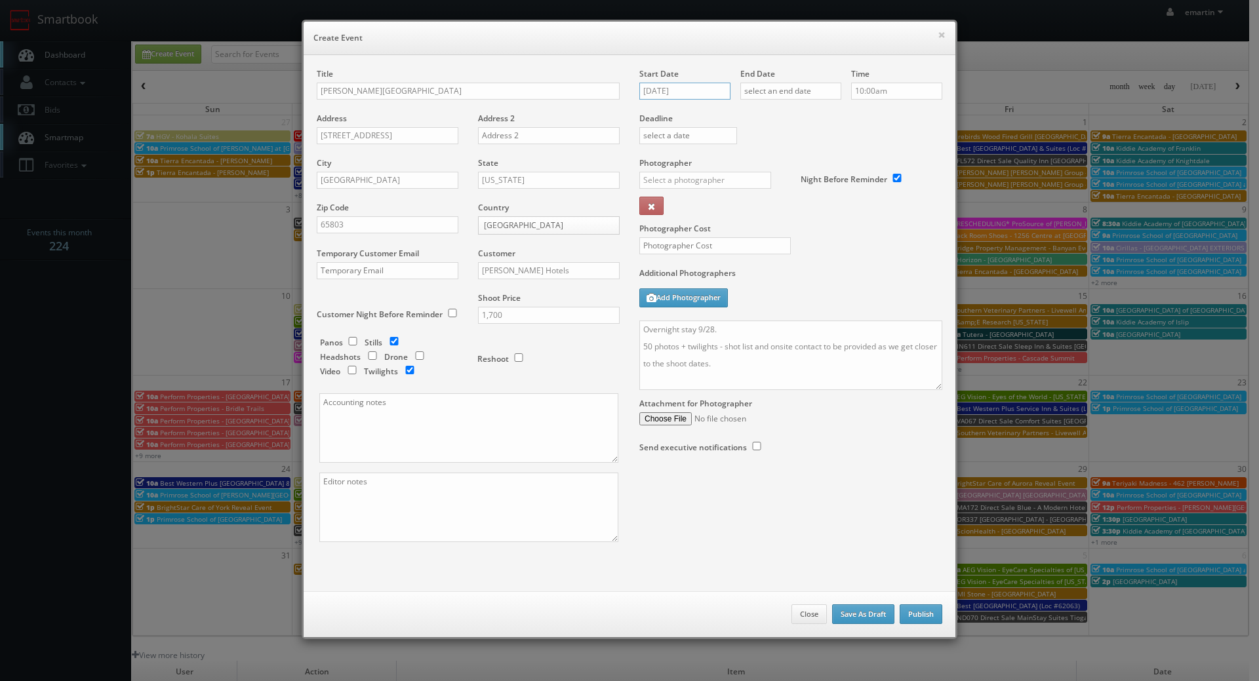
click at [678, 96] on input "[DATE]" at bounding box center [684, 91] width 91 height 17
click at [761, 109] on th at bounding box center [760, 115] width 18 height 20
click at [737, 192] on td "19" at bounding box center [742, 191] width 17 height 19
click at [667, 194] on td "15" at bounding box center [666, 191] width 21 height 19
type input "09/15/2025"
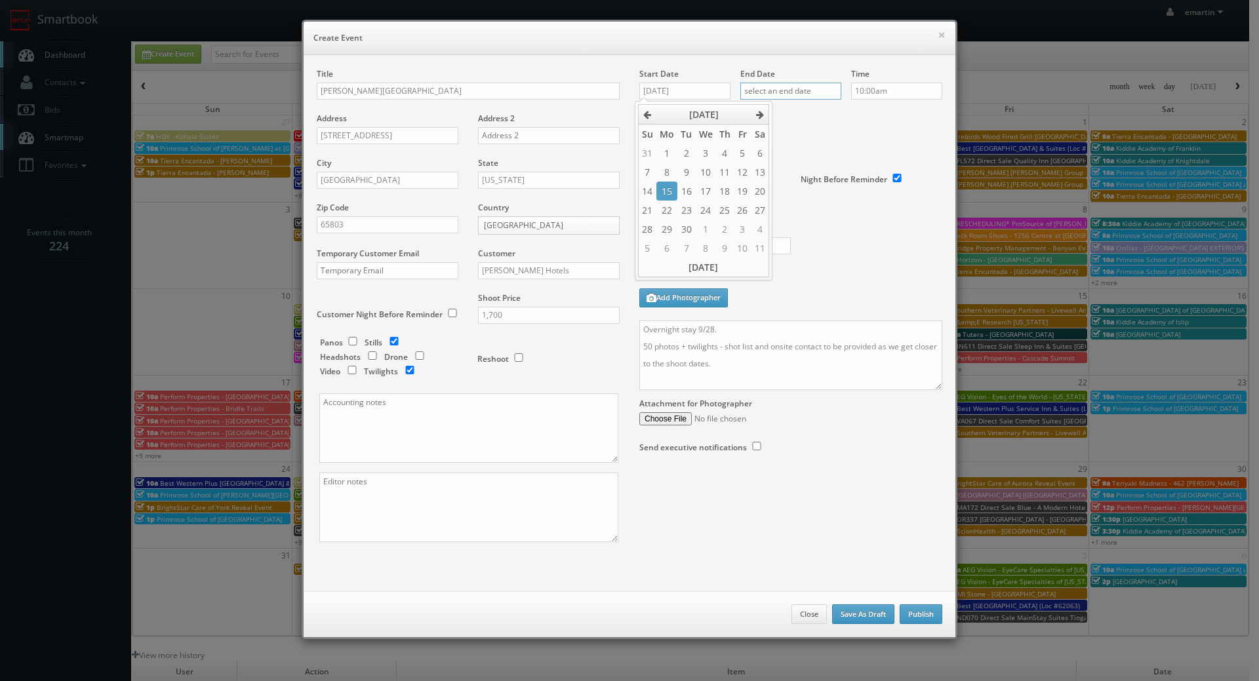
click at [820, 87] on input "text" at bounding box center [790, 91] width 101 height 17
click at [856, 116] on icon at bounding box center [860, 114] width 8 height 9
click at [773, 190] on td "15" at bounding box center [767, 191] width 21 height 19
type input "09/15/2025"
click at [901, 132] on div "Deadline" at bounding box center [791, 112] width 323 height 89
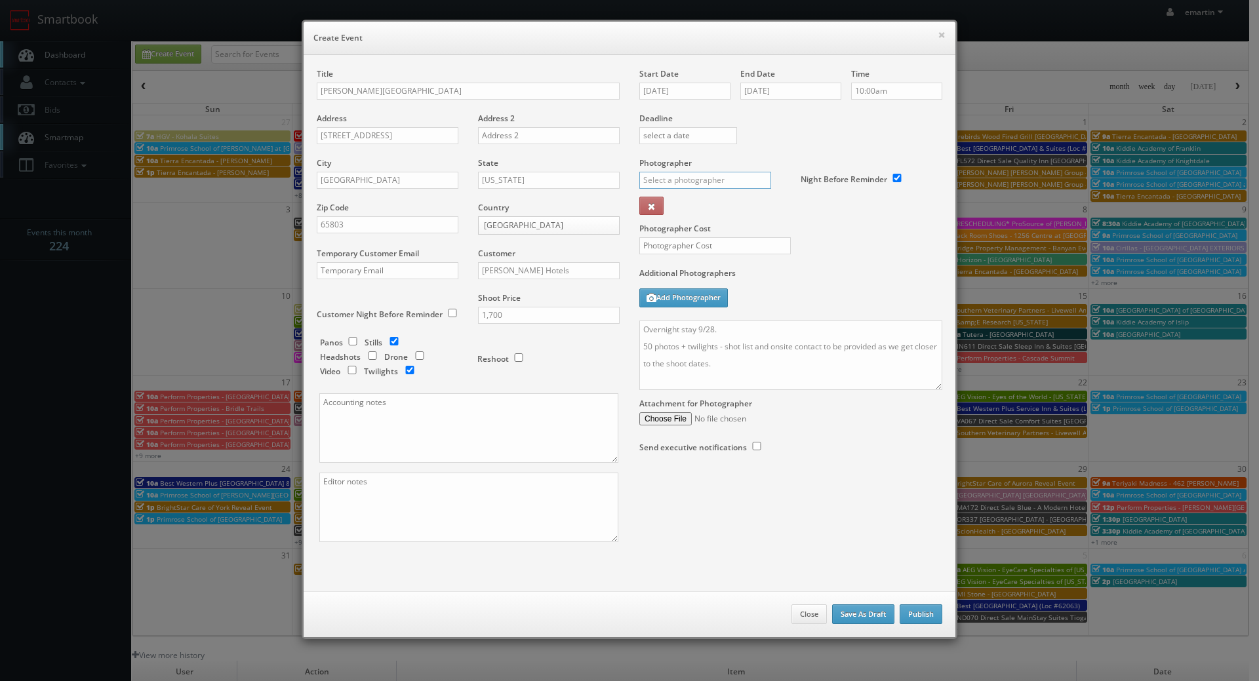
click at [670, 181] on input "text" at bounding box center [705, 180] width 132 height 17
type input "mark fa"
click at [692, 197] on div "Photographer mark fa _justin _photog1 Glen Aronwits Chris Dailey John Varnedore…" at bounding box center [714, 190] width 151 height 66
drag, startPoint x: 688, startPoint y: 211, endPoint x: 691, endPoint y: 230, distance: 18.7
click at [688, 212] on div "Photographer _justin _photog1 Glen Aronwits Chris Dailey John Varnedore John Sa…" at bounding box center [714, 190] width 151 height 66
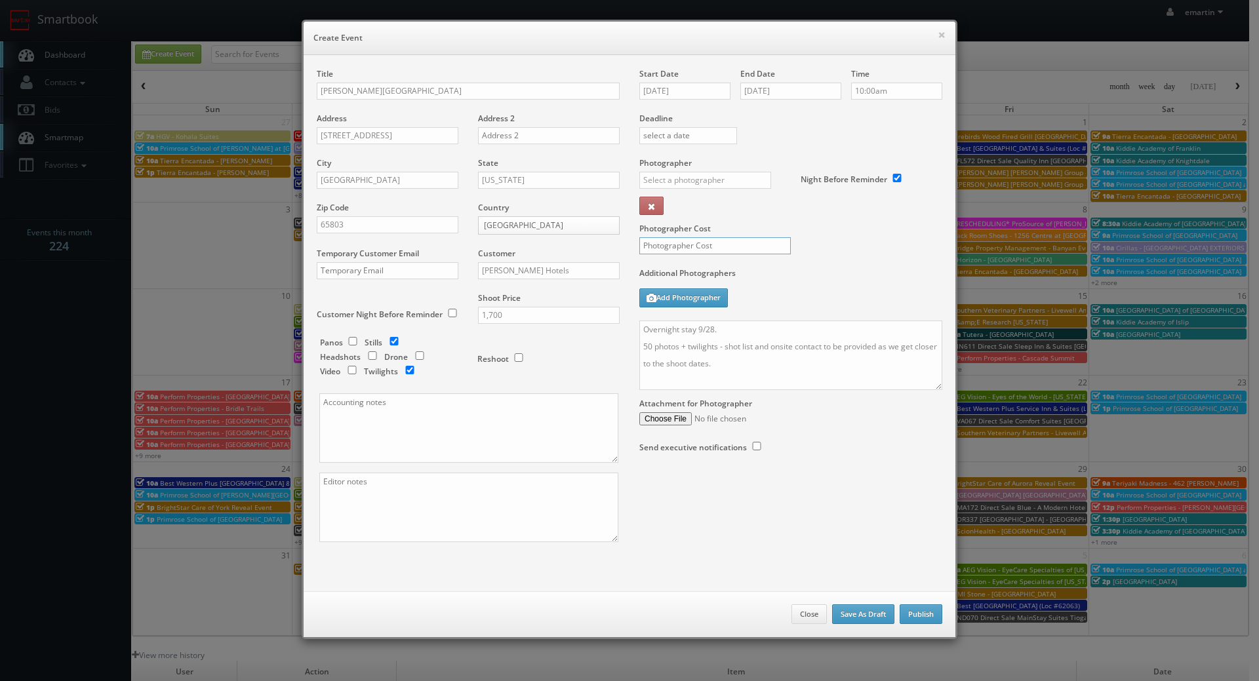
click at [692, 250] on input "text" at bounding box center [714, 245] width 151 height 17
click at [695, 186] on input "text" at bounding box center [705, 180] width 132 height 17
click at [680, 207] on div "Mark Farbin" at bounding box center [710, 210] width 140 height 22
type input "Mark Farbin"
click at [691, 243] on input "text" at bounding box center [714, 245] width 151 height 17
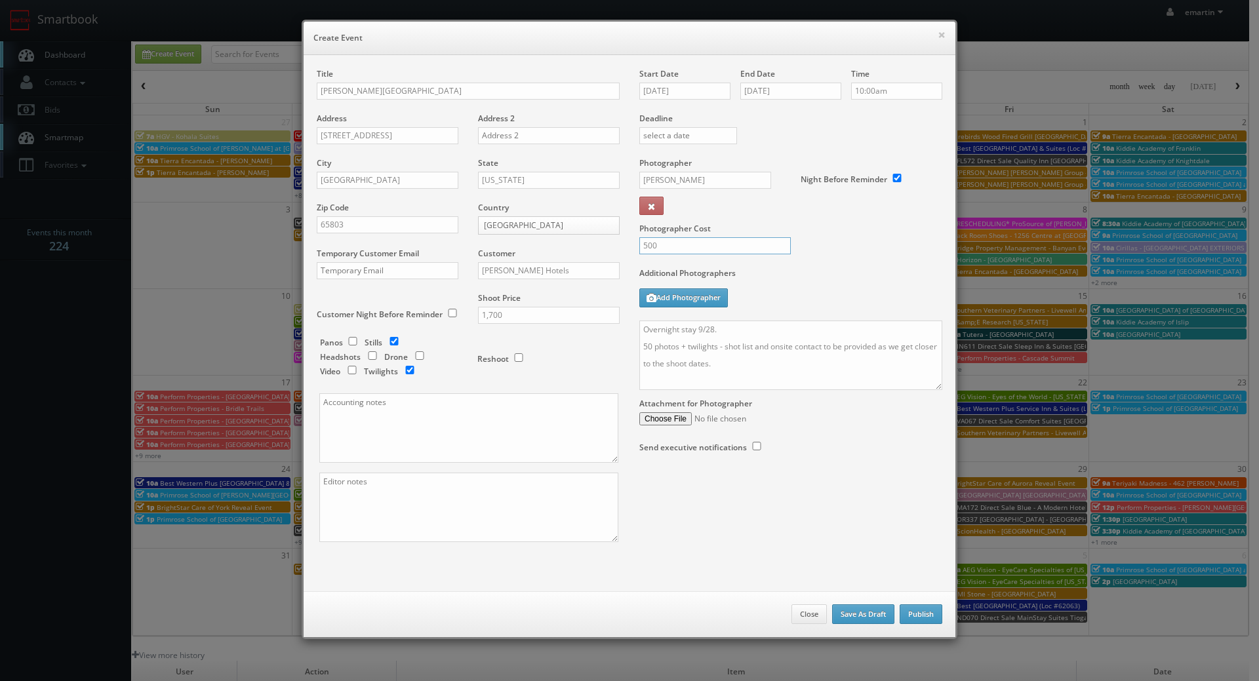
type input "500"
click at [746, 323] on textarea "Overnight stay 9/28. 50 photos + twilights - shot list and onsite contact to be…" at bounding box center [790, 356] width 303 height 70
click at [713, 328] on textarea "Overnight stay 9/28. 50 photos + twilights - shot list and onsite contact to be…" at bounding box center [790, 356] width 303 height 70
click at [710, 330] on textarea "Overnight stay 9/28. 50 photos + twilights - shot list and onsite contact to be…" at bounding box center [790, 356] width 303 height 70
click at [731, 355] on textarea "Overnight stay 9/14. 50 photos + twilights - shot list and onsite contact to be…" at bounding box center [790, 356] width 303 height 70
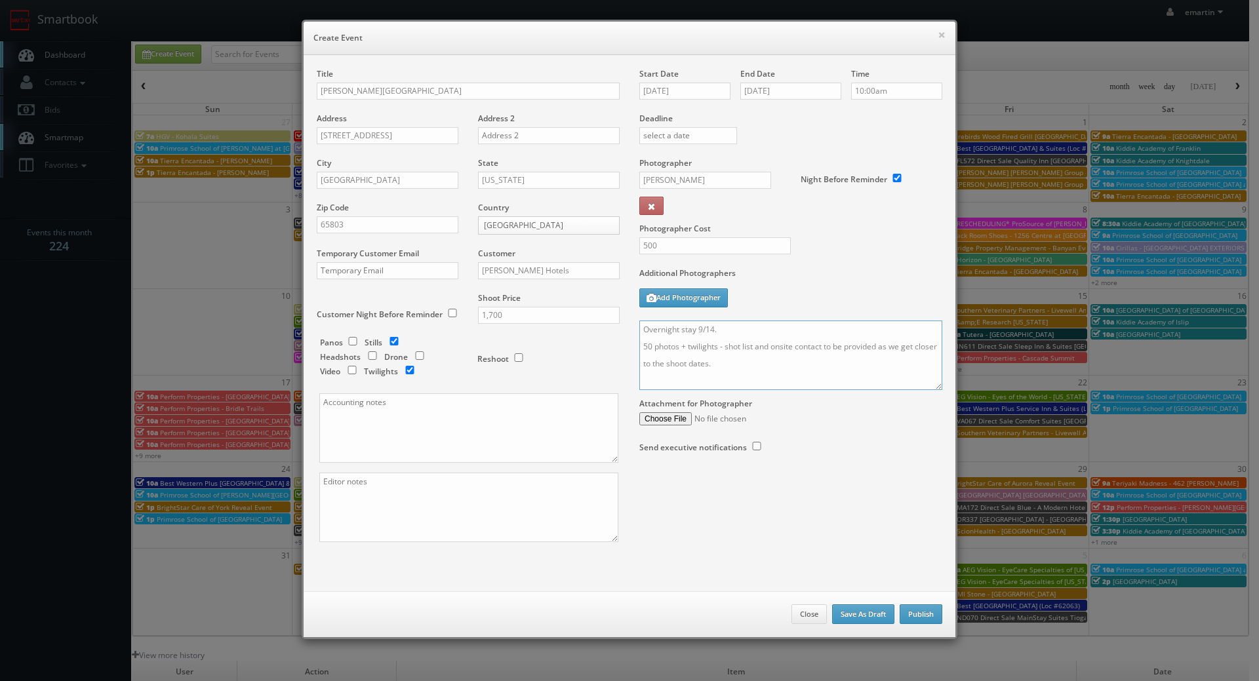
type textarea "Overnight stay 9/14. 50 photos + twilights - shot list and onsite contact to be…"
click at [906, 609] on button "Publish" at bounding box center [921, 615] width 43 height 20
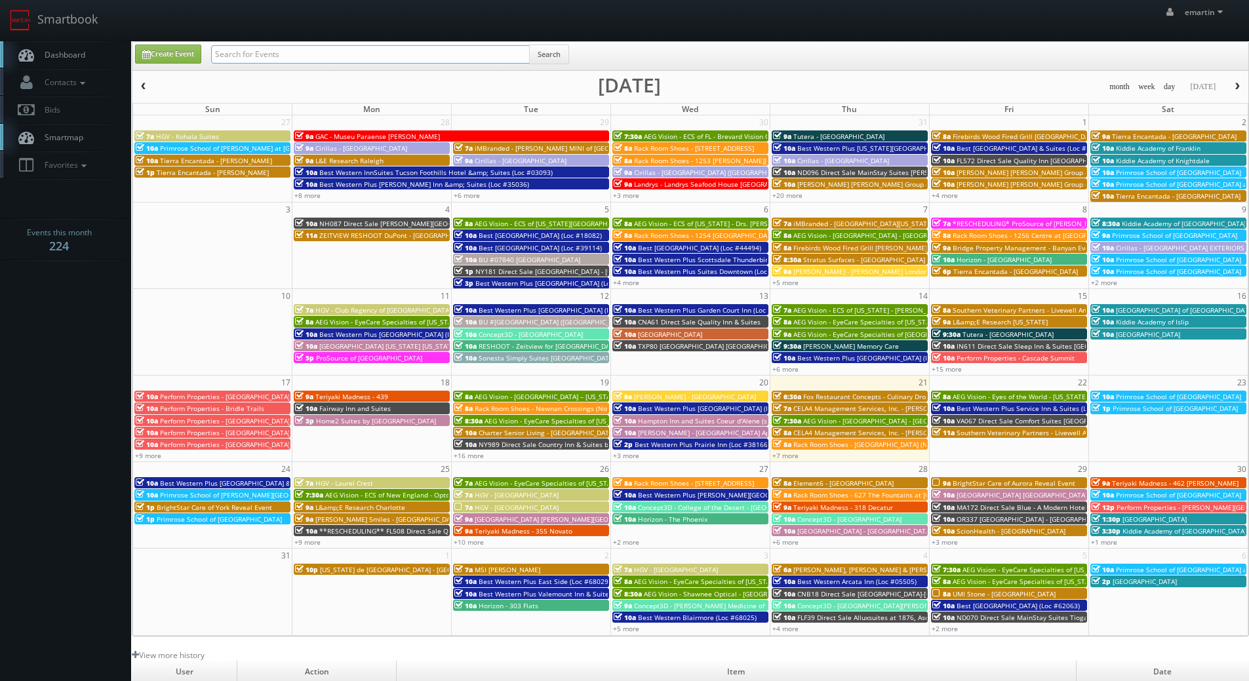
click at [230, 57] on input "text" at bounding box center [370, 54] width 319 height 18
type input "mark farbin"
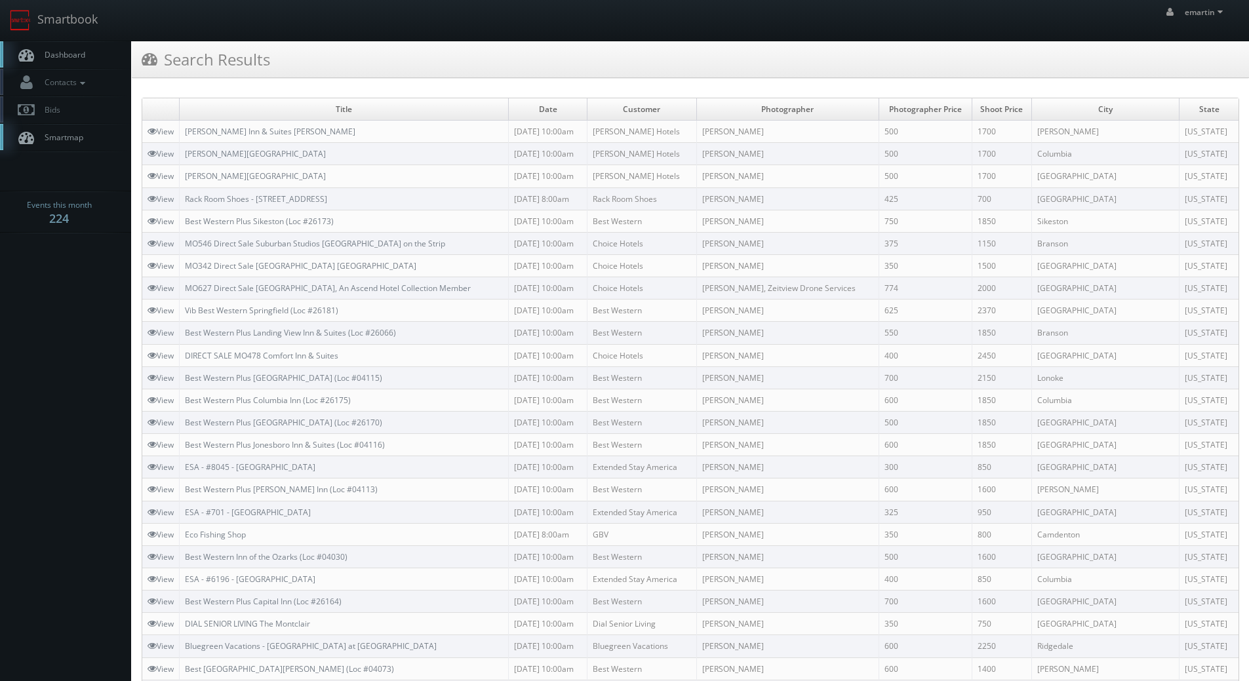
click at [77, 68] on link "Dashboard" at bounding box center [65, 54] width 131 height 27
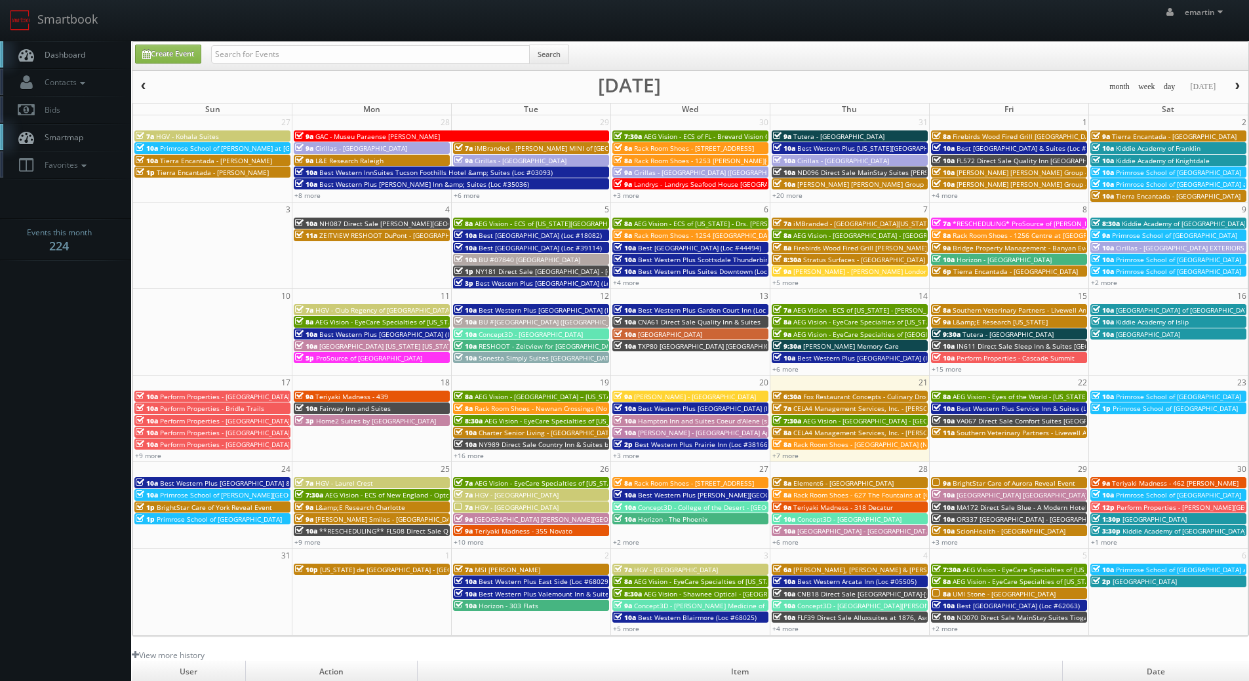
click at [70, 44] on link "Dashboard" at bounding box center [65, 54] width 131 height 27
click at [774, 456] on link "+7 more" at bounding box center [785, 455] width 26 height 9
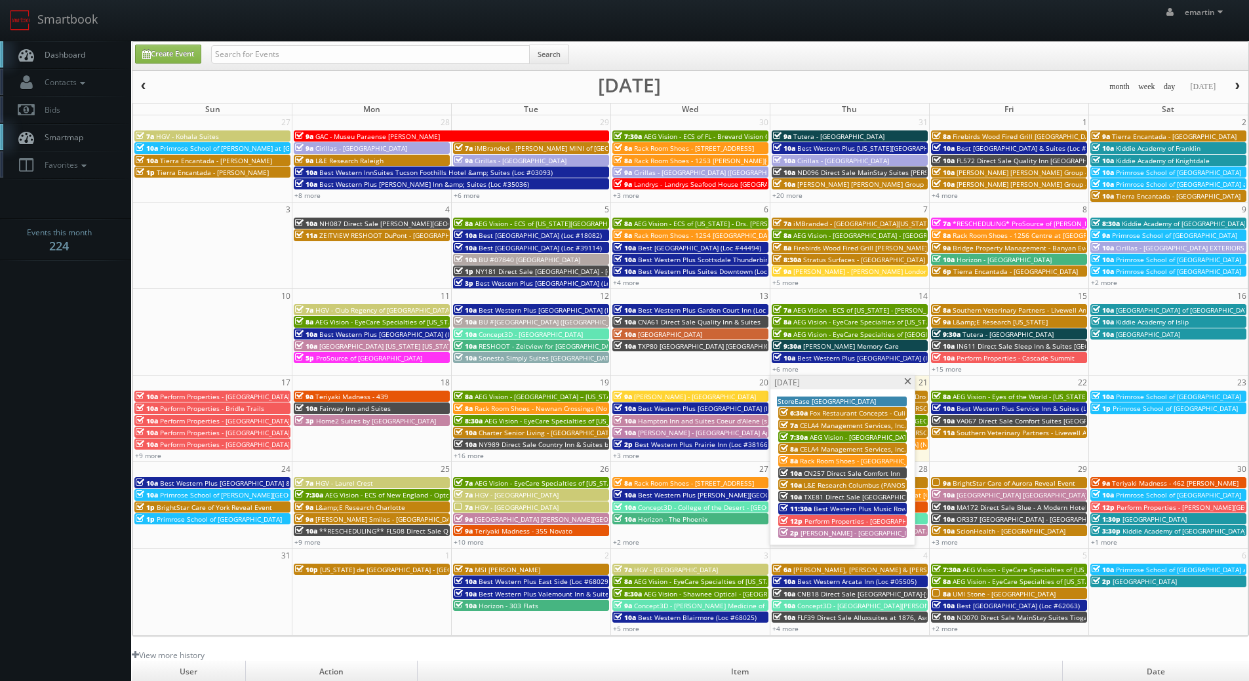
click at [821, 474] on span "CN257 Direct Sale Comfort Inn" at bounding box center [852, 473] width 96 height 9
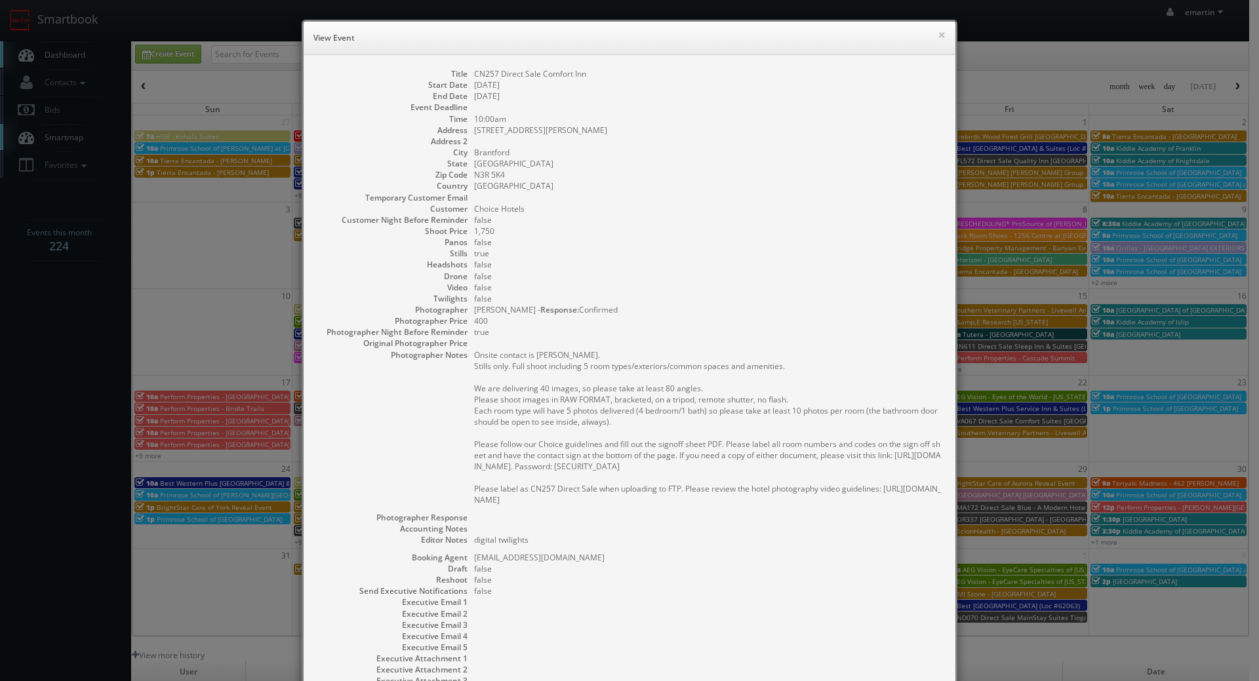
click at [553, 327] on dd "true" at bounding box center [708, 332] width 468 height 11
click at [939, 37] on button "×" at bounding box center [942, 34] width 8 height 9
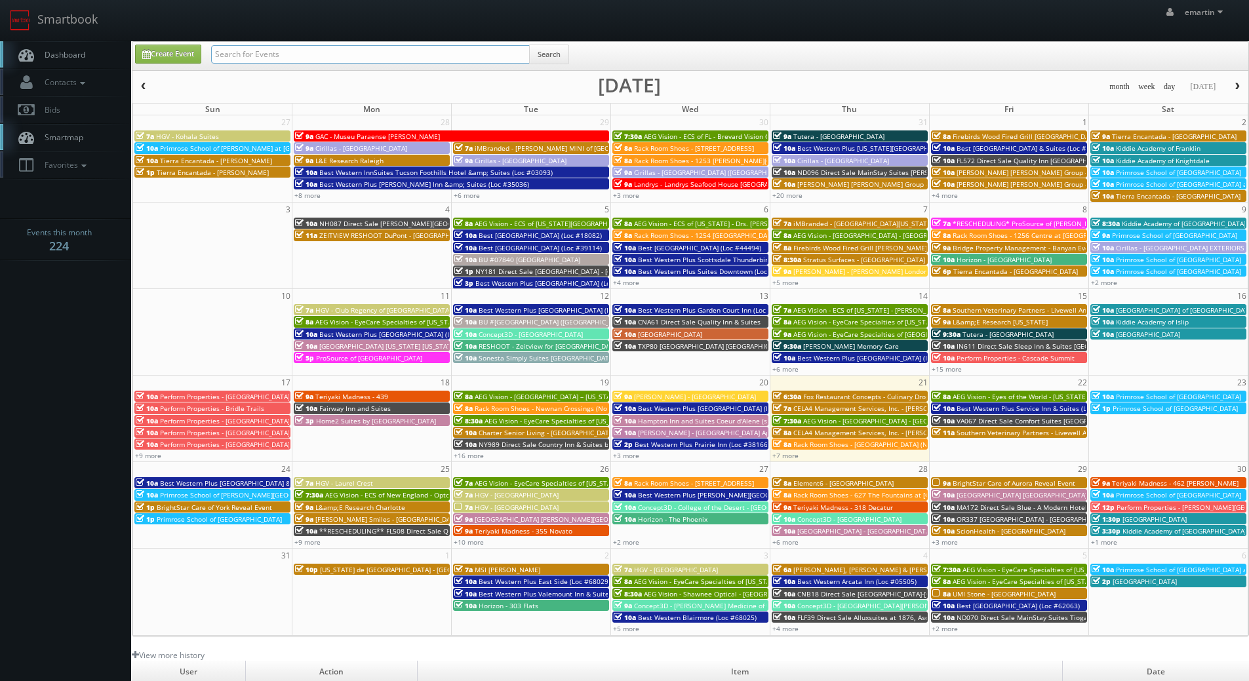
click at [361, 52] on input "text" at bounding box center [370, 54] width 319 height 18
type input "jordan craig"
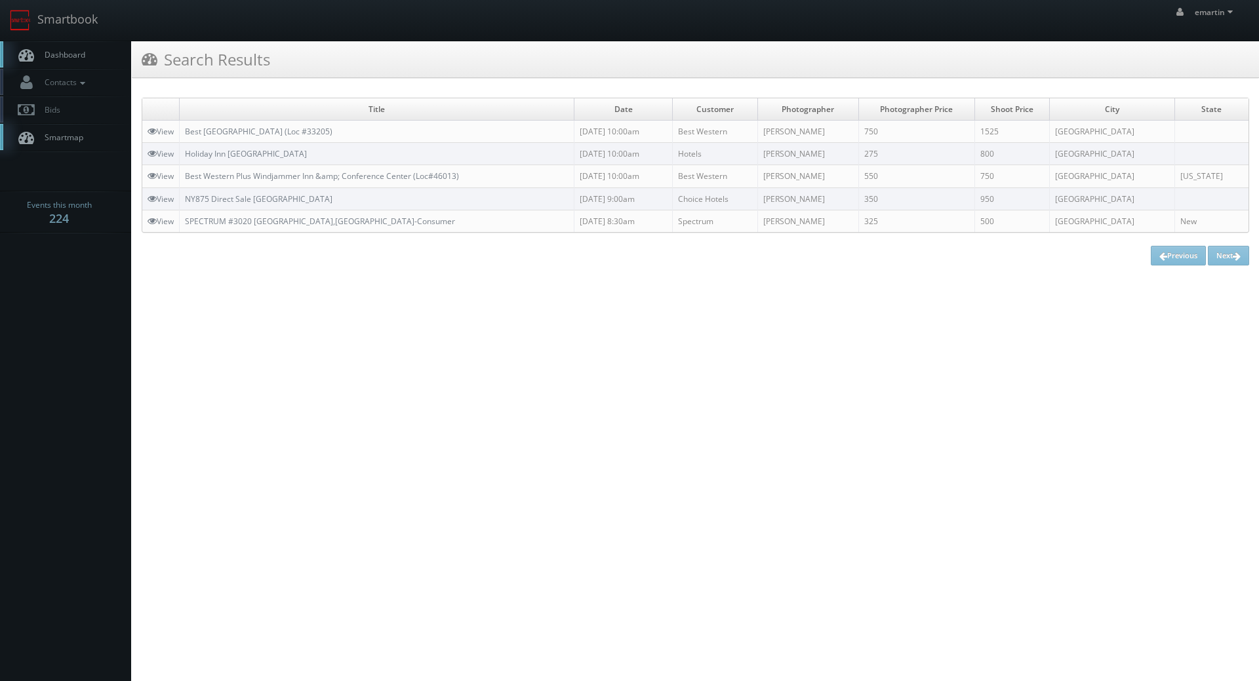
click at [60, 49] on link "Dashboard" at bounding box center [65, 54] width 131 height 27
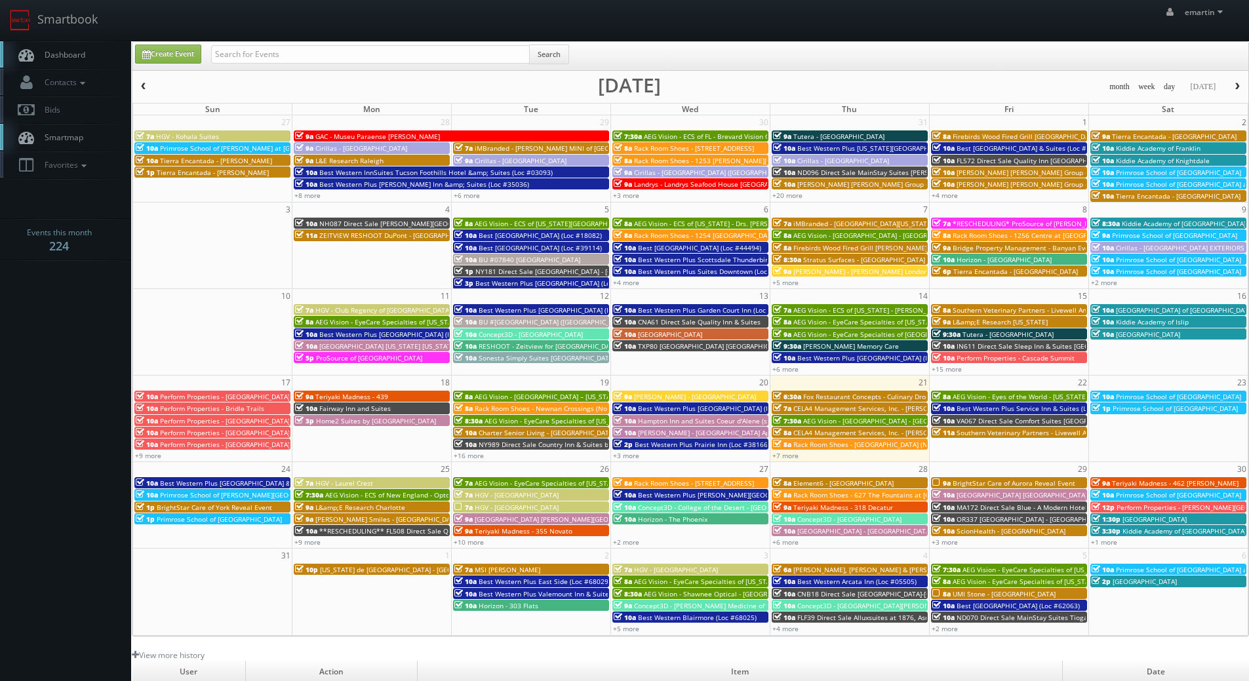
click at [310, 65] on div "Search" at bounding box center [390, 58] width 358 height 26
click at [310, 60] on input "text" at bounding box center [370, 54] width 319 height 18
type input "[PERSON_NAME]"
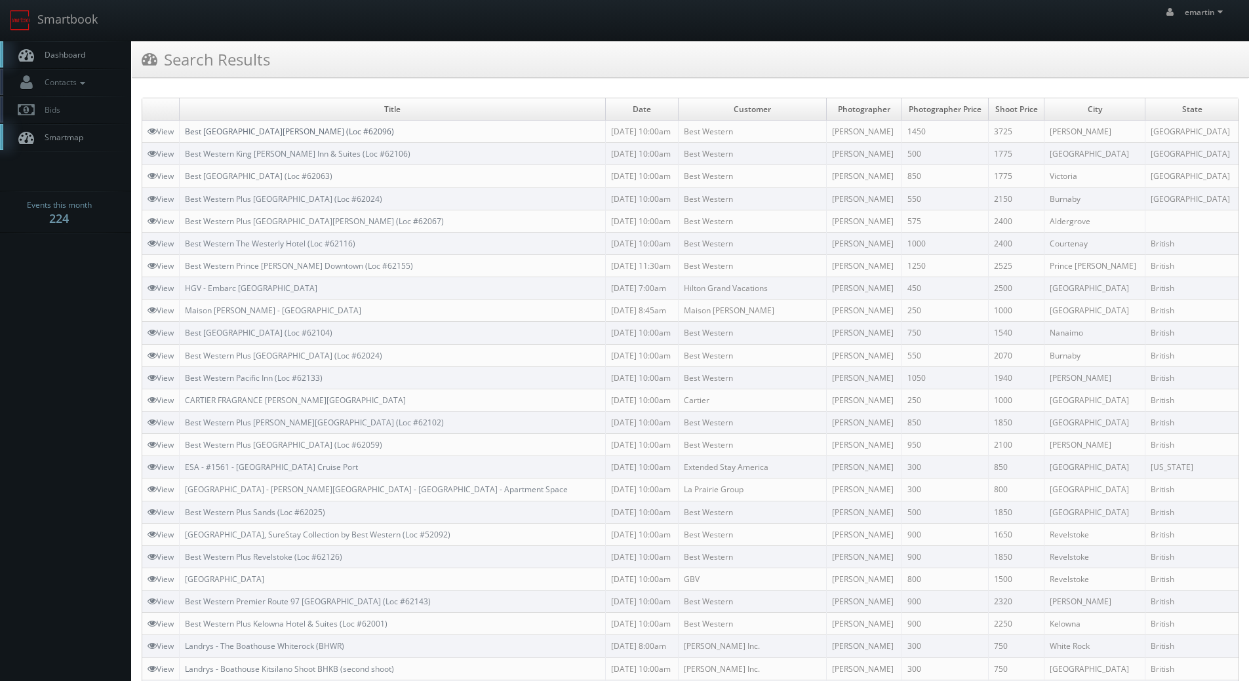
click at [313, 132] on link "Best [GEOGRAPHIC_DATA][PERSON_NAME] (Loc #62096)" at bounding box center [289, 131] width 209 height 11
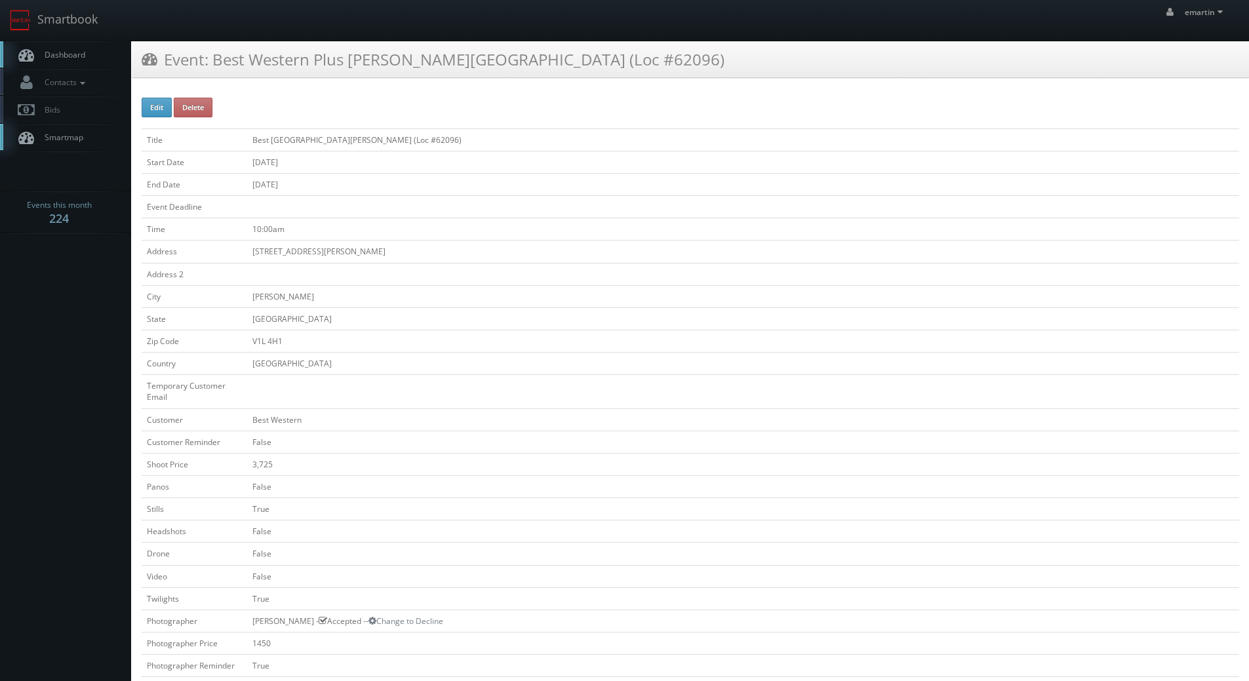
click at [77, 47] on link "Dashboard" at bounding box center [65, 54] width 131 height 27
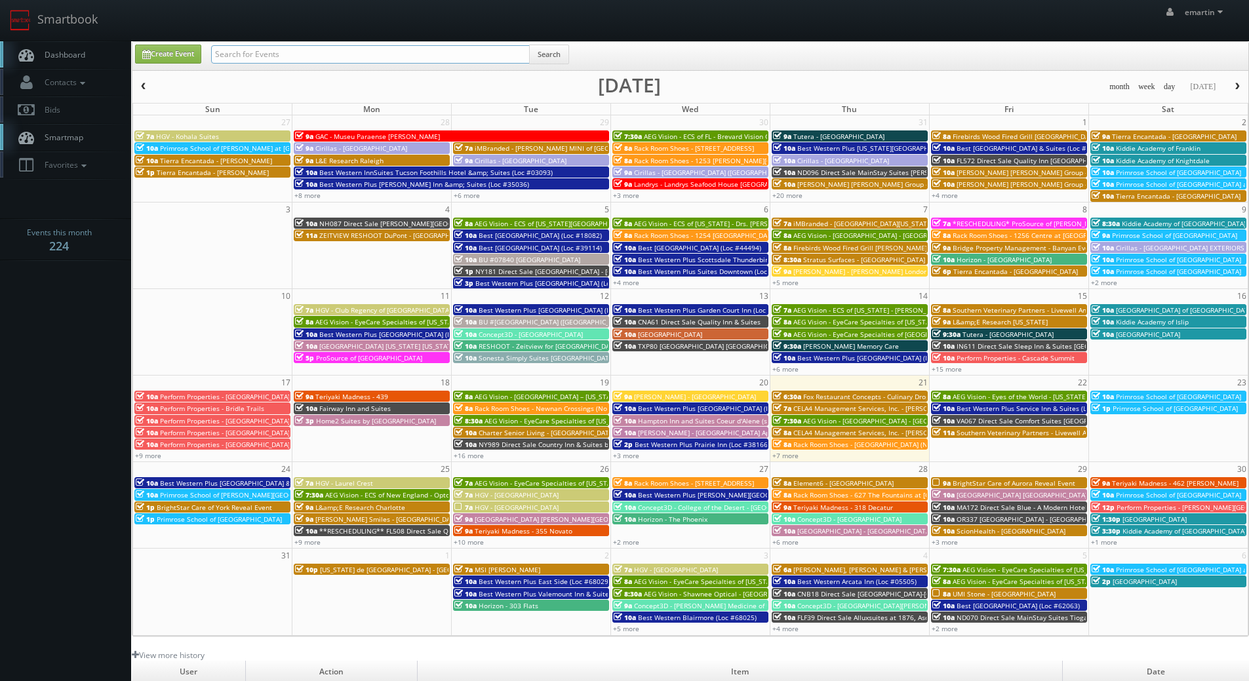
click at [282, 52] on input "text" at bounding box center [370, 54] width 319 height 18
click at [109, 41] on link "Dashboard" at bounding box center [65, 54] width 131 height 27
click at [256, 50] on input "text" at bounding box center [370, 54] width 319 height 18
type input "[GEOGRAPHIC_DATA]"
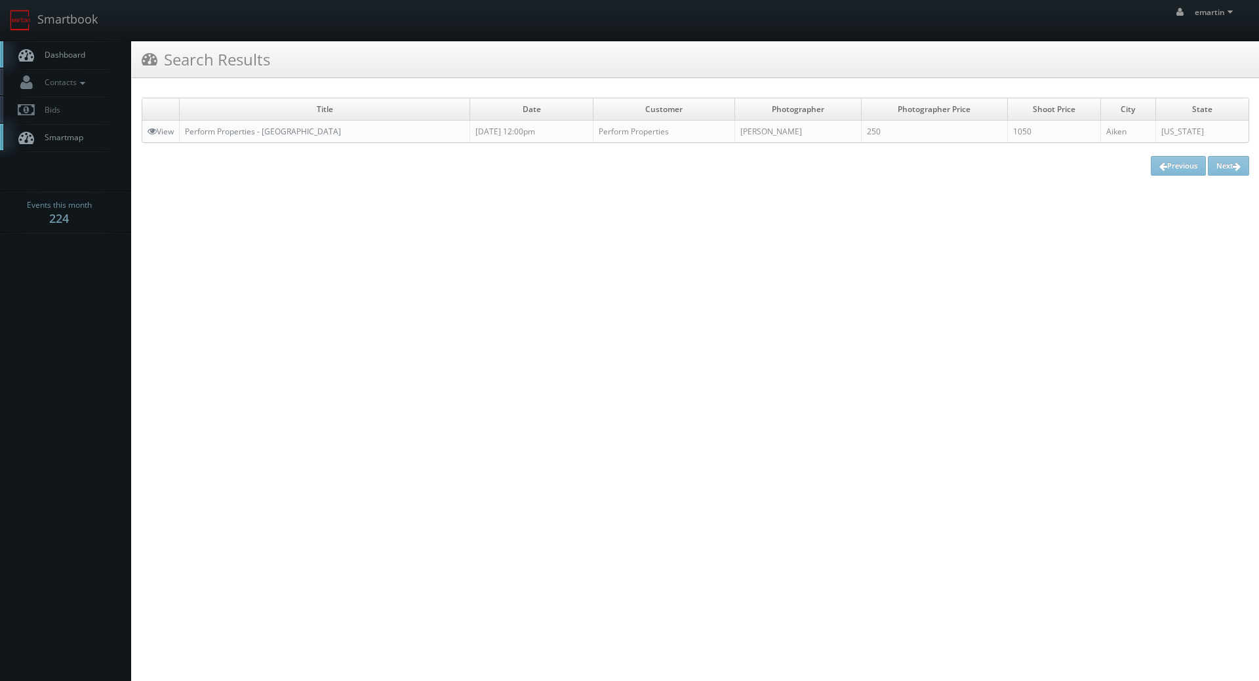
click at [174, 251] on html "Smartbook Toggle Side Navigation Toggle Top Navigation emartin emartin Profile …" at bounding box center [629, 340] width 1259 height 681
click at [60, 57] on span "Dashboard" at bounding box center [61, 54] width 47 height 11
